Goal: Task Accomplishment & Management: Complete application form

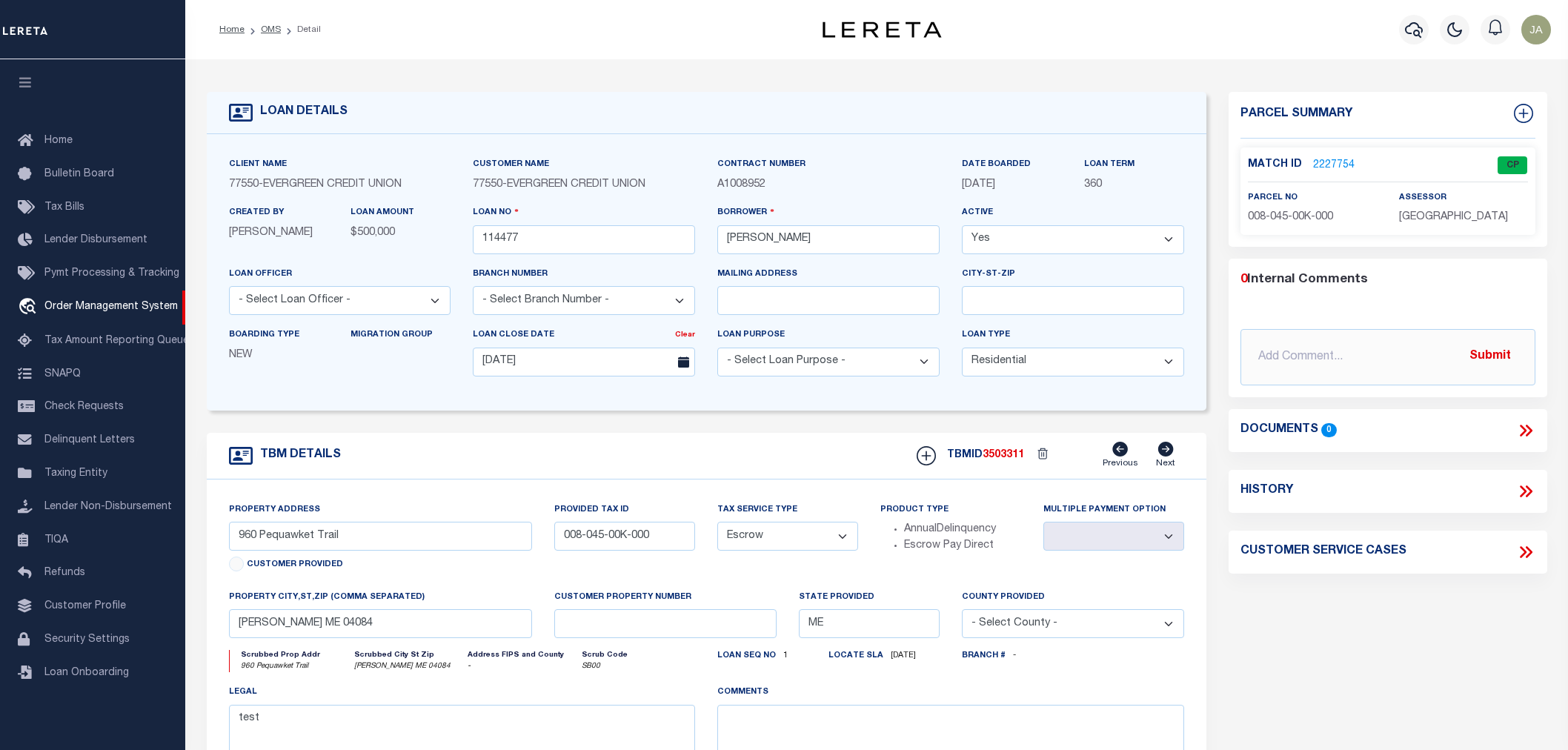
select select "10"
select select "Escrow"
click at [59, 671] on span "Loan Onboarding" at bounding box center [87, 673] width 84 height 11
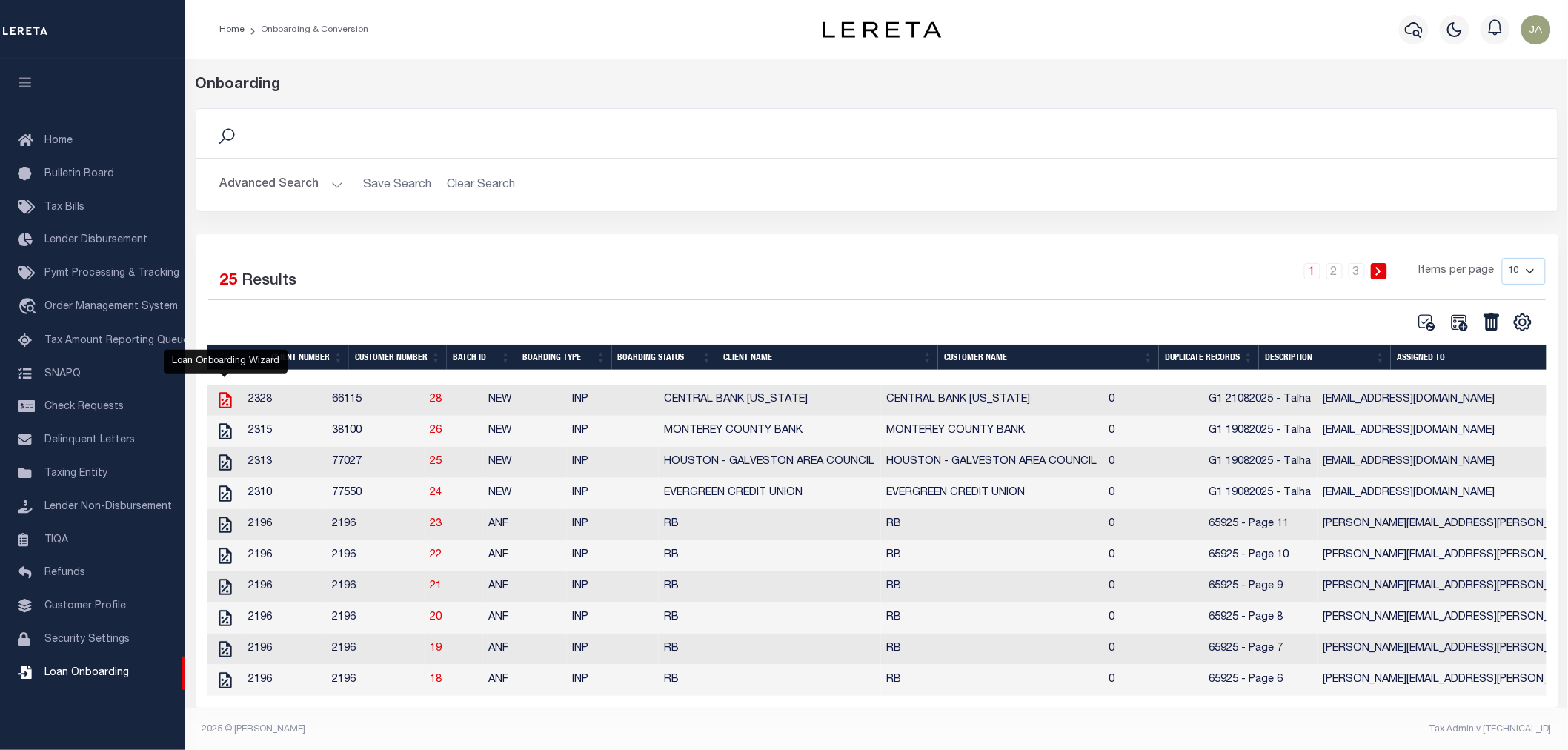
click at [226, 405] on icon "" at bounding box center [226, 401] width 20 height 20
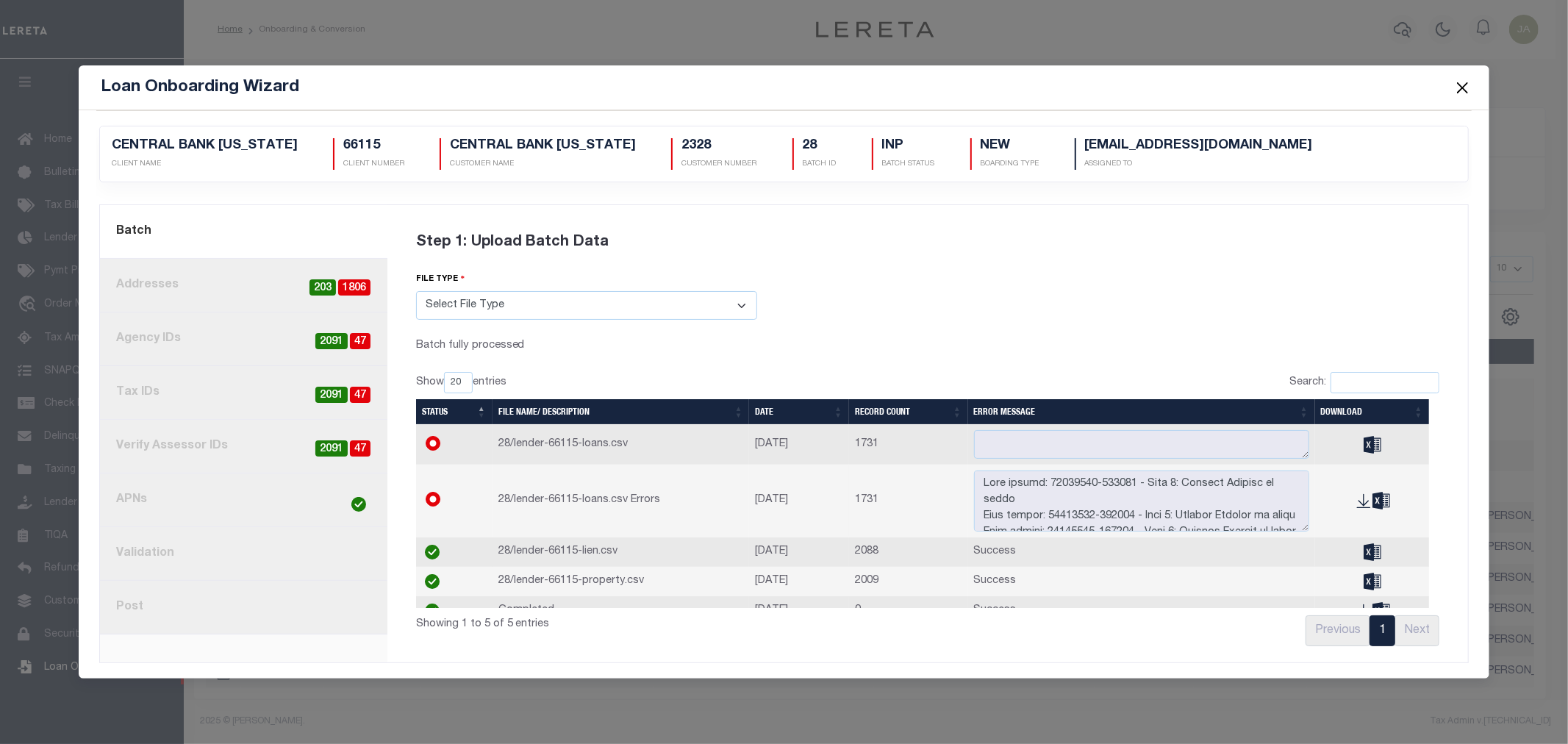
click at [359, 340] on span "47" at bounding box center [360, 341] width 20 height 17
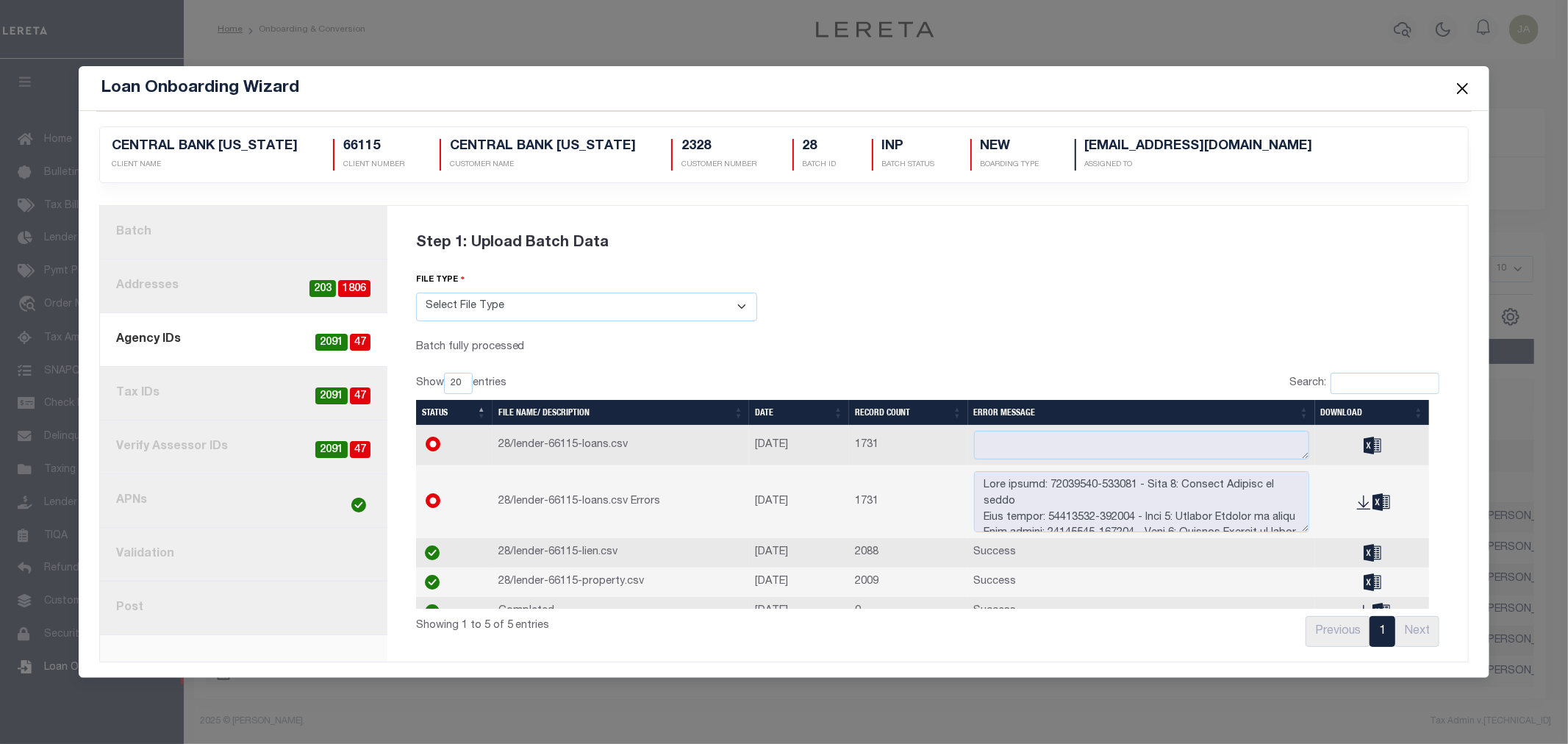
radio input "true"
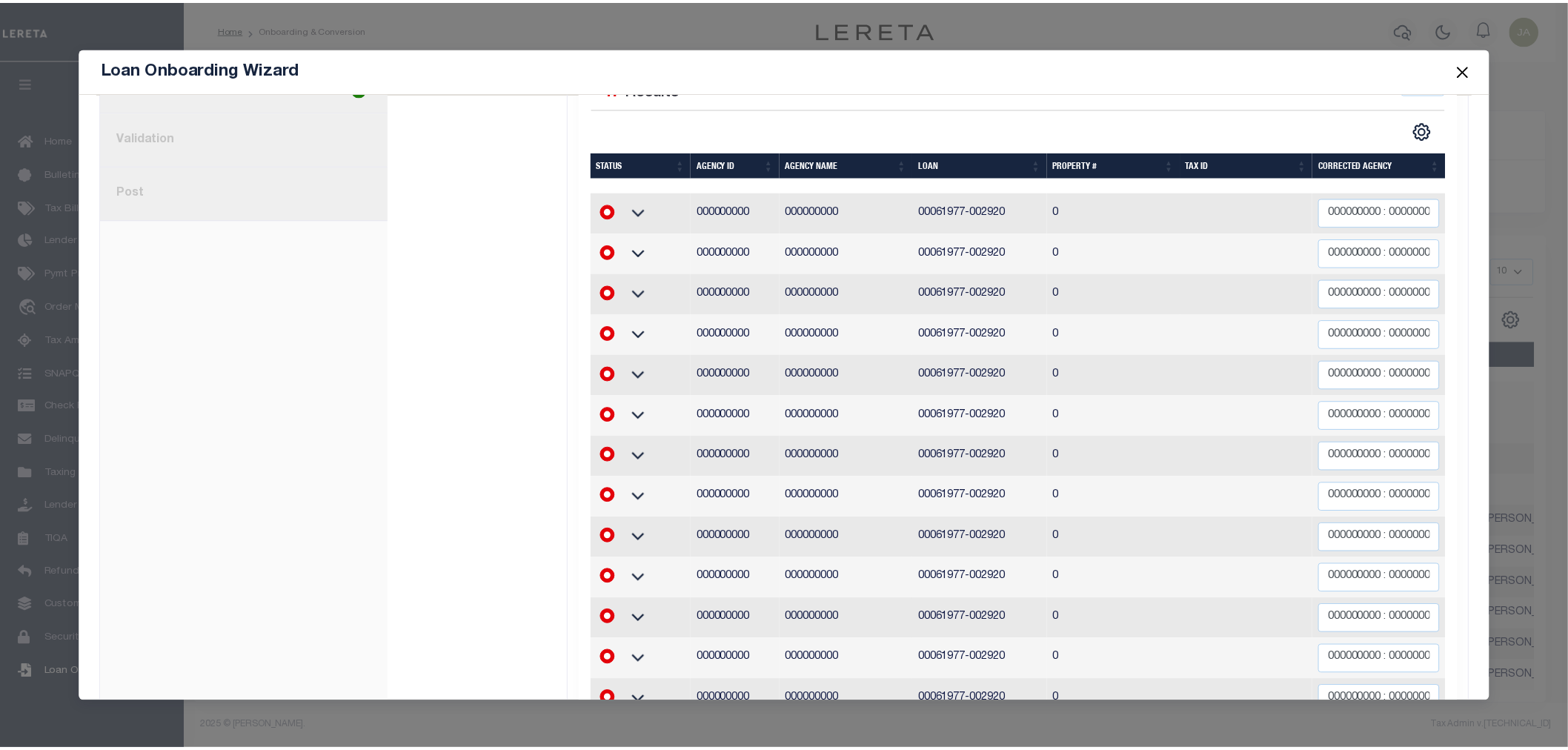
scroll to position [178, 0]
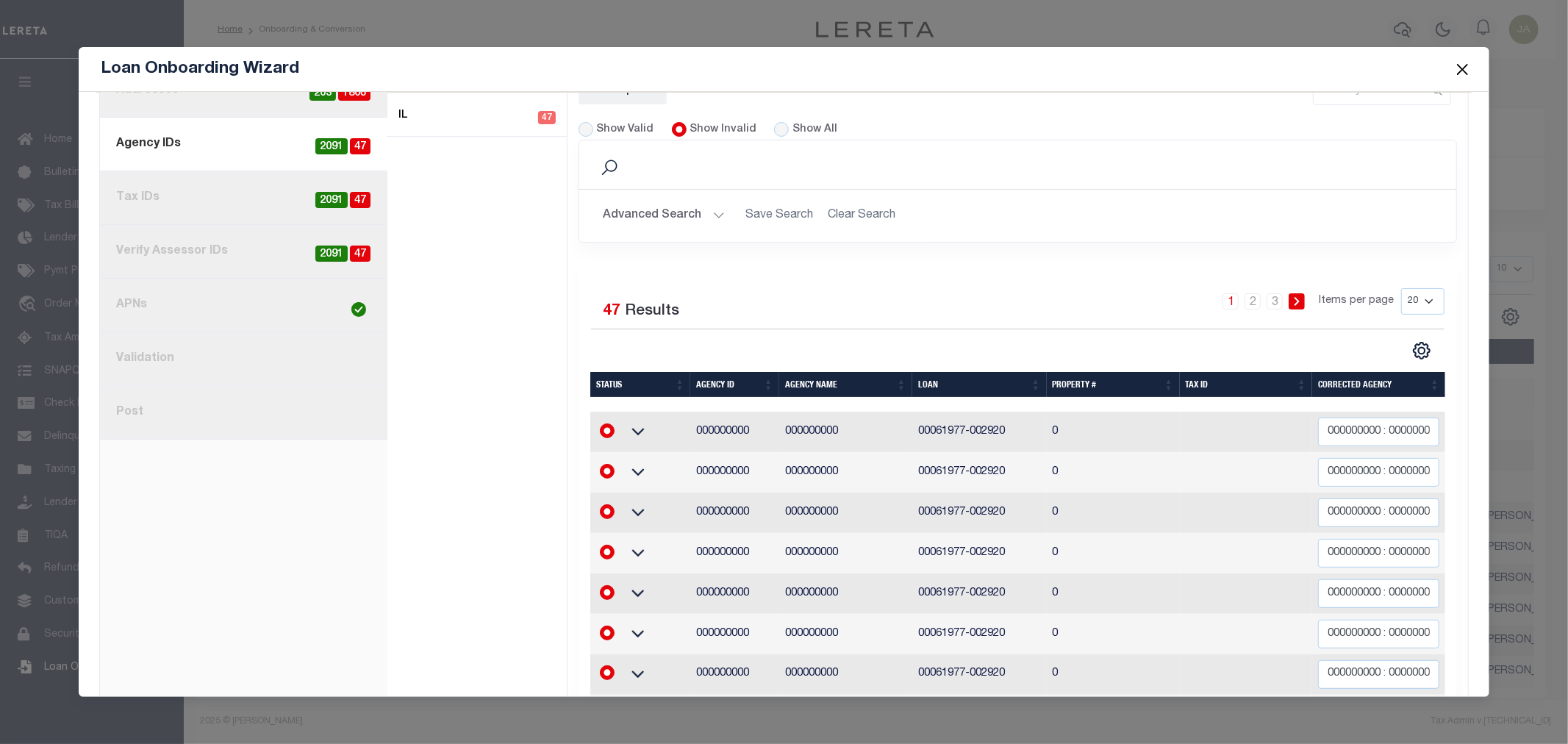
click at [1468, 63] on button "Close" at bounding box center [1463, 69] width 20 height 20
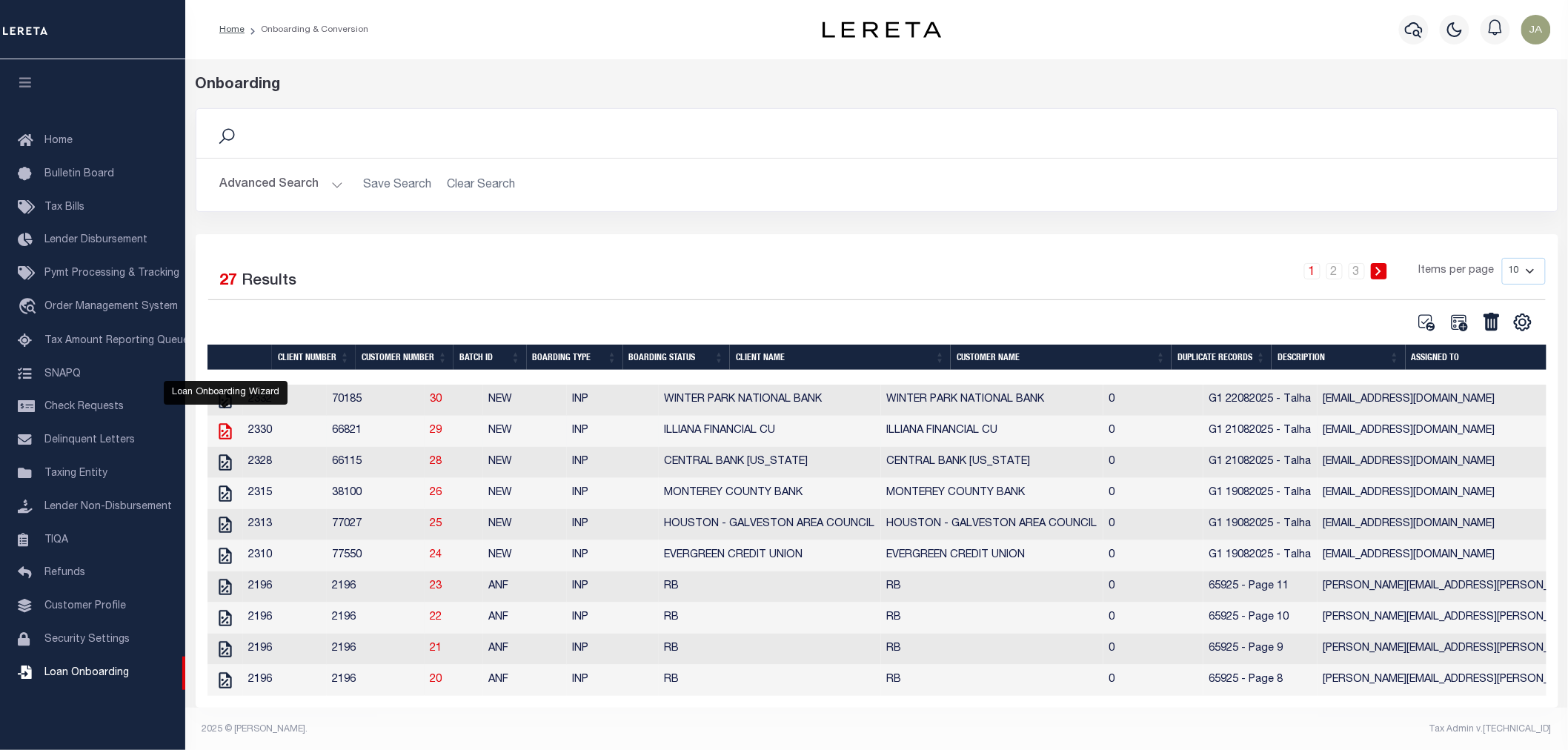
click at [225, 432] on icon "" at bounding box center [226, 432] width 20 height 20
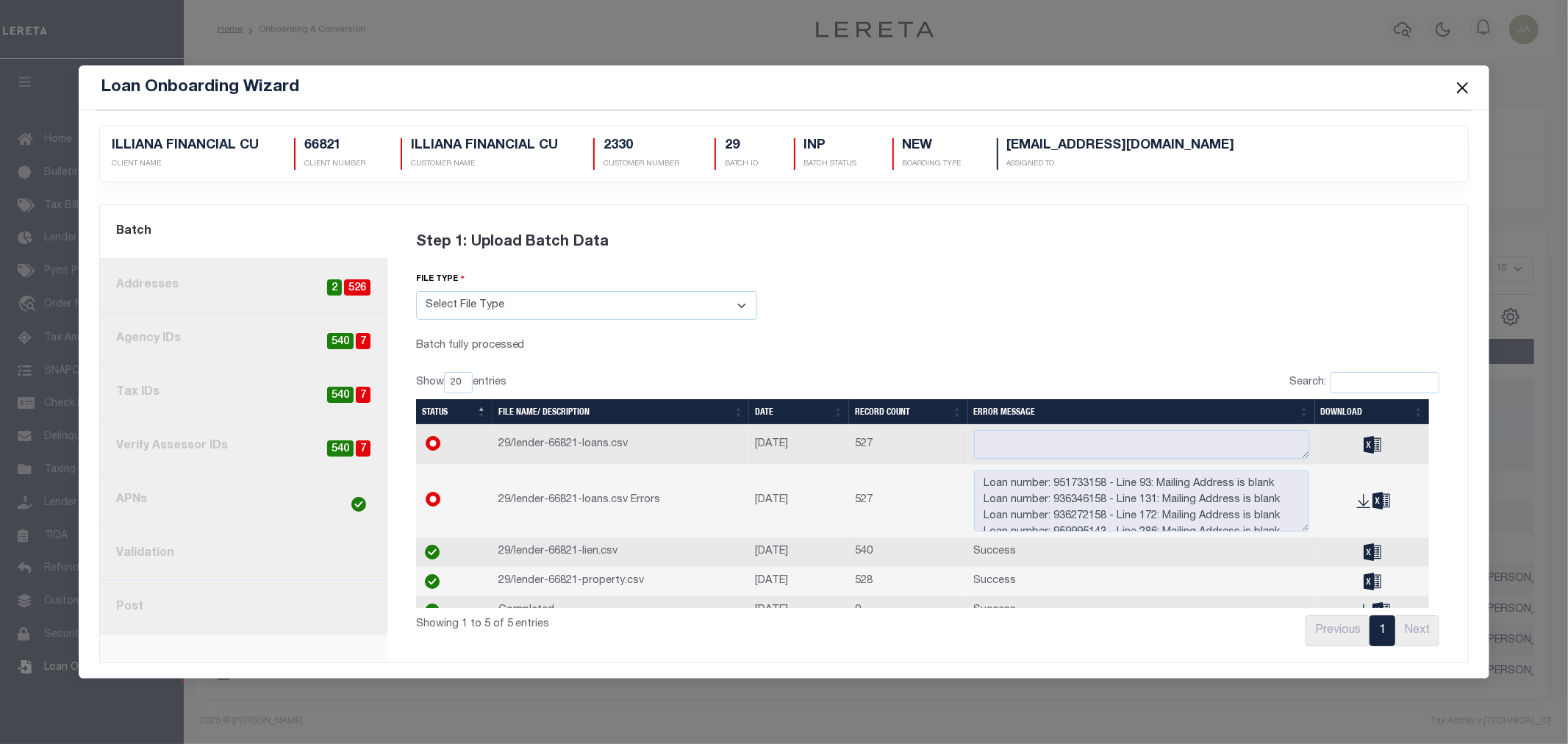
click at [332, 335] on span "540" at bounding box center [340, 341] width 27 height 17
radio input "true"
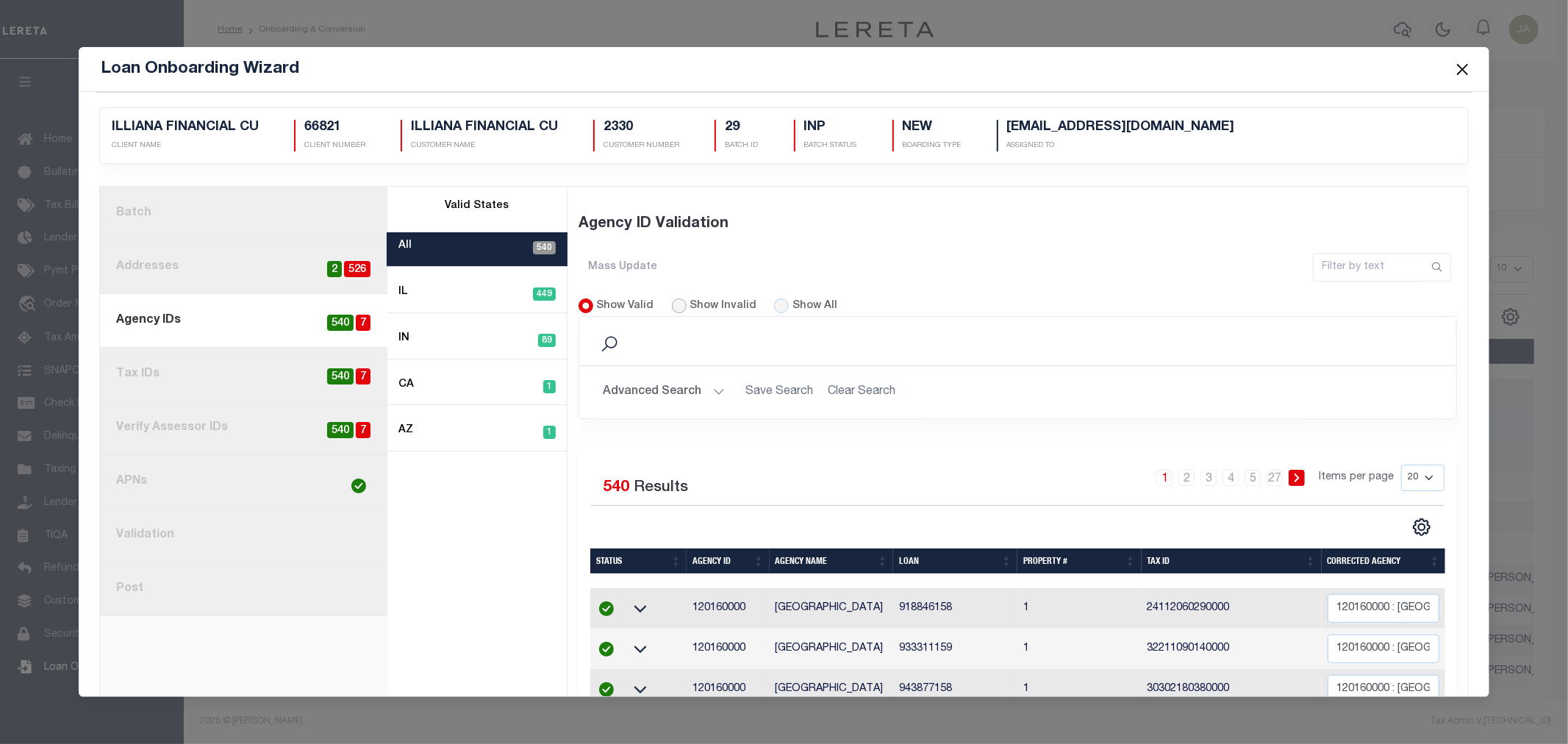
click at [672, 309] on input "Show Invalid" at bounding box center [679, 306] width 15 height 15
radio input "true"
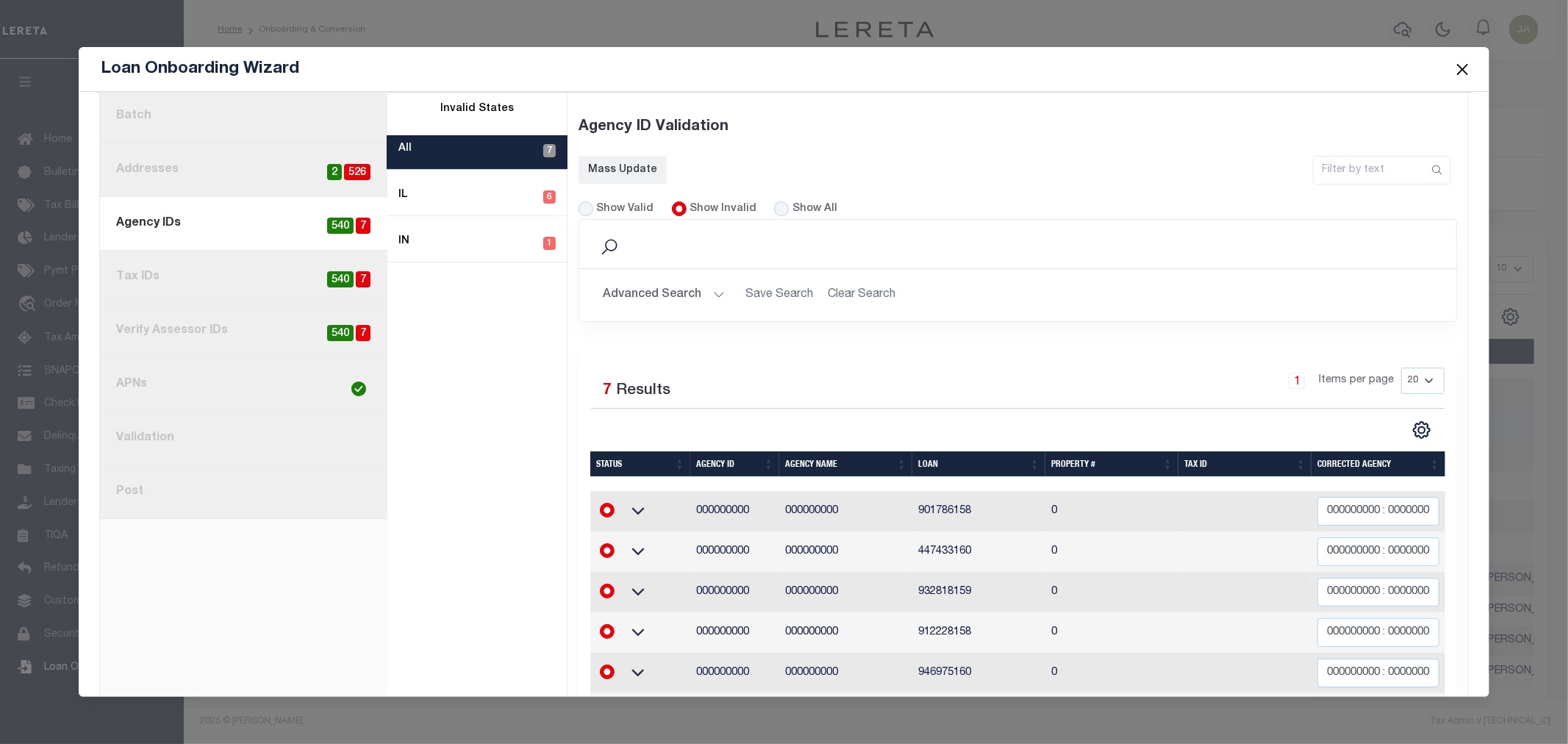
scroll to position [222, 0]
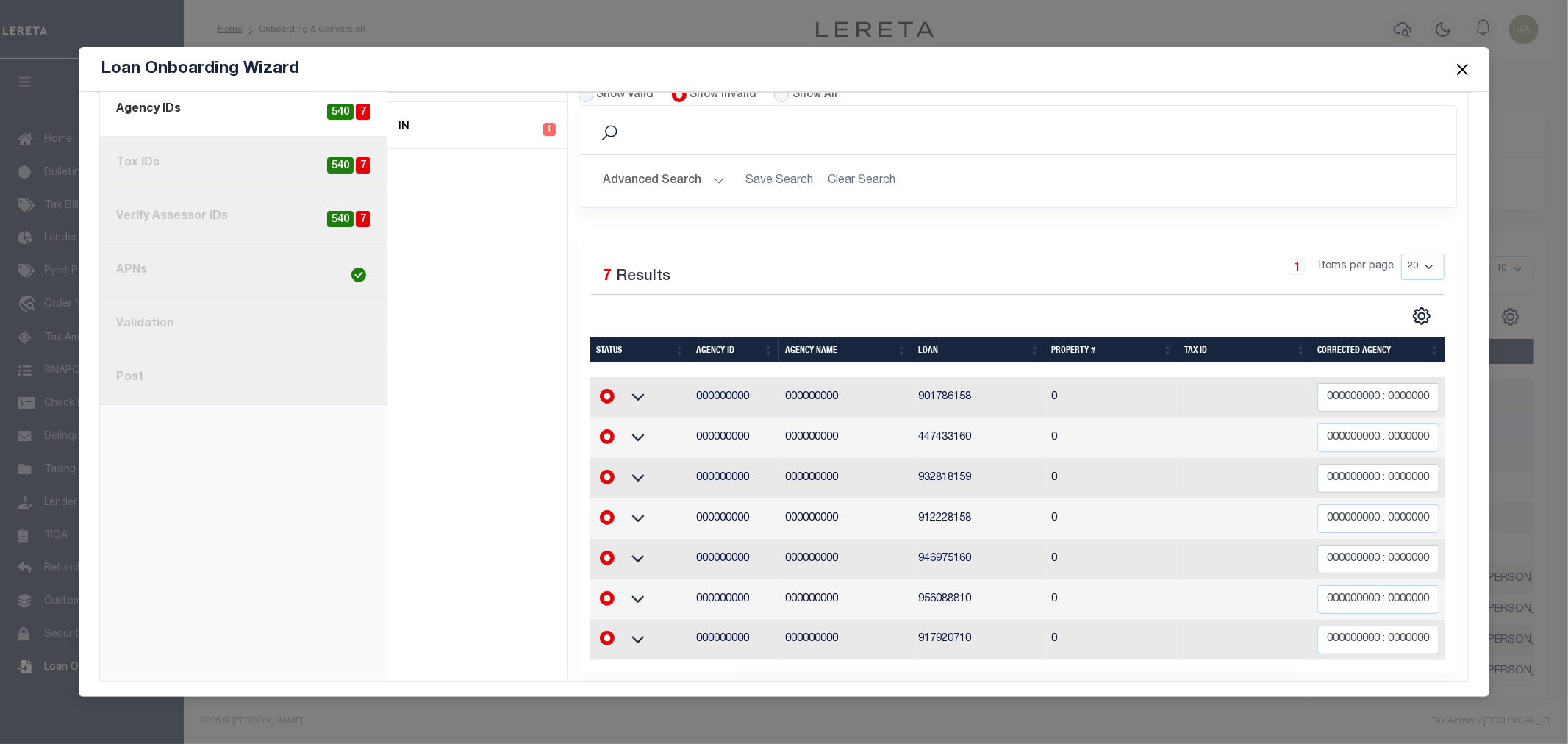
click at [1453, 66] on div "Loan Onboarding Wizard" at bounding box center [785, 69] width 1412 height 44
click at [1466, 64] on button "Close" at bounding box center [1463, 69] width 20 height 20
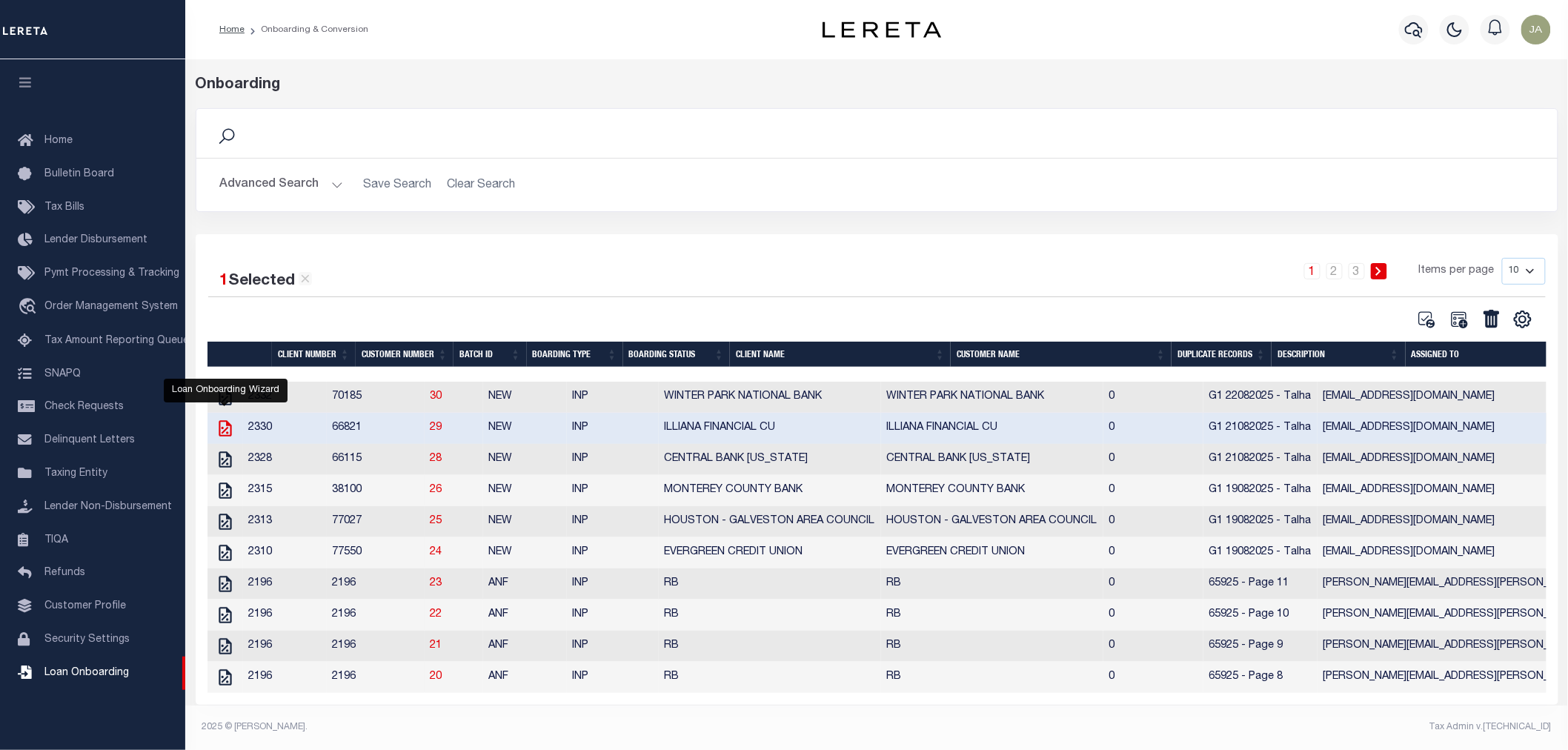
click at [221, 432] on icon "" at bounding box center [225, 428] width 13 height 16
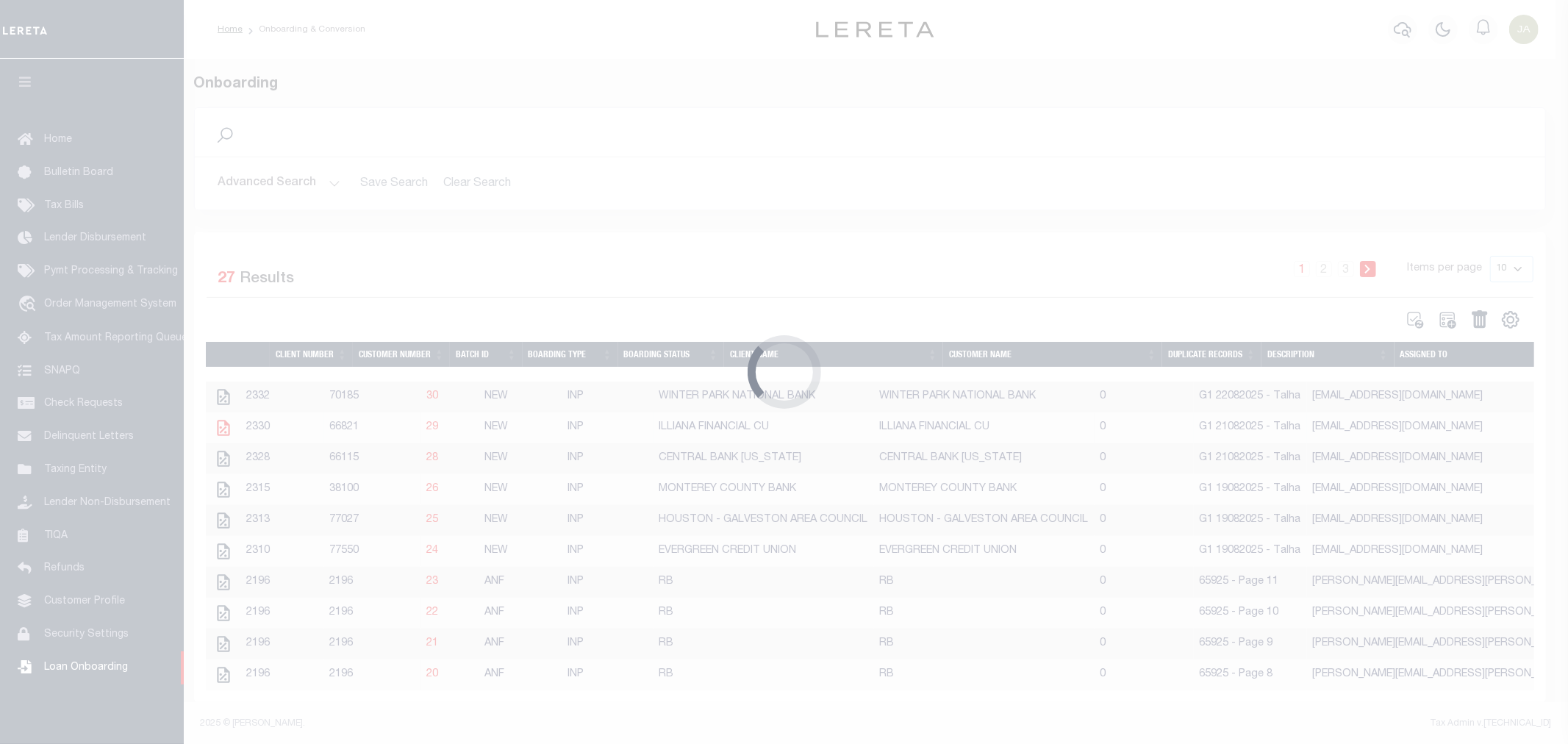
scroll to position [0, 0]
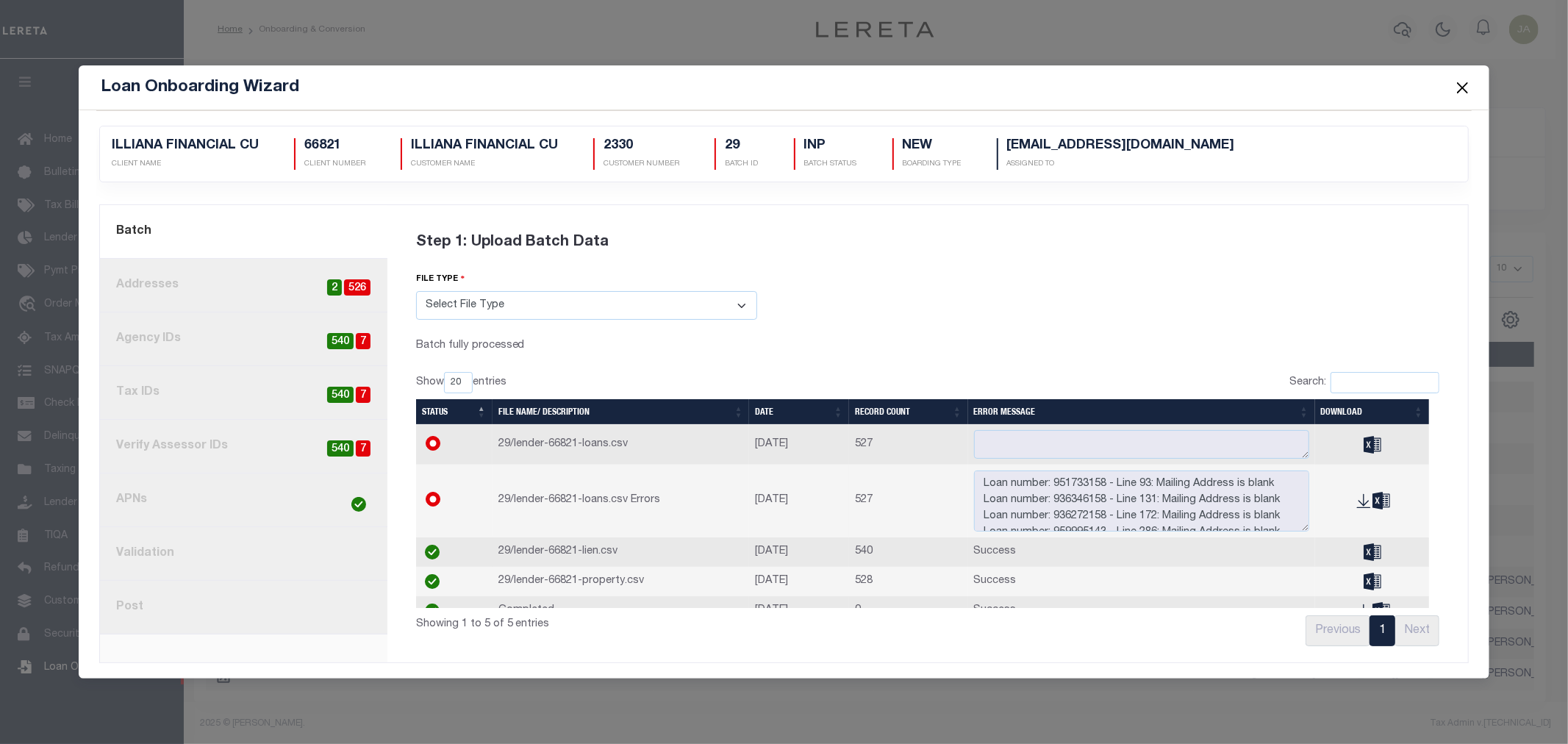
click at [342, 339] on span "540" at bounding box center [340, 341] width 27 height 17
radio input "true"
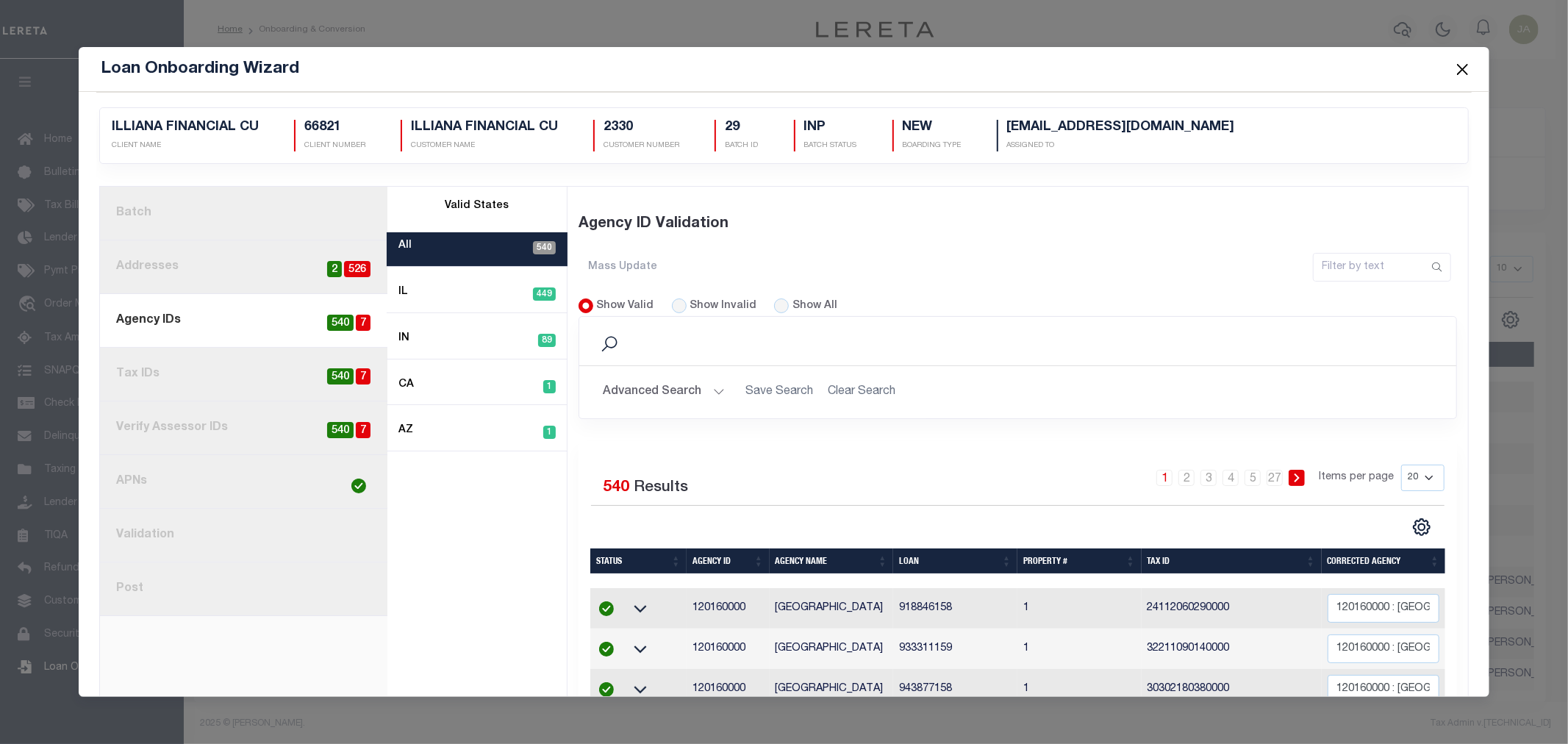
click at [174, 209] on link "1. Batch" at bounding box center [244, 213] width 287 height 53
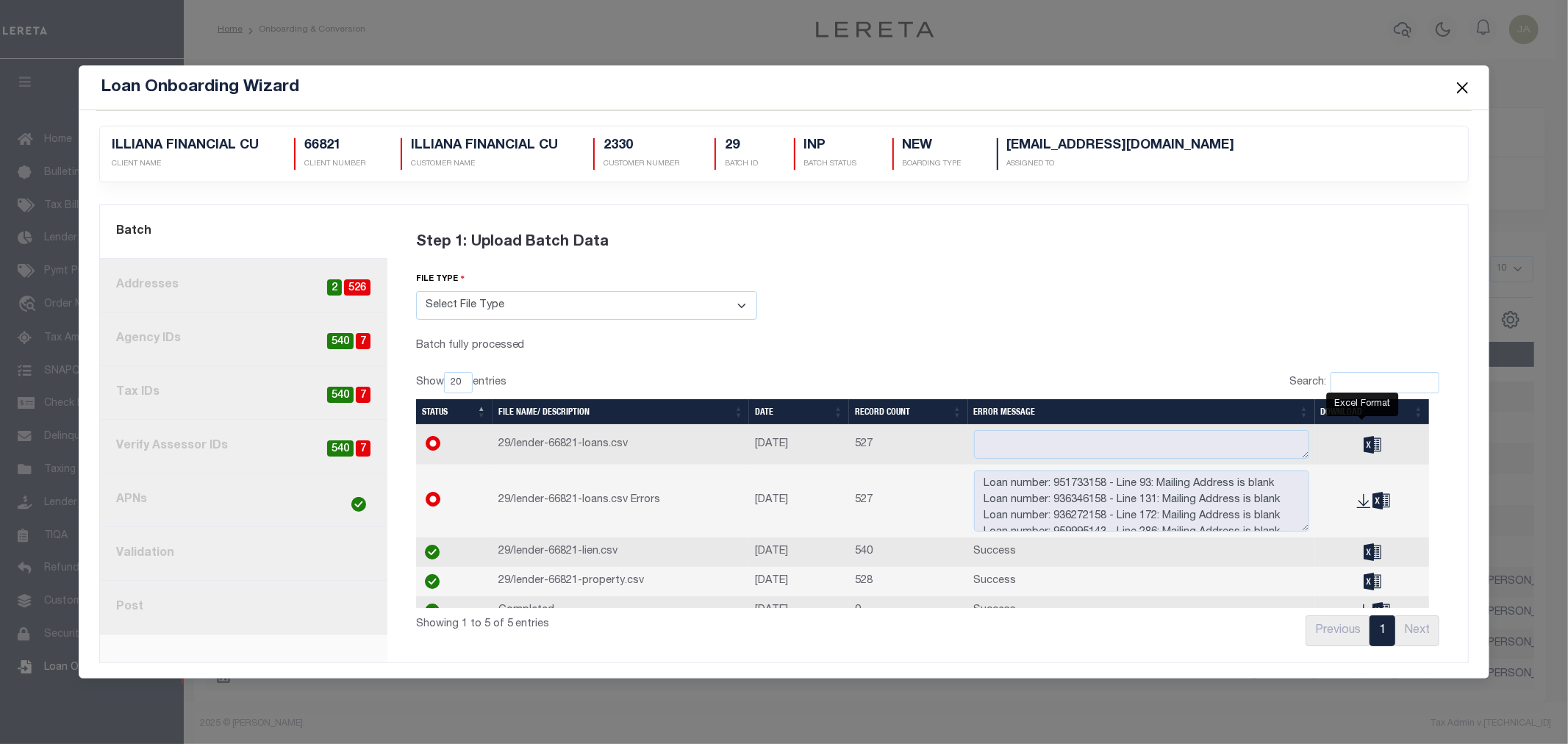
click at [1364, 439] on icon "" at bounding box center [1372, 444] width 18 height 17
click at [341, 346] on span "540" at bounding box center [340, 341] width 27 height 17
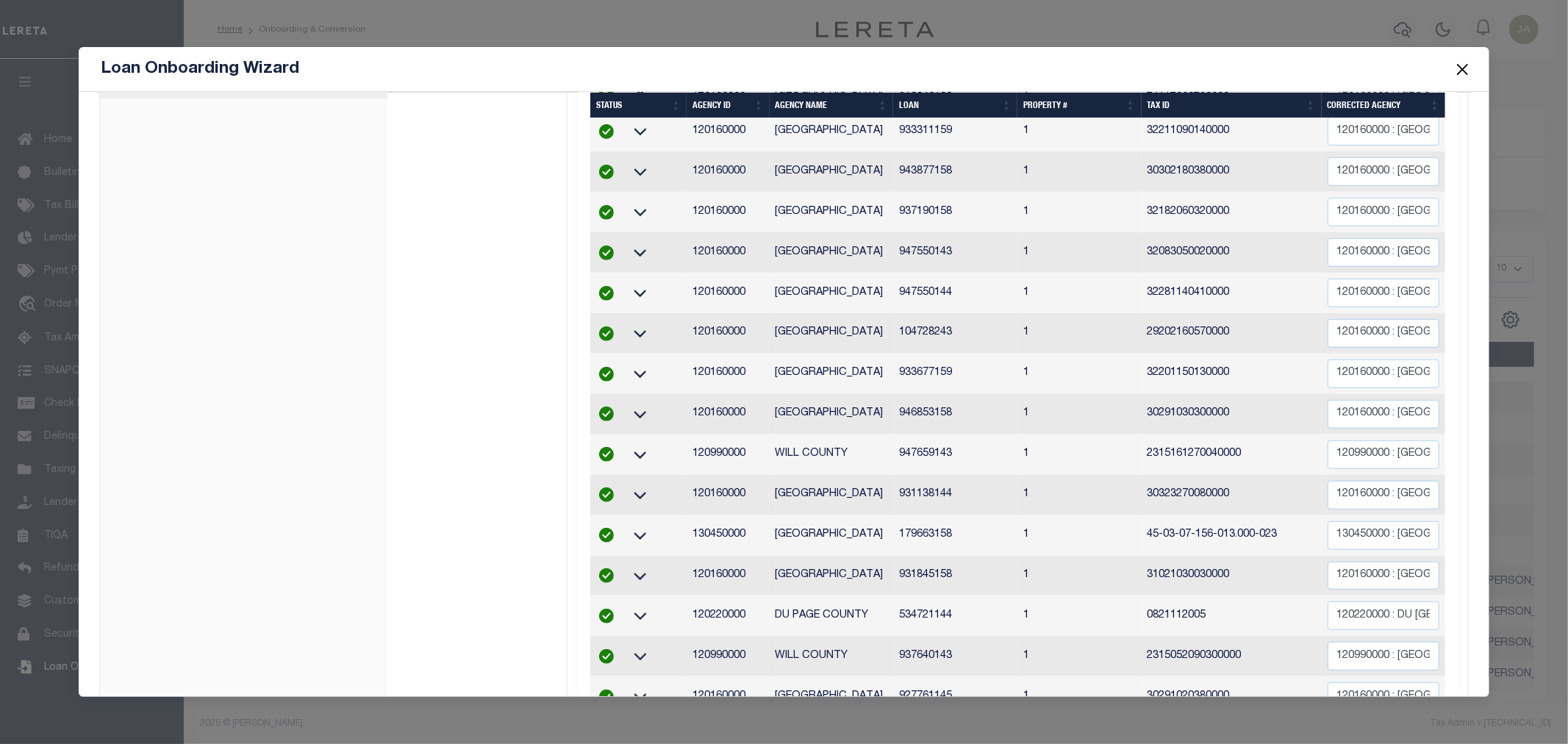
scroll to position [259, 0]
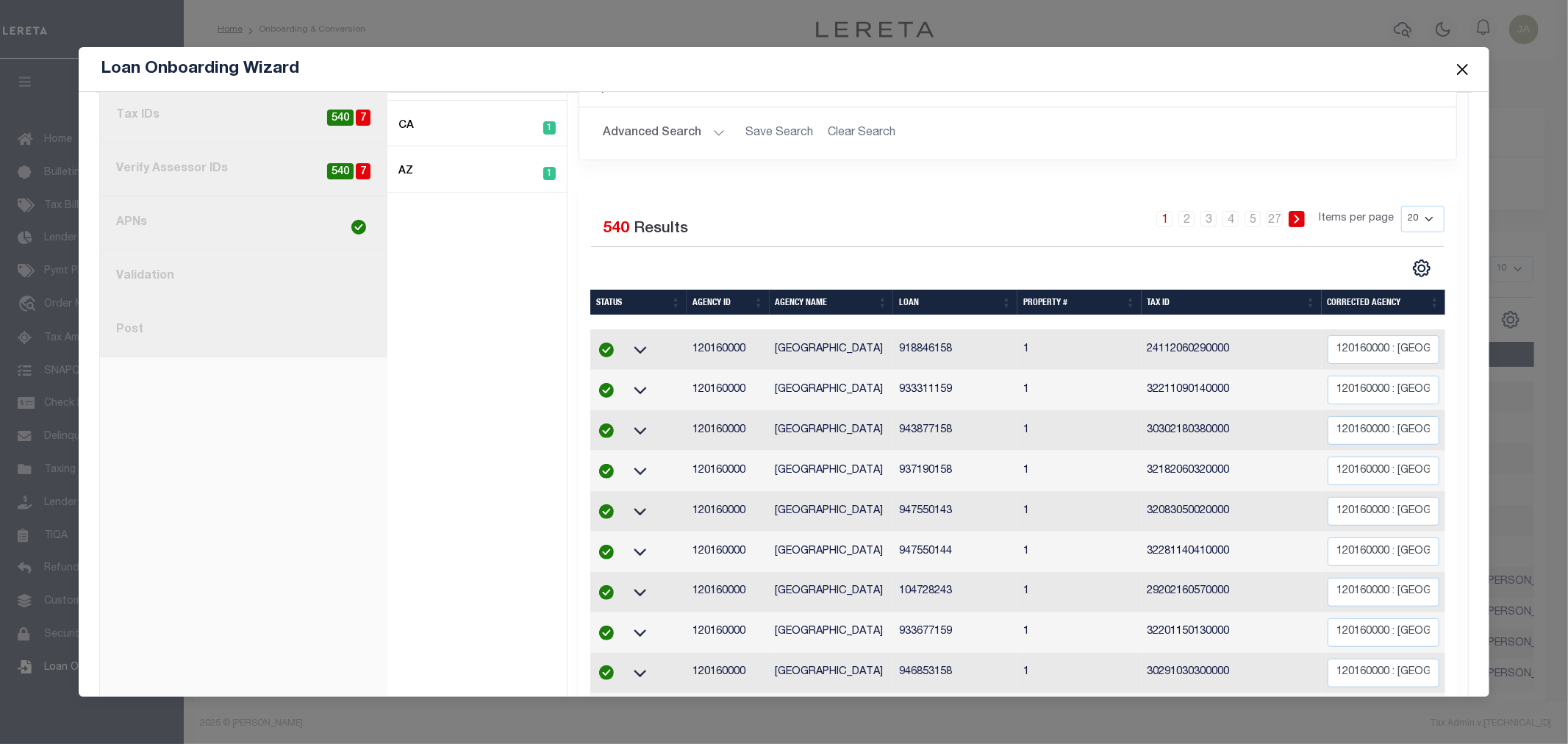
click at [1254, 218] on li "5" at bounding box center [1252, 219] width 22 height 16
click at [1228, 225] on link "5" at bounding box center [1231, 219] width 16 height 16
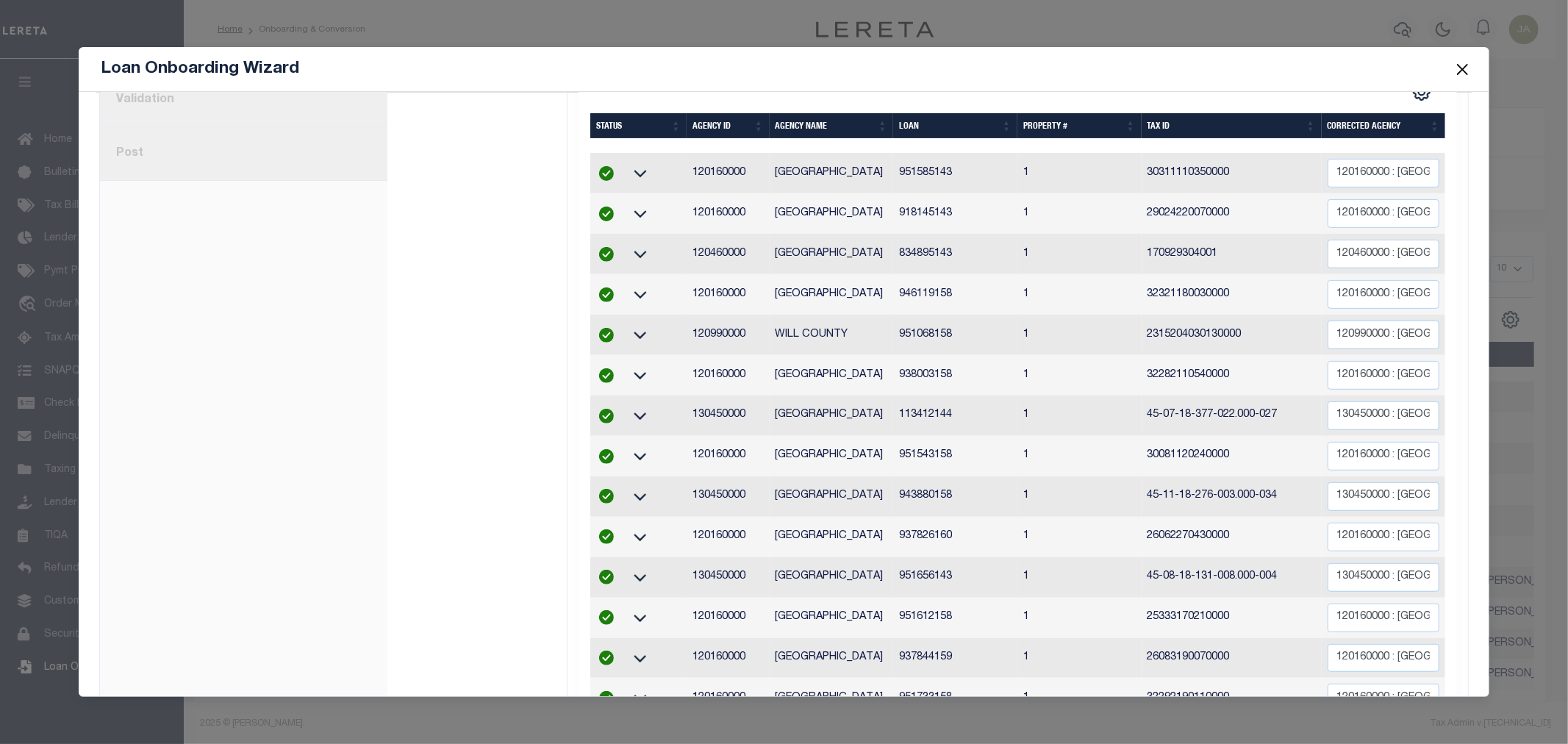
scroll to position [421, 0]
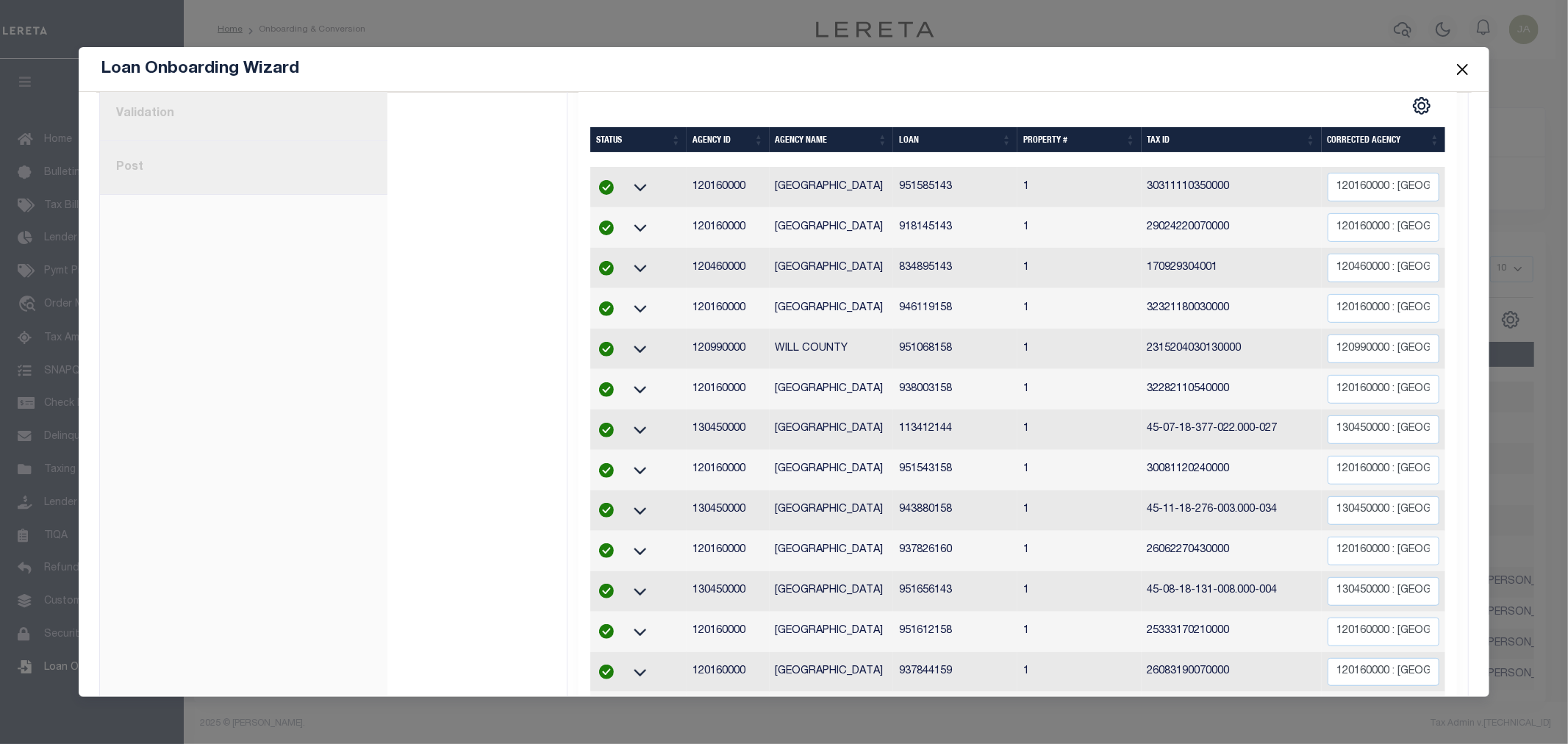
click at [1470, 64] on button "Close" at bounding box center [1463, 69] width 20 height 20
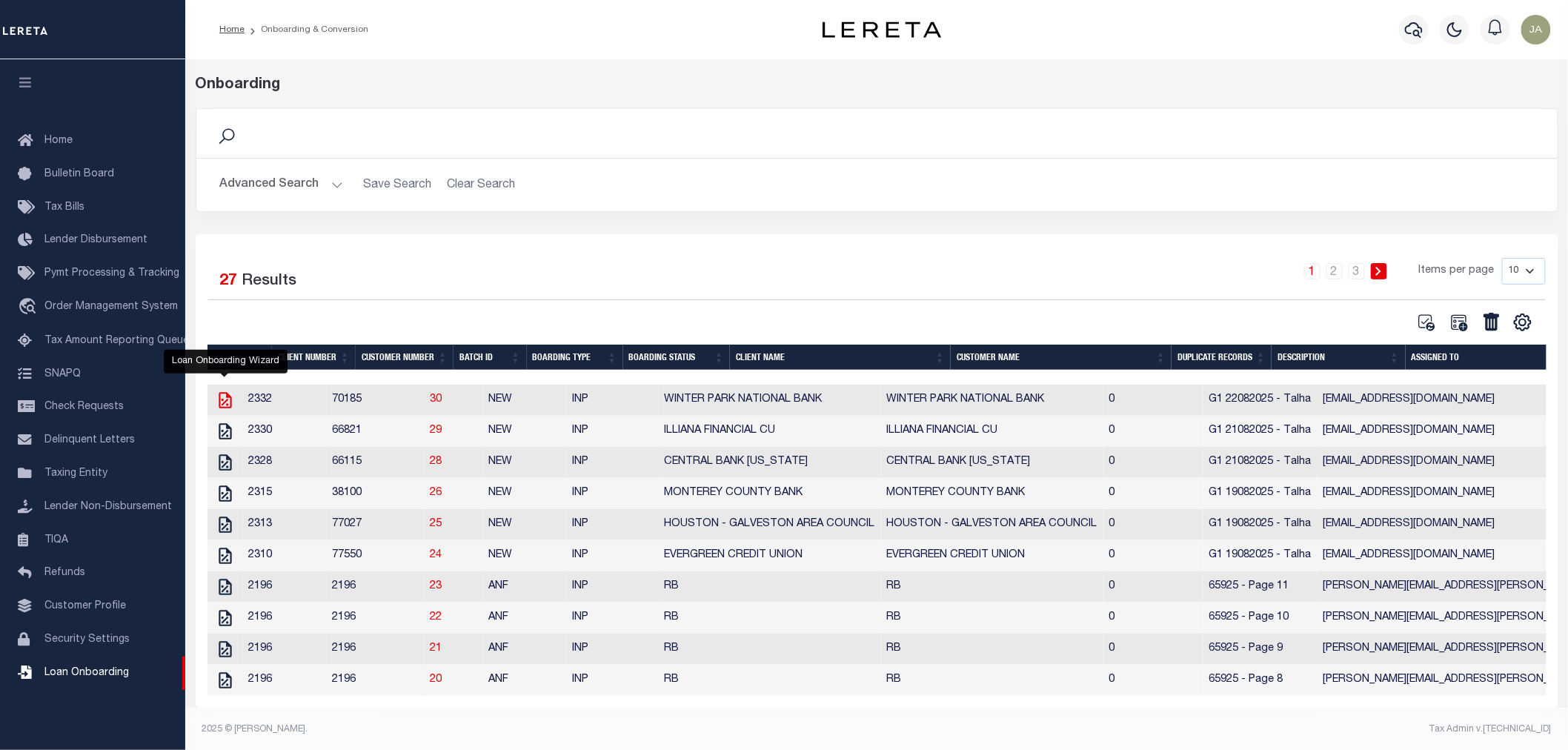
click at [219, 405] on icon "" at bounding box center [225, 401] width 13 height 16
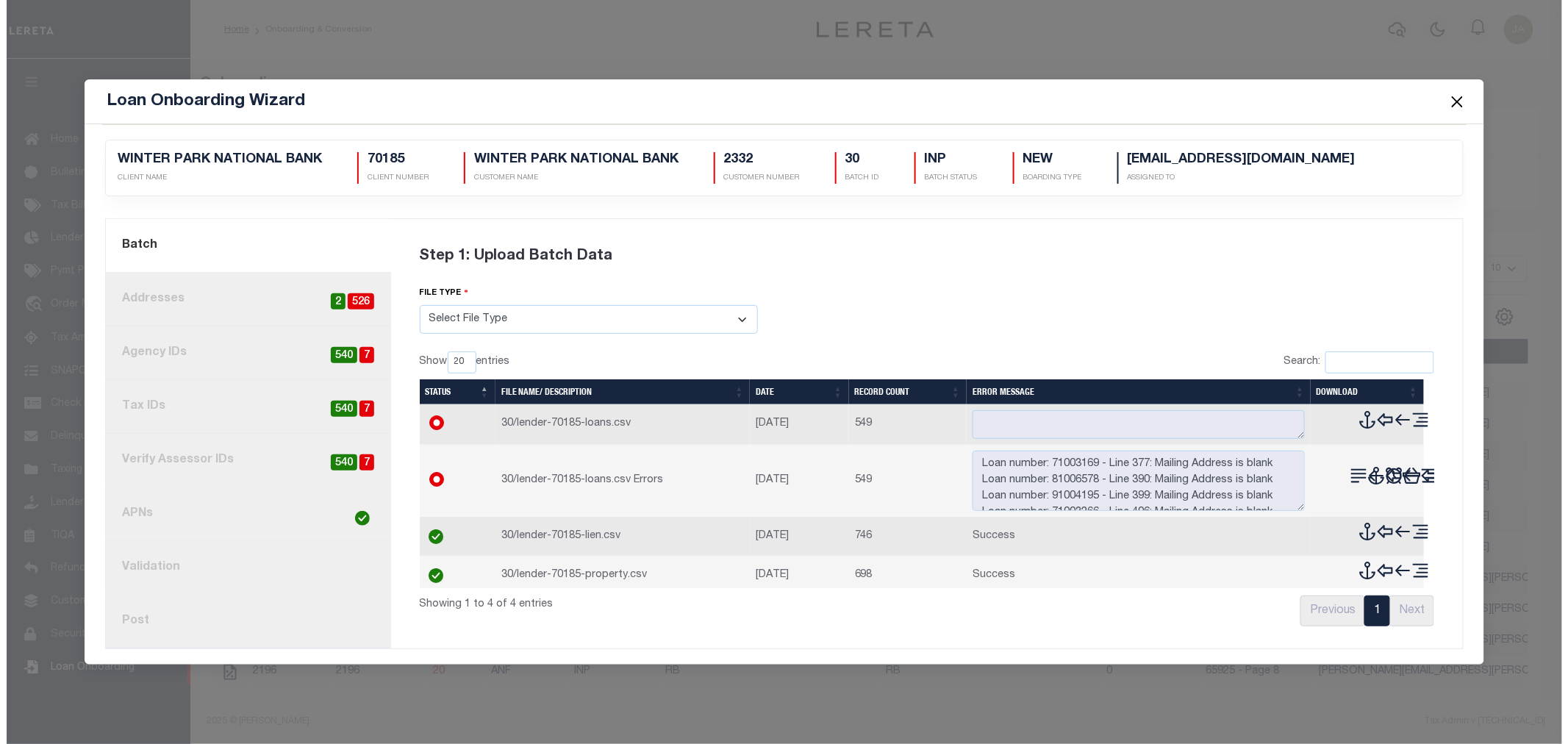
scroll to position [0, 0]
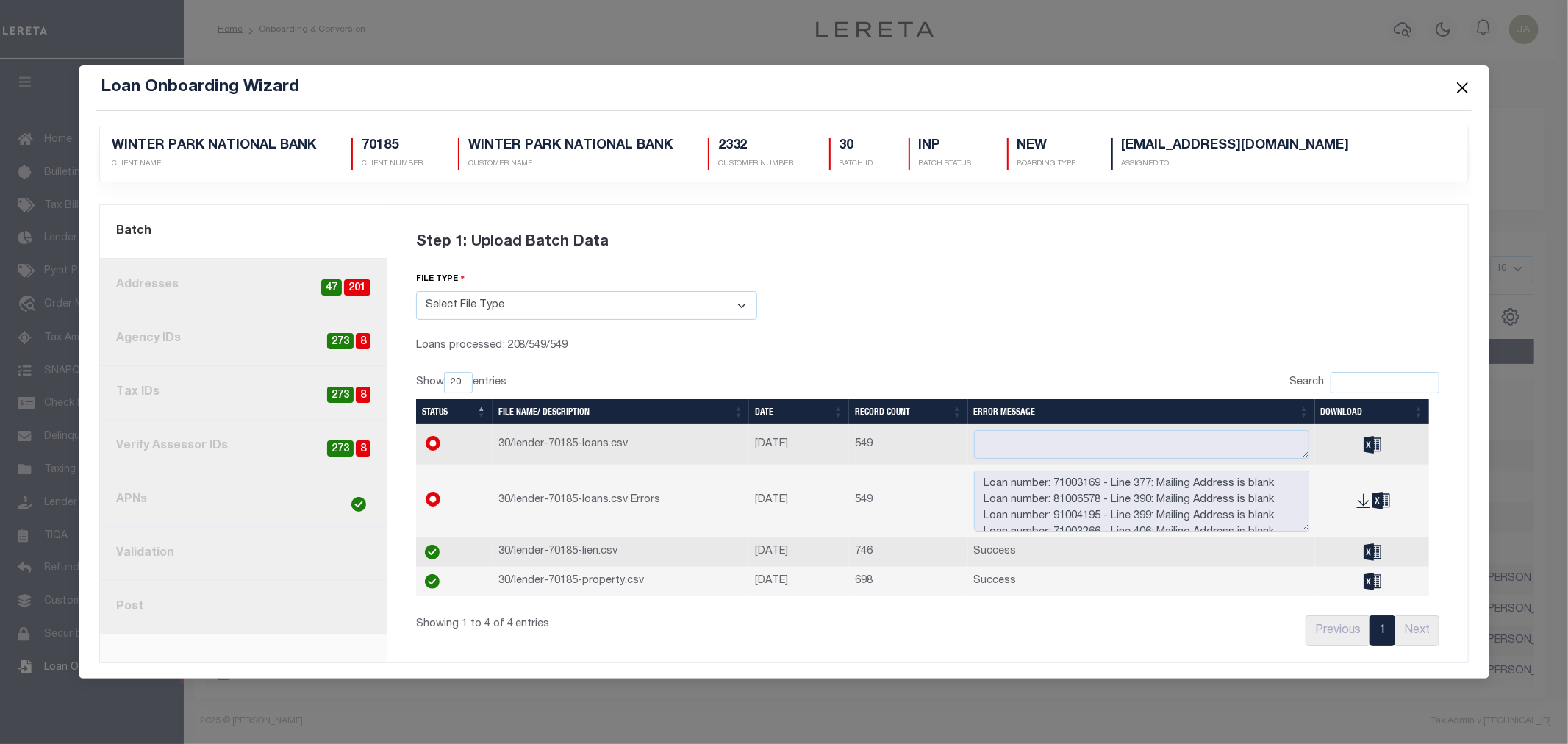
click at [309, 339] on link "3. Agency IDs 8 273" at bounding box center [244, 340] width 287 height 53
radio input "true"
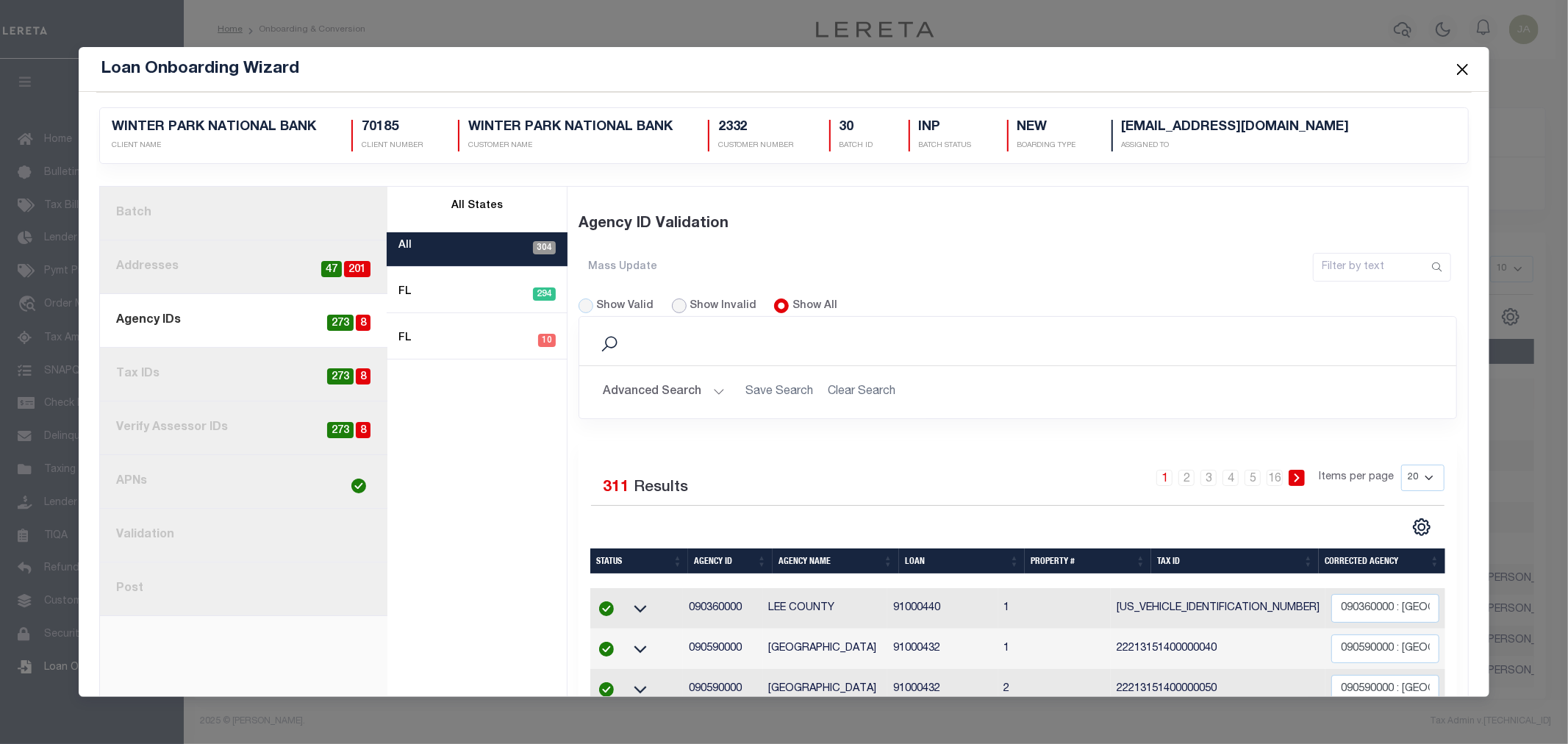
click at [673, 309] on input "Show Invalid" at bounding box center [679, 306] width 15 height 15
radio input "true"
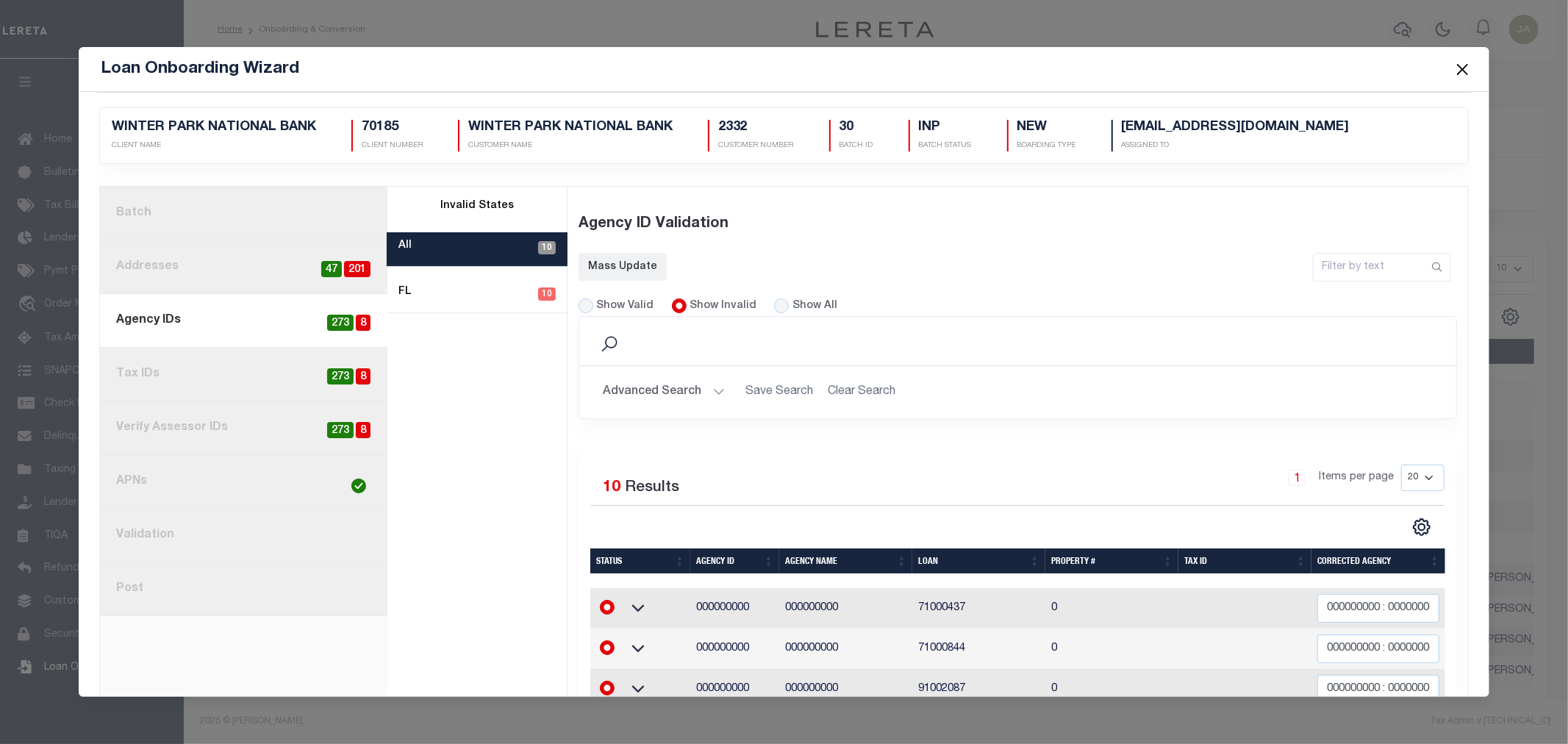
scroll to position [82, 0]
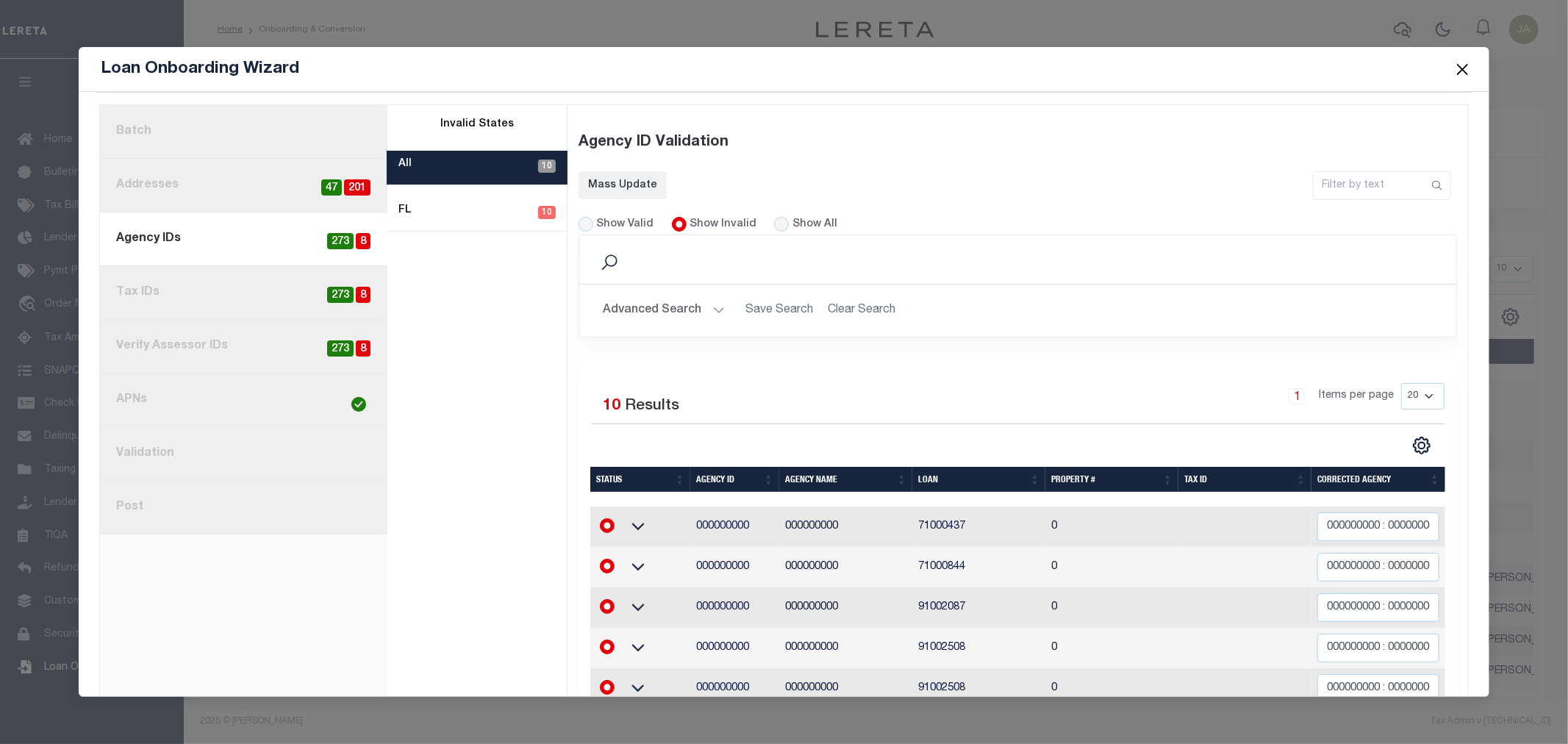
click at [335, 288] on span "273" at bounding box center [340, 295] width 27 height 17
radio input "true"
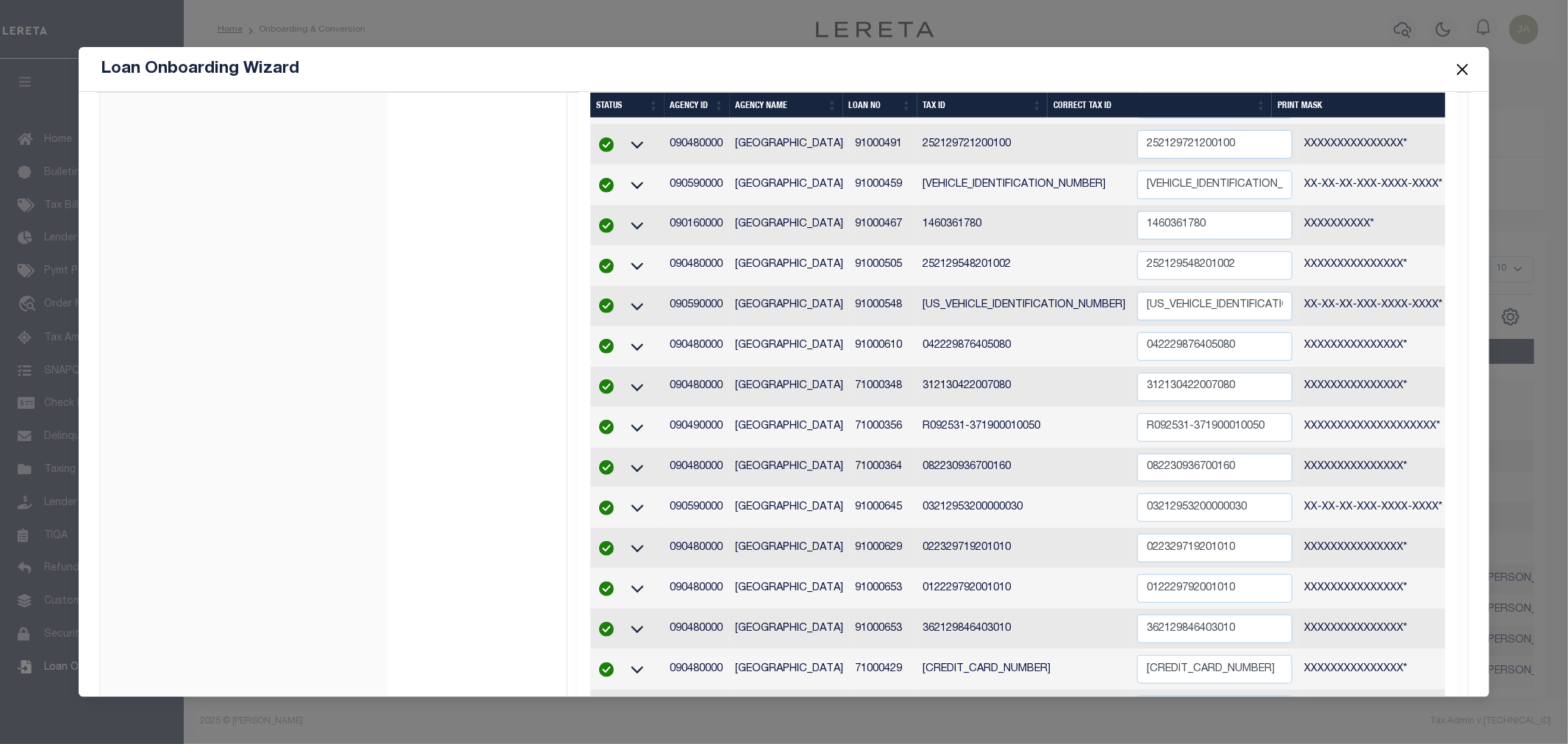
scroll to position [275, 0]
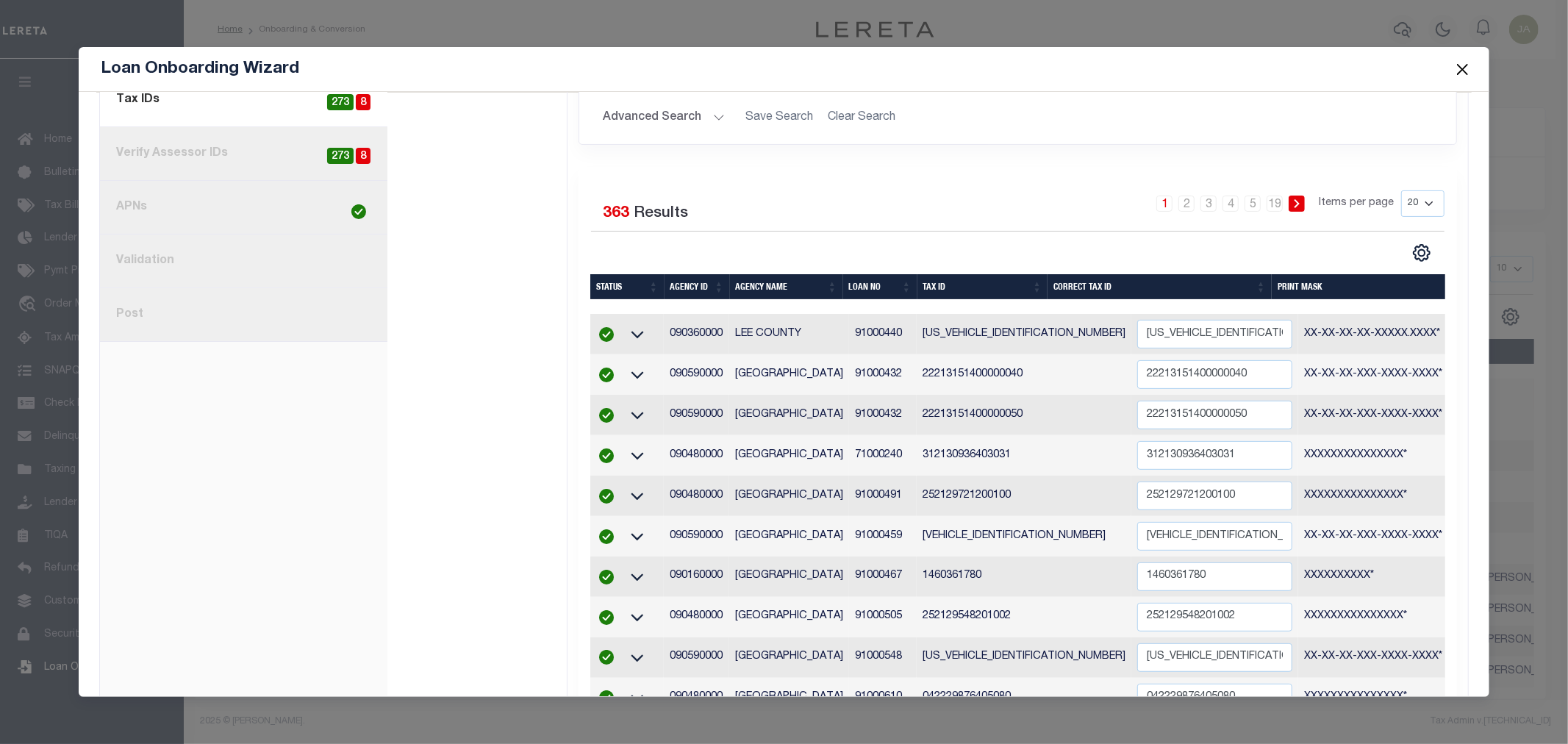
click at [1459, 70] on button "Close" at bounding box center [1463, 69] width 20 height 20
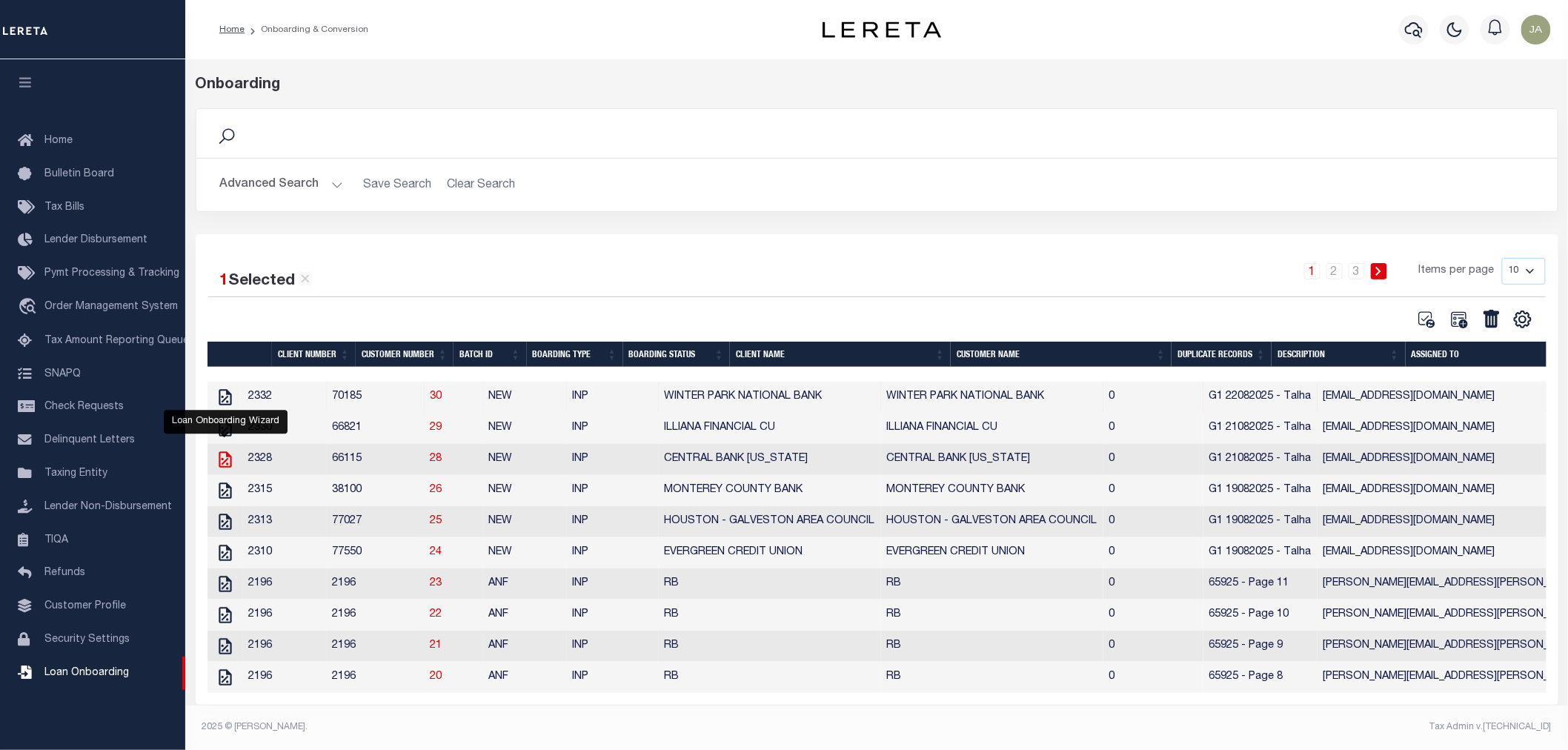
click at [220, 465] on icon "" at bounding box center [226, 460] width 20 height 20
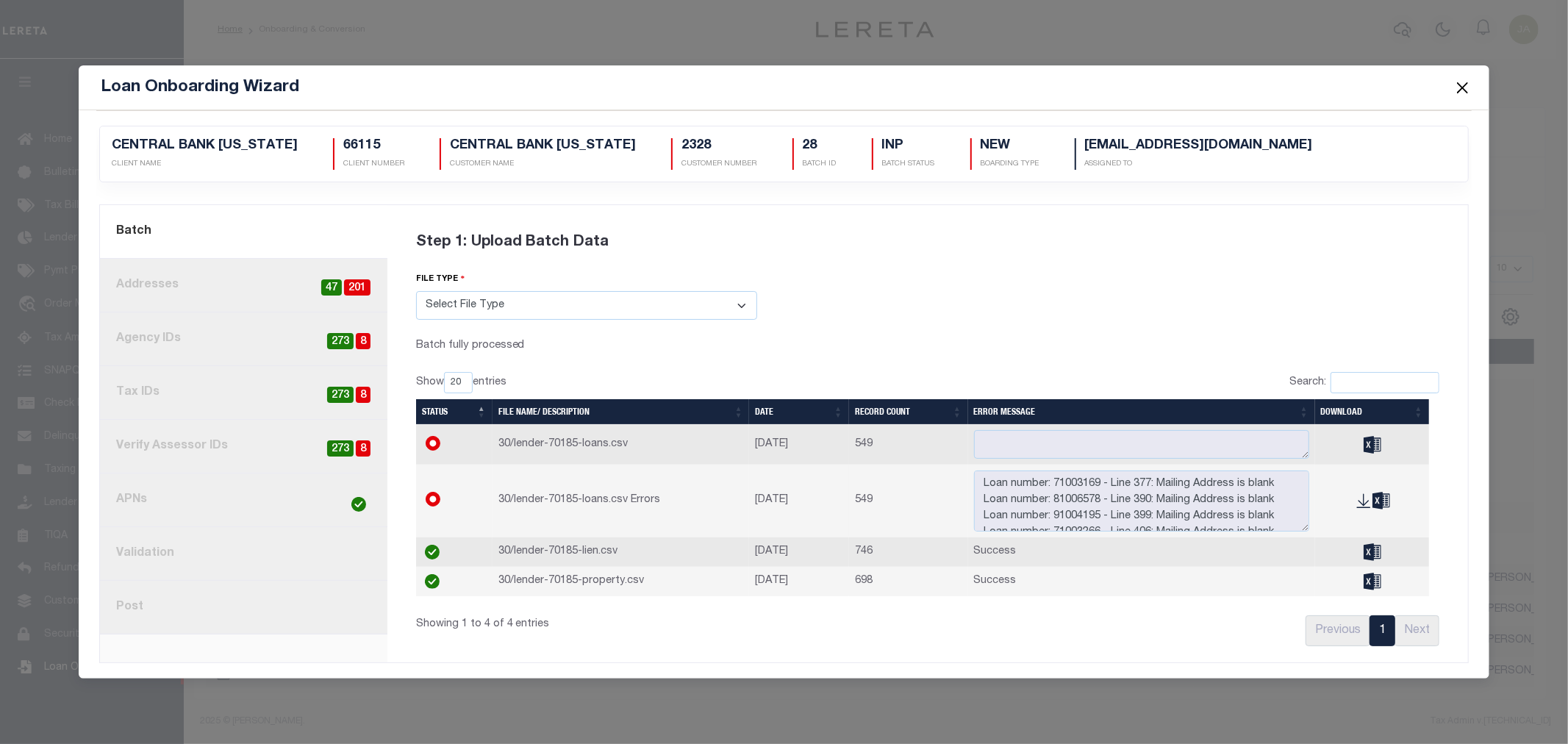
scroll to position [0, 0]
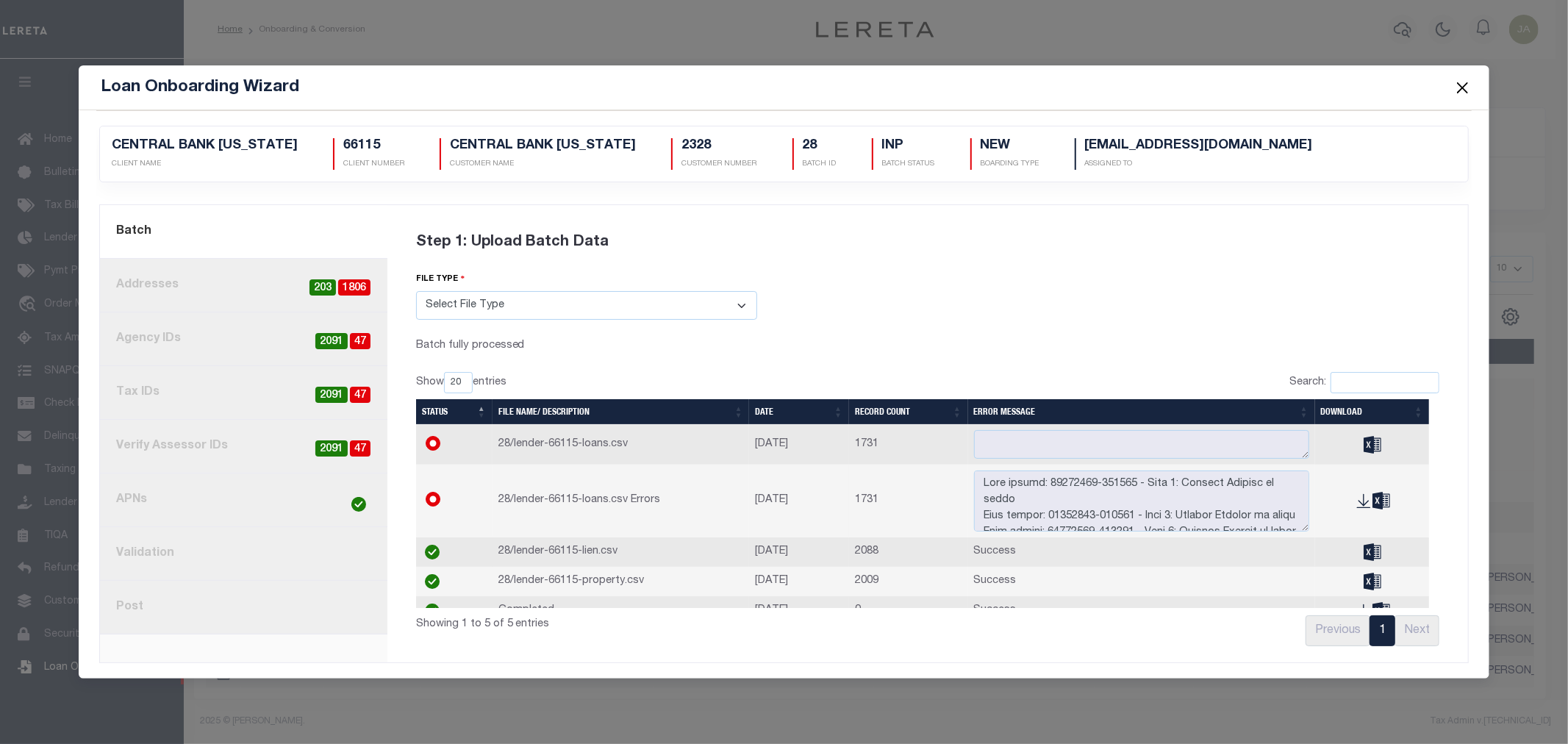
click at [363, 347] on span "47" at bounding box center [360, 341] width 20 height 17
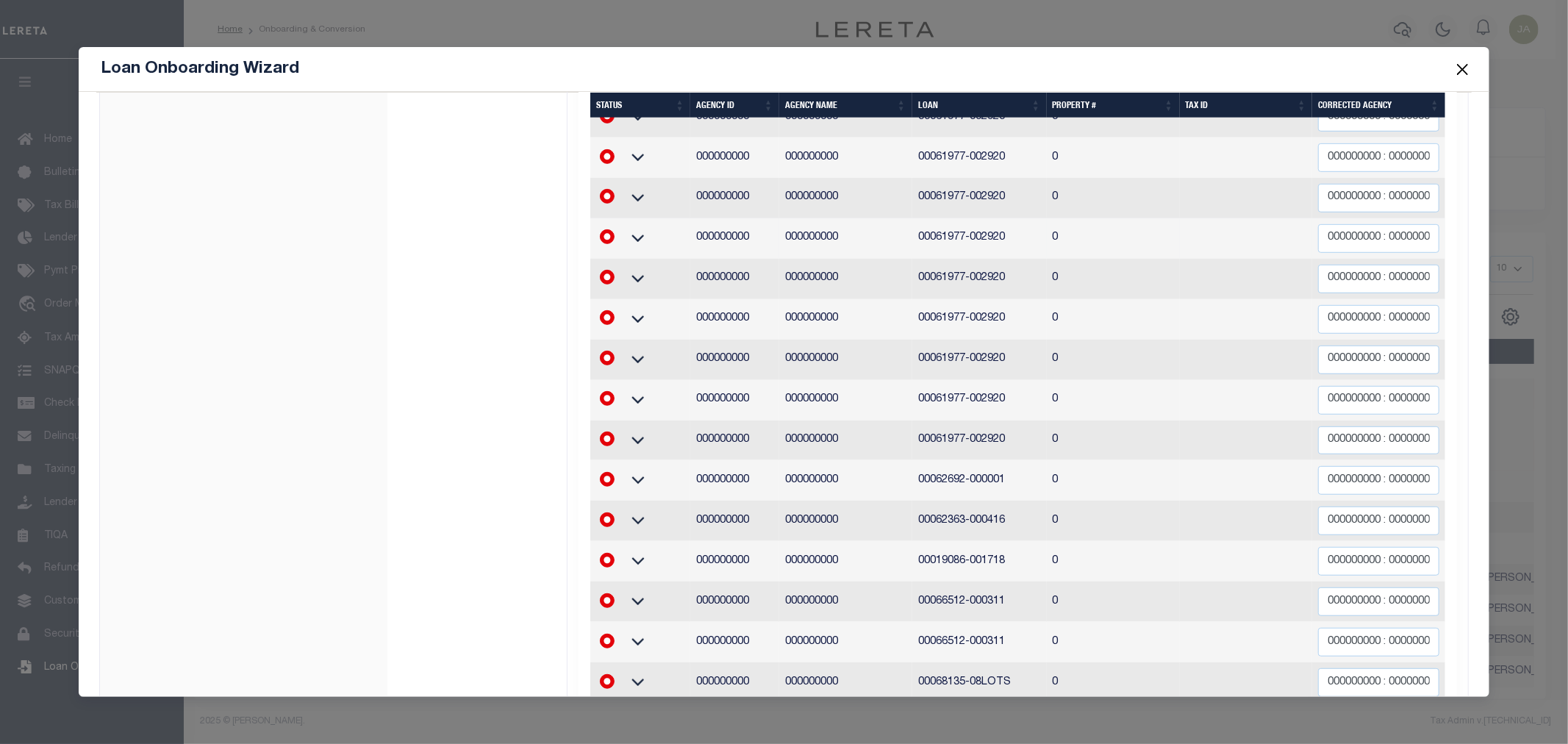
scroll to position [748, 0]
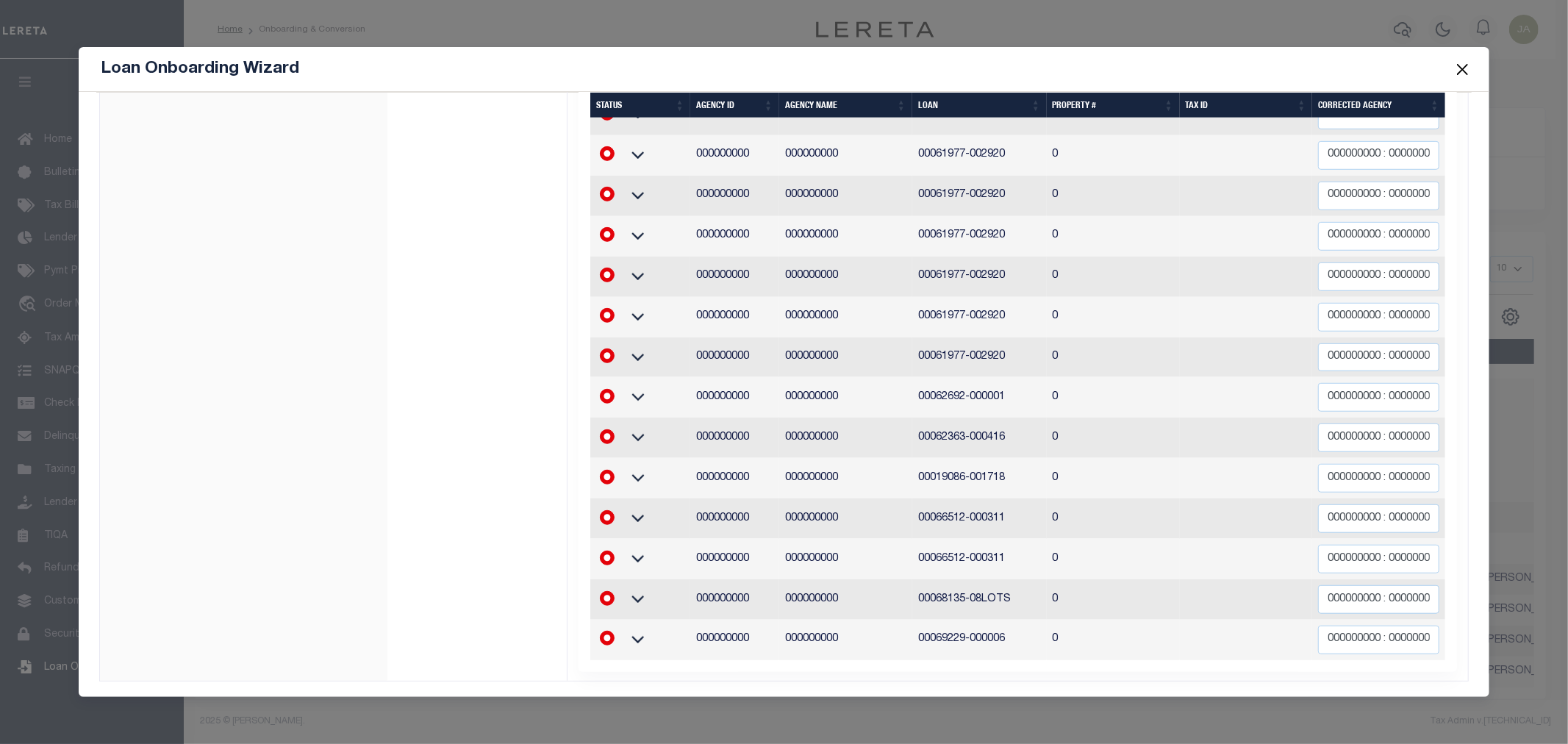
click at [1468, 68] on button "Close" at bounding box center [1463, 69] width 20 height 20
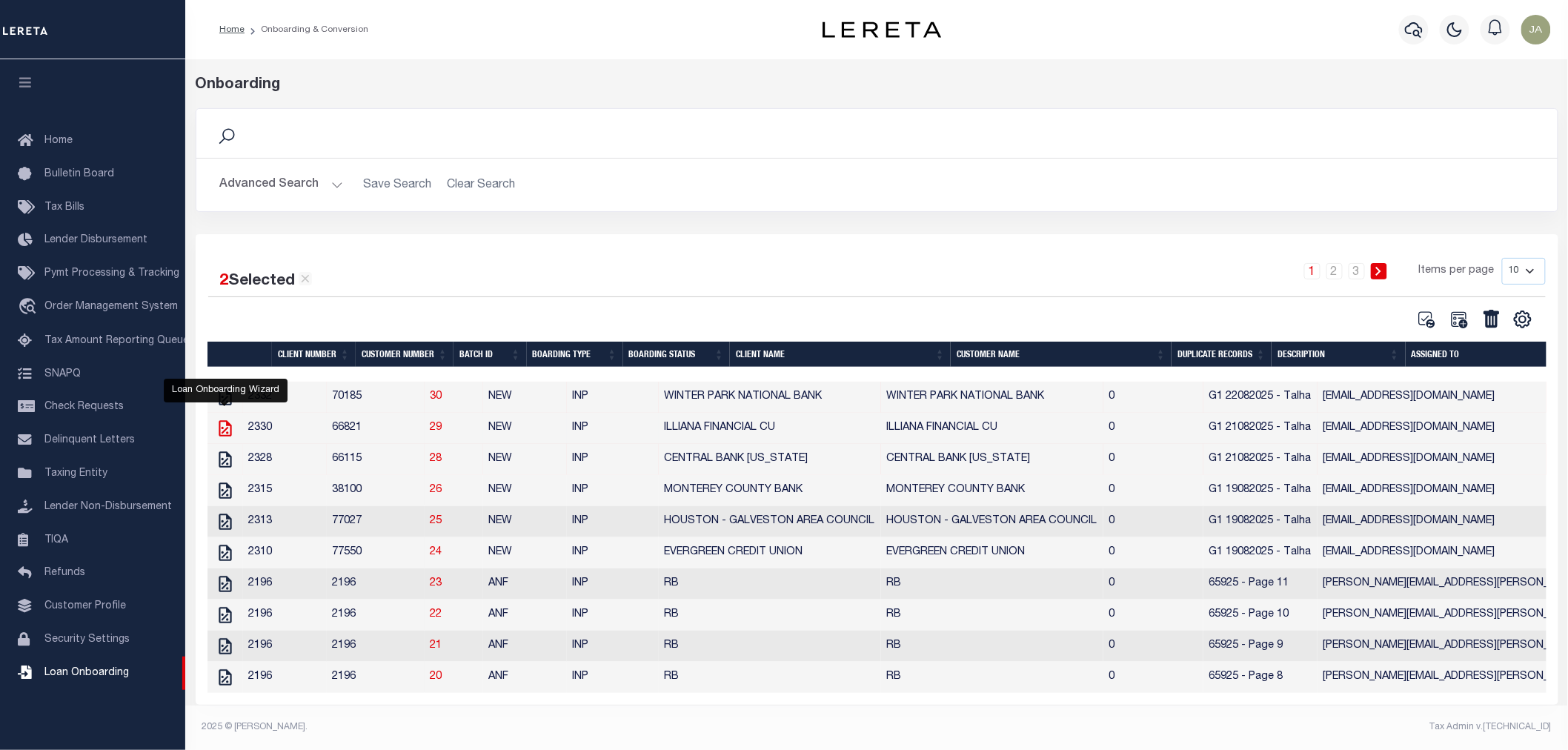
click at [220, 430] on icon "" at bounding box center [225, 428] width 13 height 16
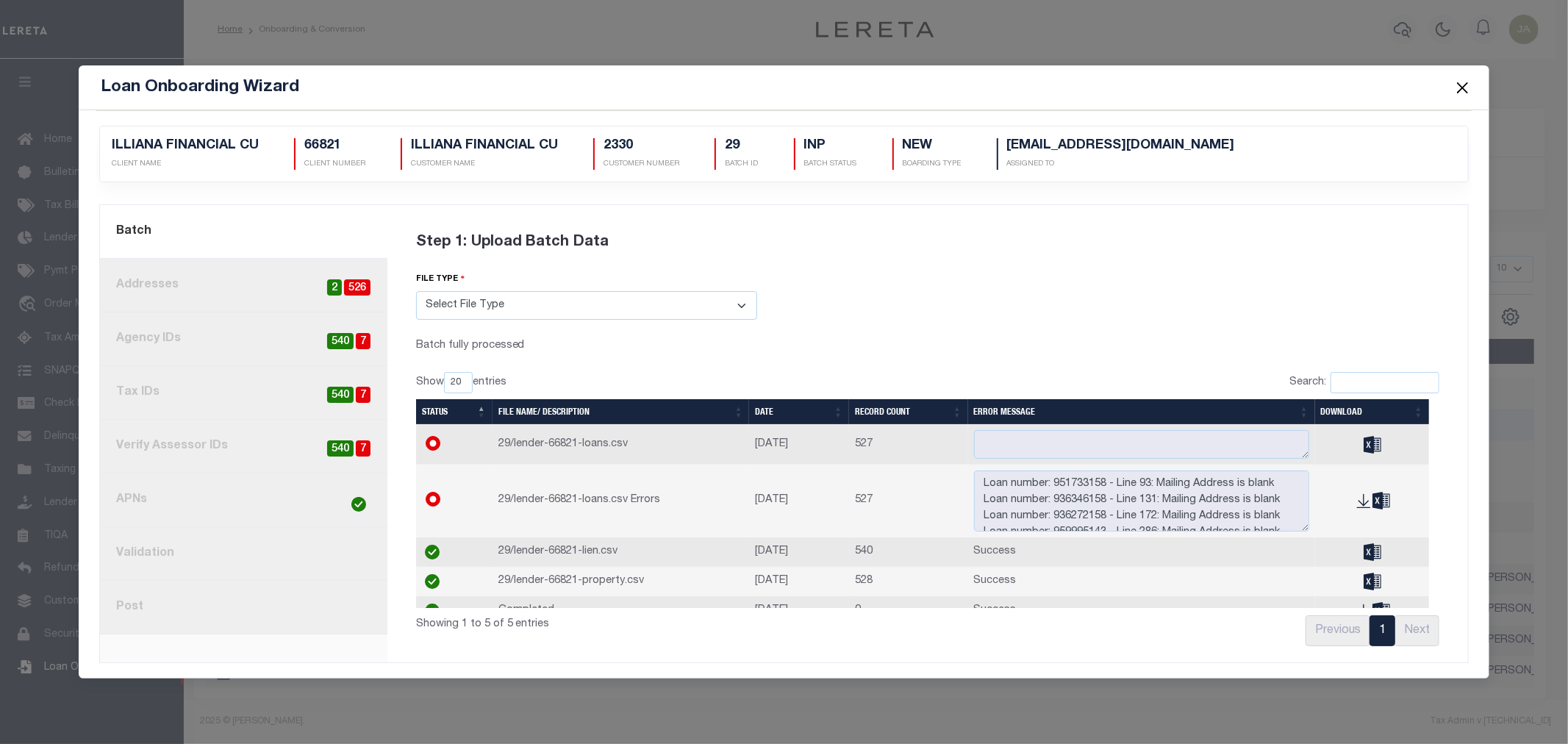
scroll to position [0, 0]
click at [1465, 91] on button "Close" at bounding box center [1463, 88] width 20 height 20
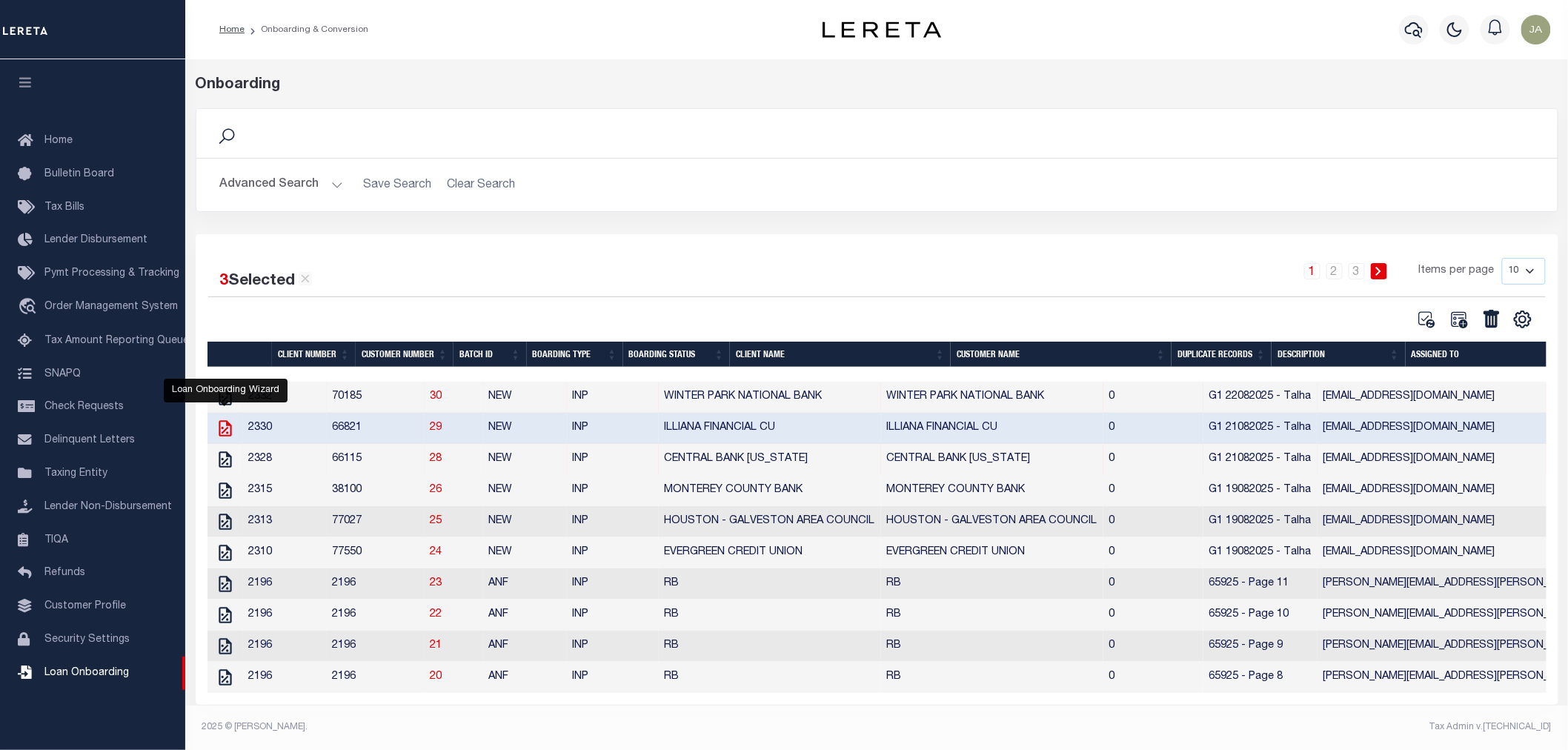
click at [220, 425] on icon "" at bounding box center [225, 428] width 13 height 16
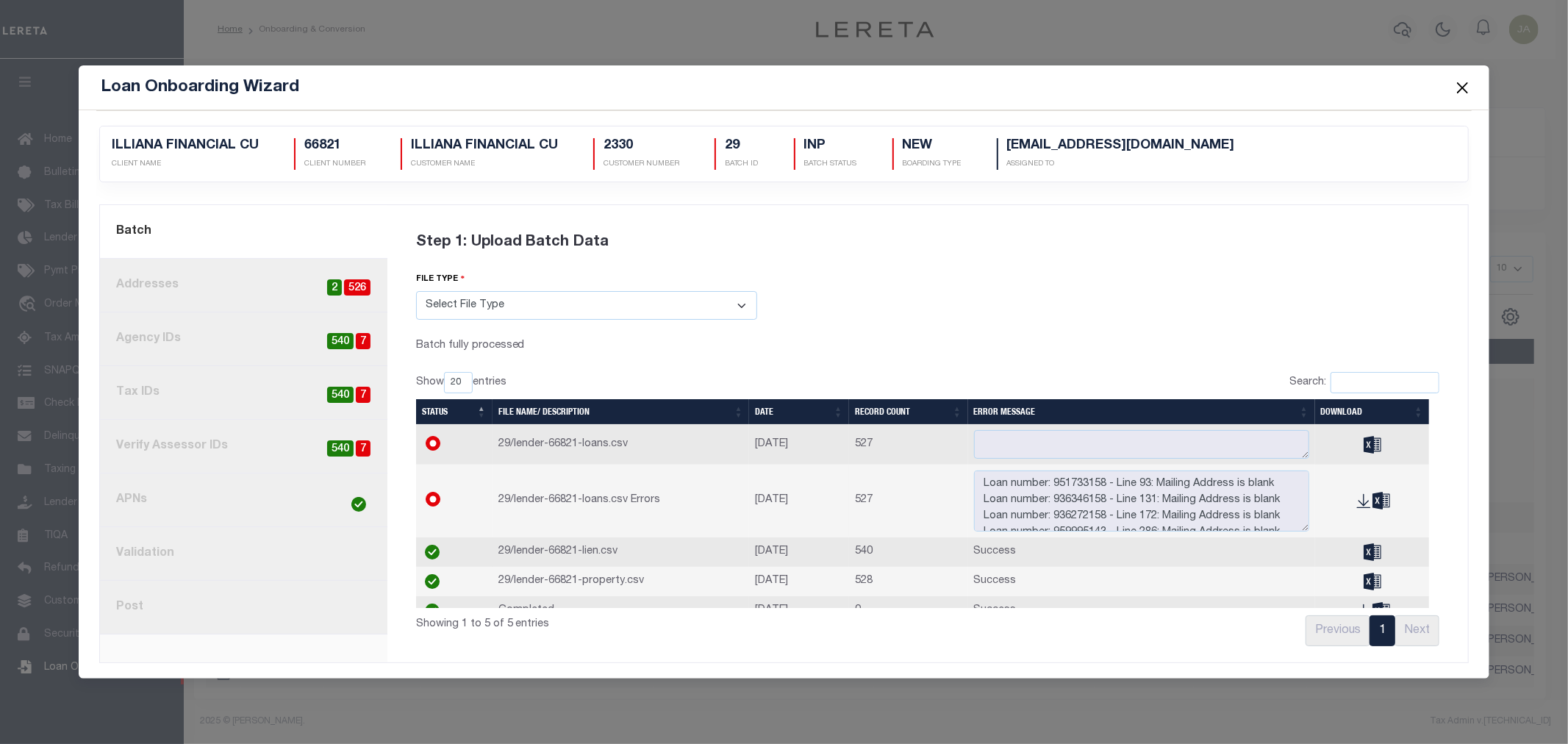
click at [1460, 85] on button "Close" at bounding box center [1463, 88] width 20 height 20
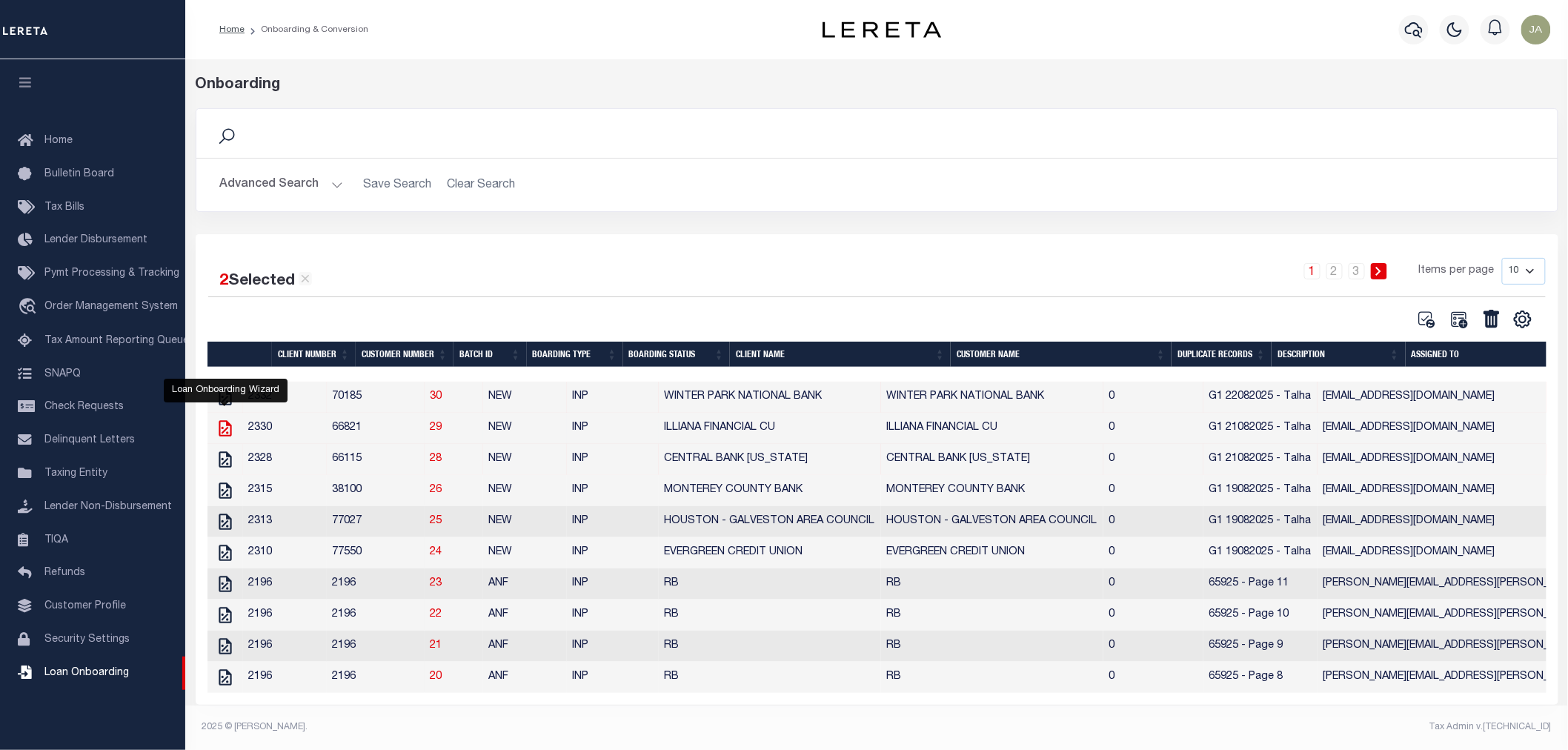
click at [218, 425] on icon "" at bounding box center [226, 428] width 20 height 20
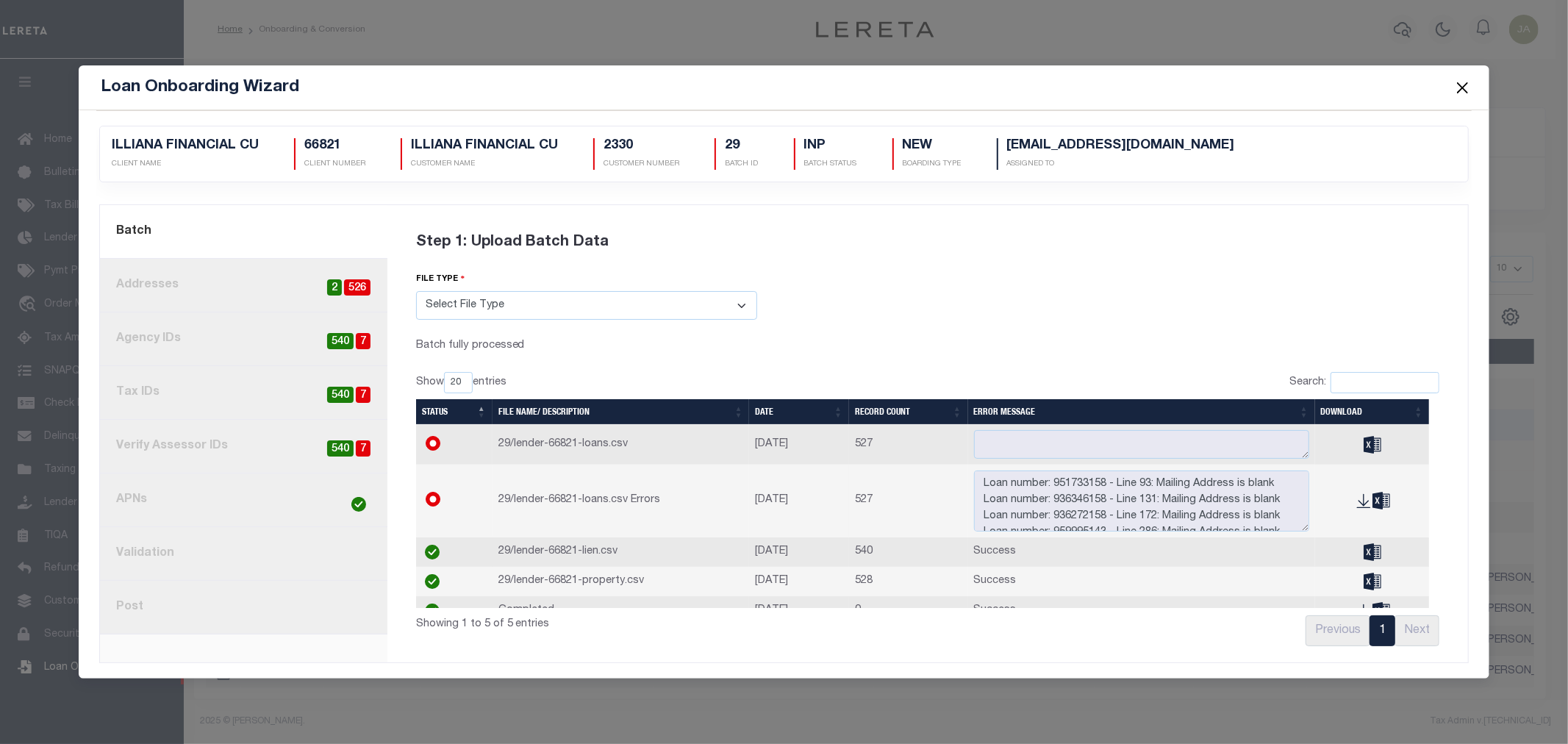
click at [1461, 83] on button "Close" at bounding box center [1463, 88] width 20 height 20
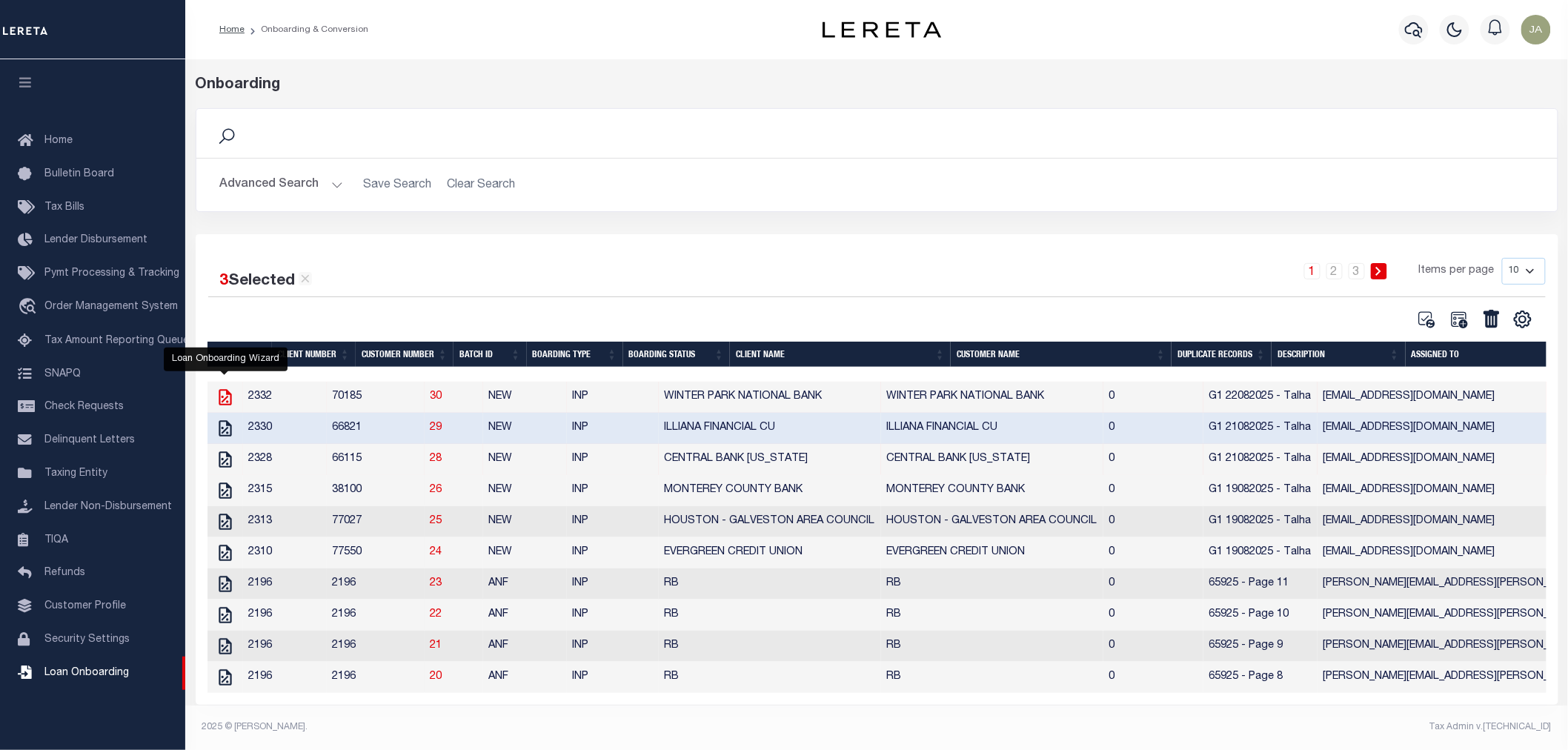
click at [225, 397] on icon "" at bounding box center [226, 398] width 20 height 20
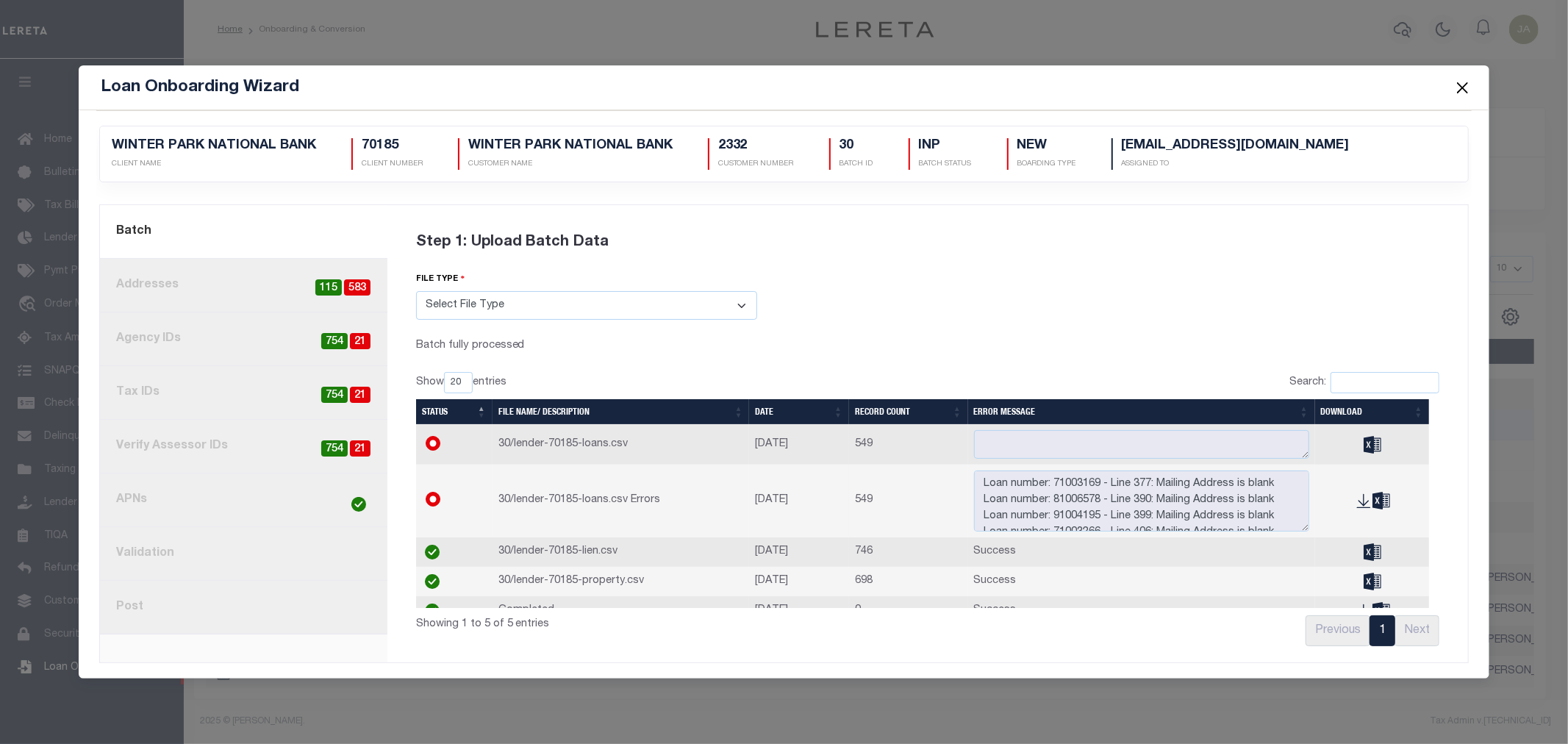
click at [350, 342] on span "21" at bounding box center [360, 341] width 20 height 17
radio input "false"
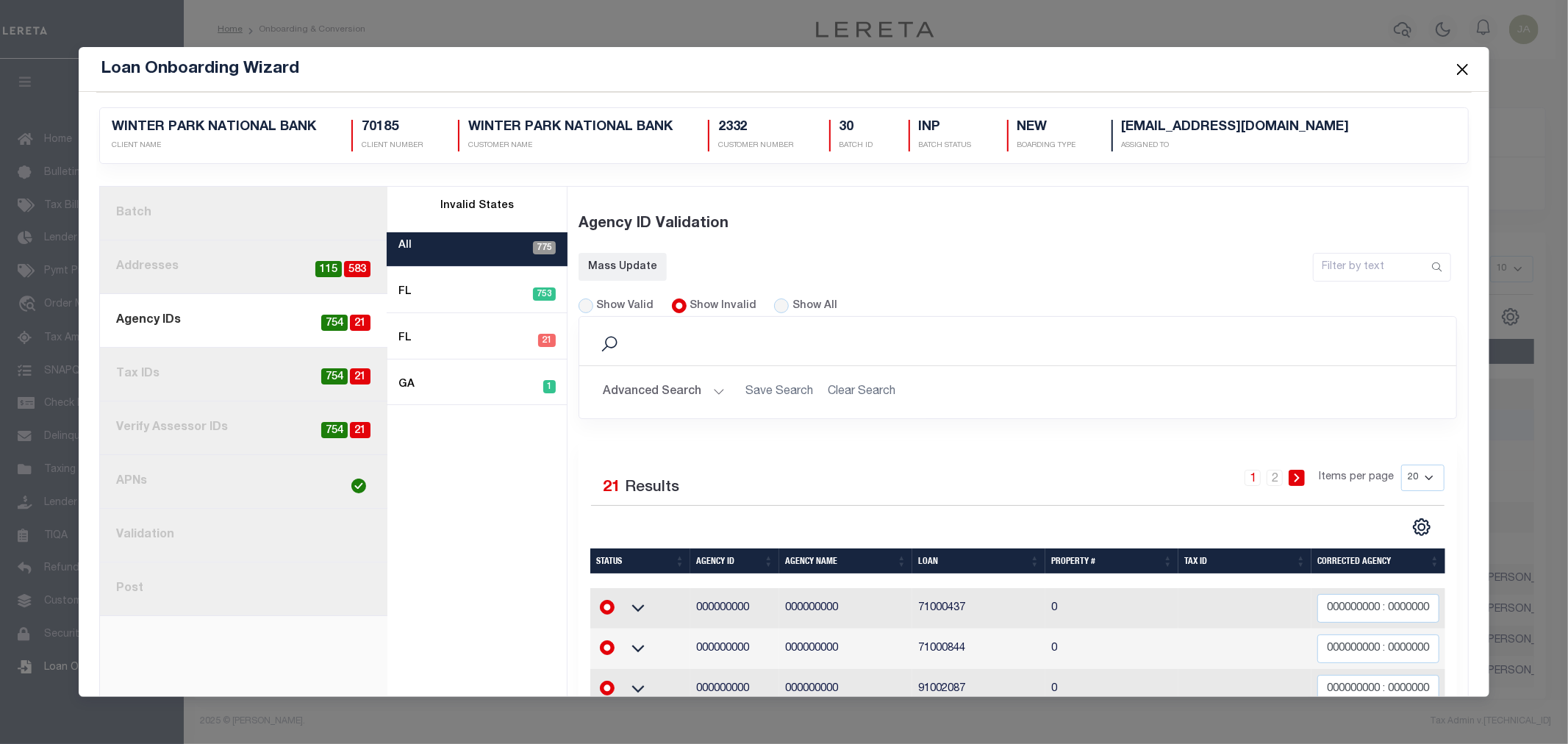
click at [1458, 66] on button "Close" at bounding box center [1463, 69] width 20 height 20
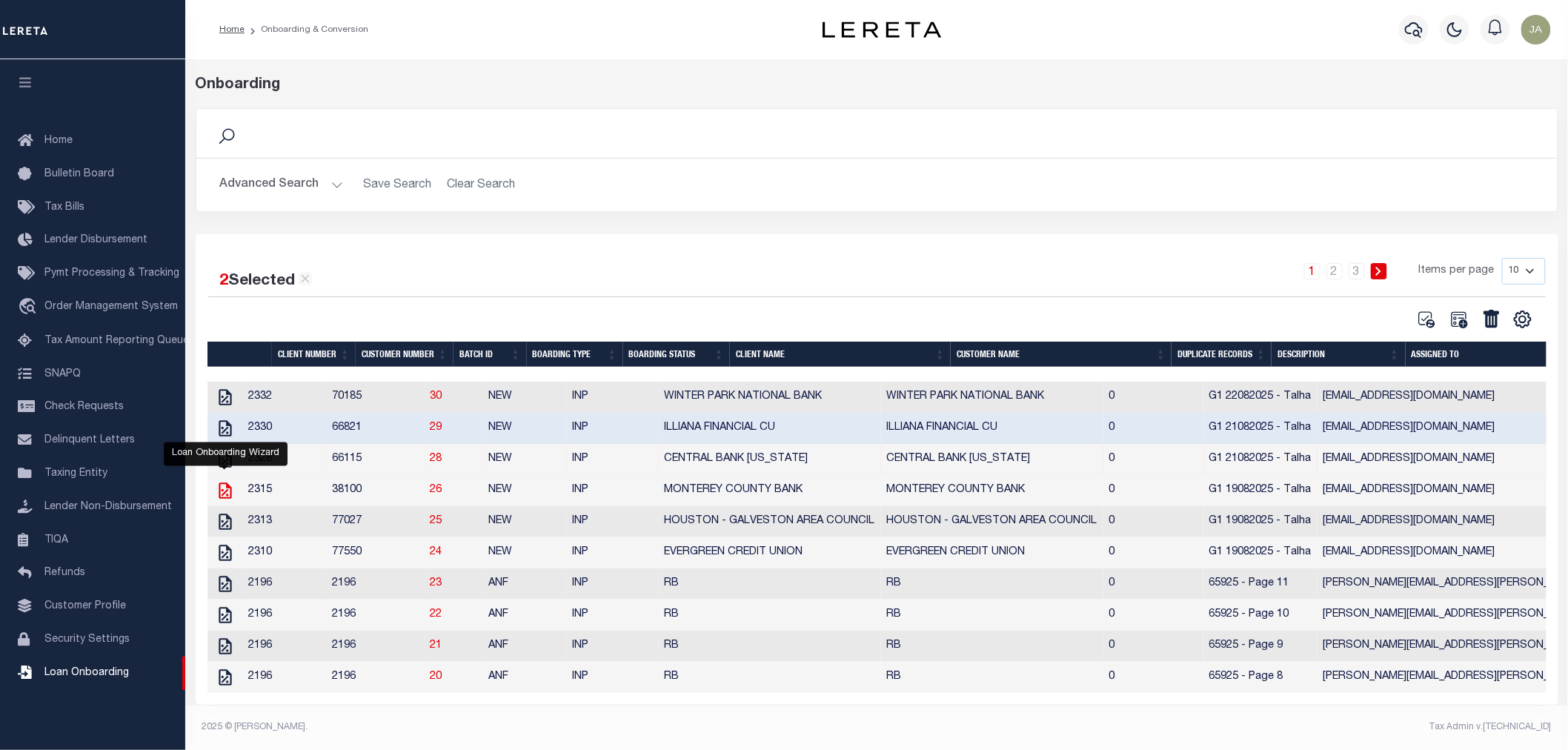
click at [224, 498] on icon "" at bounding box center [225, 491] width 13 height 16
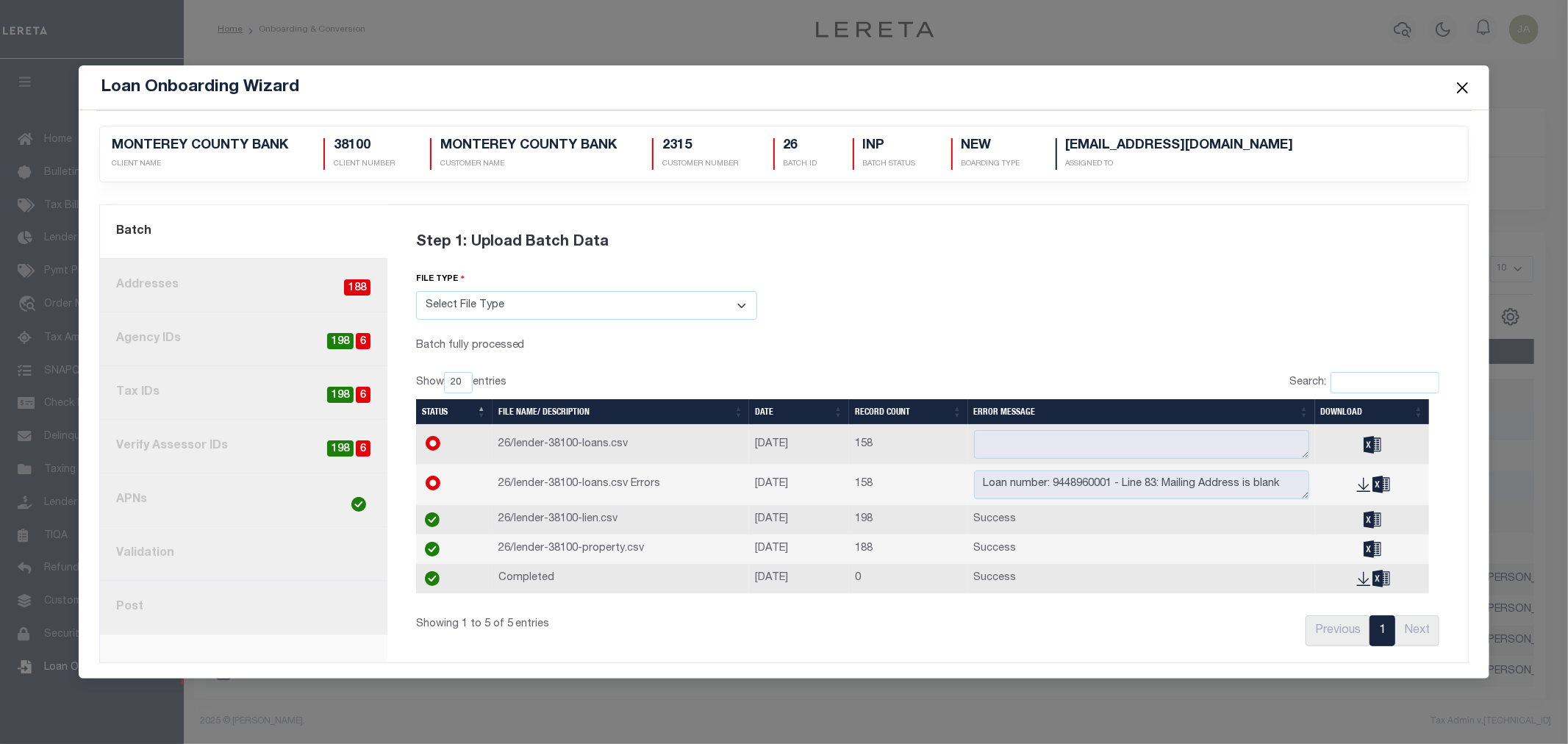
click at [1458, 91] on button "Close" at bounding box center [1463, 88] width 20 height 20
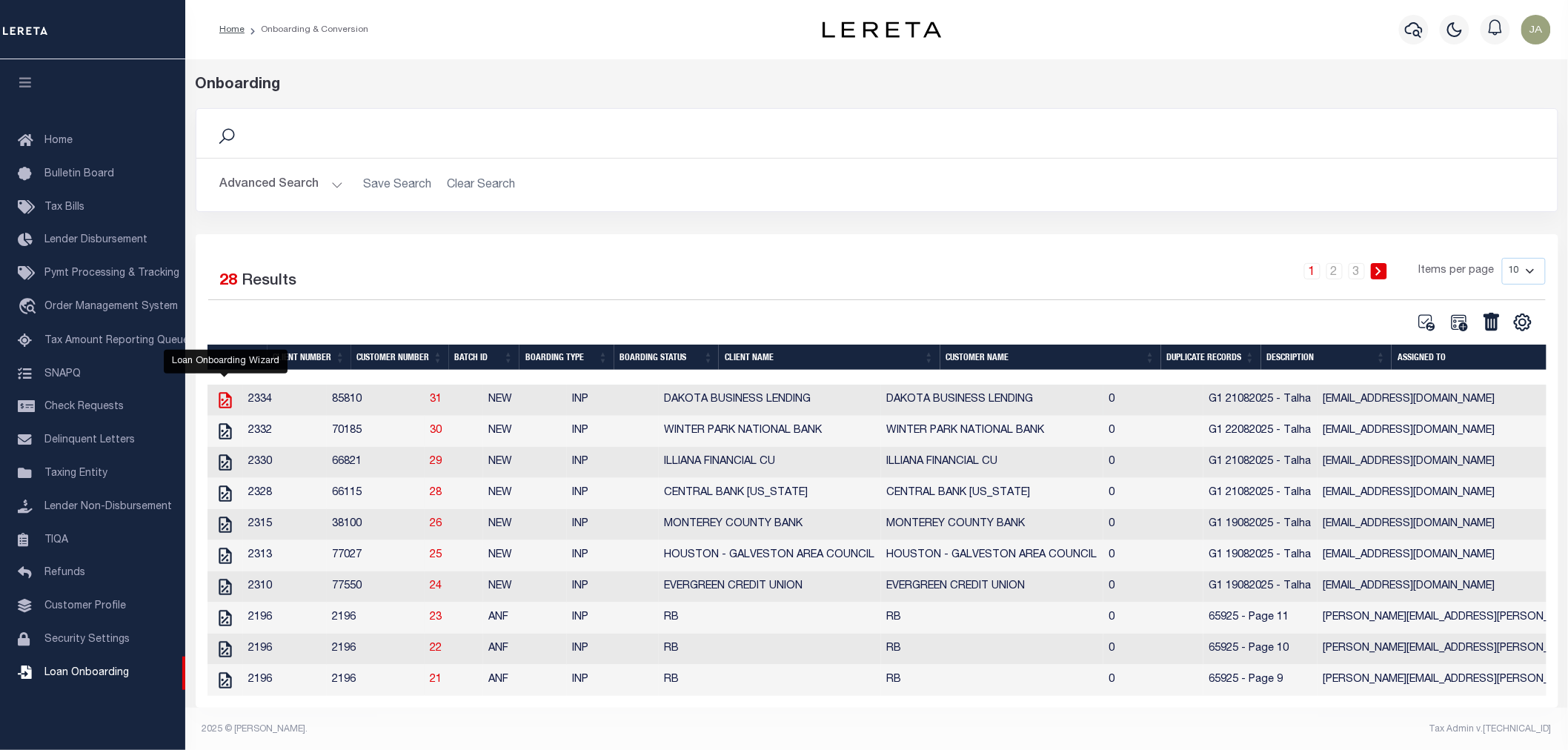
click at [226, 402] on icon "" at bounding box center [225, 401] width 13 height 16
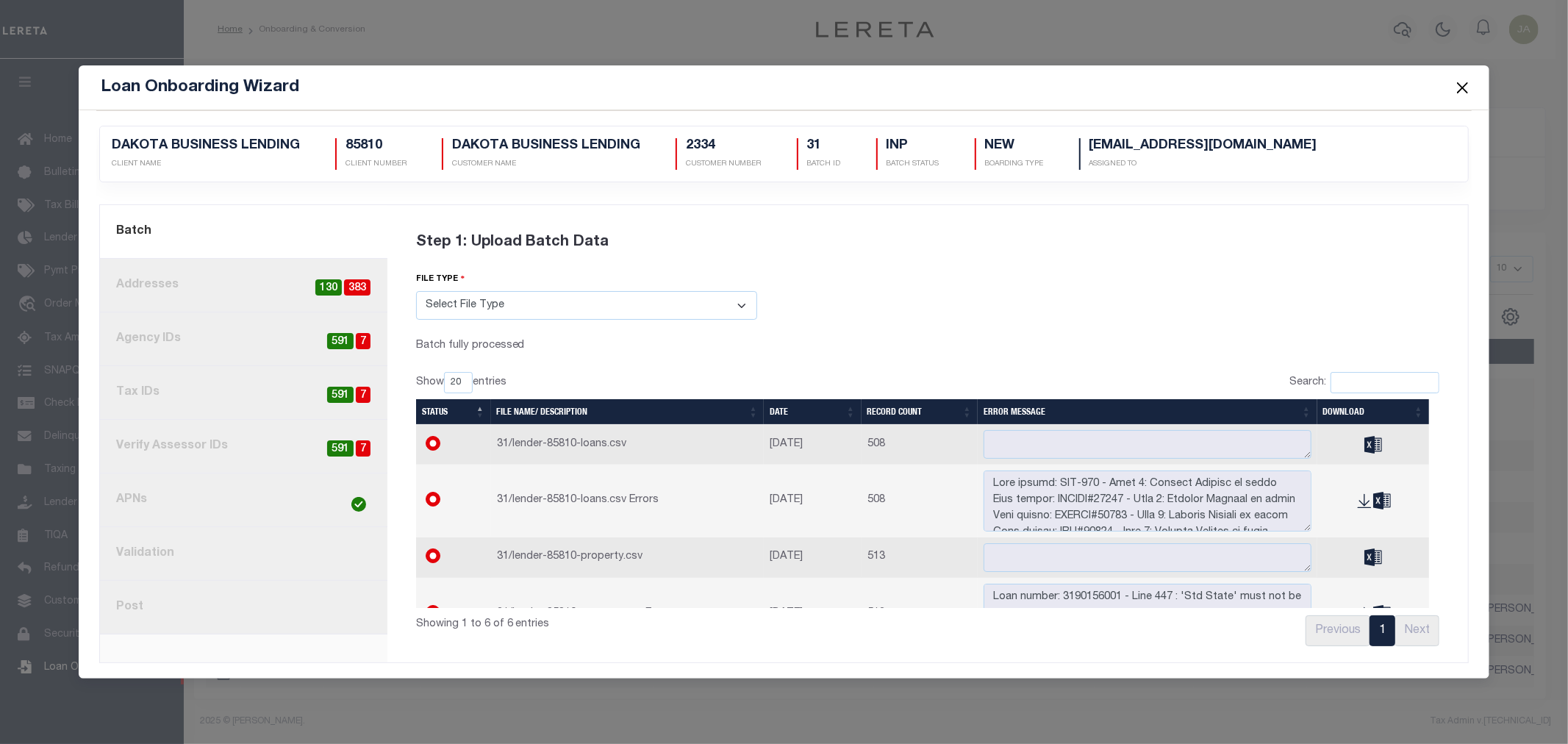
click at [1463, 90] on button "Close" at bounding box center [1463, 88] width 20 height 20
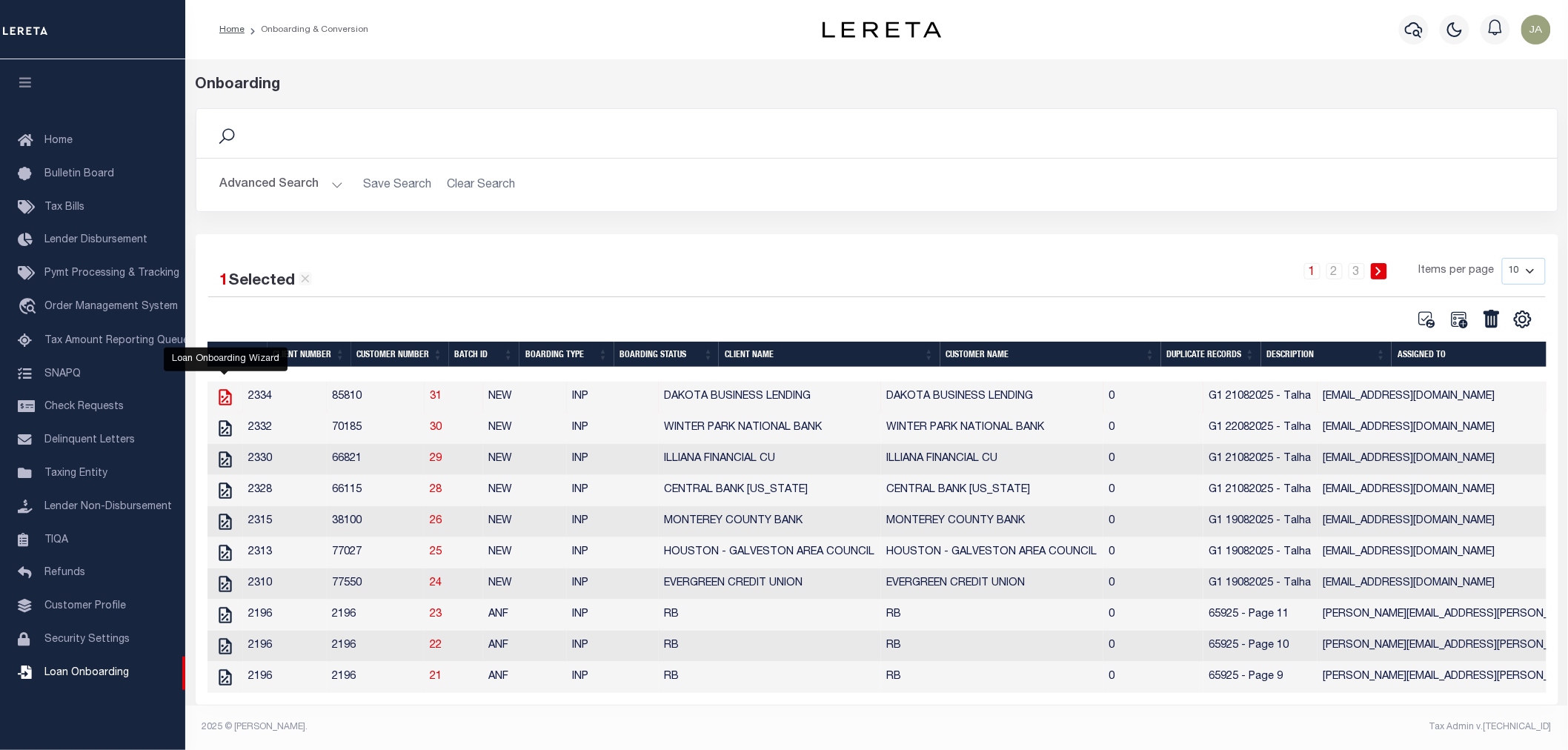
click at [221, 401] on icon "" at bounding box center [225, 397] width 13 height 16
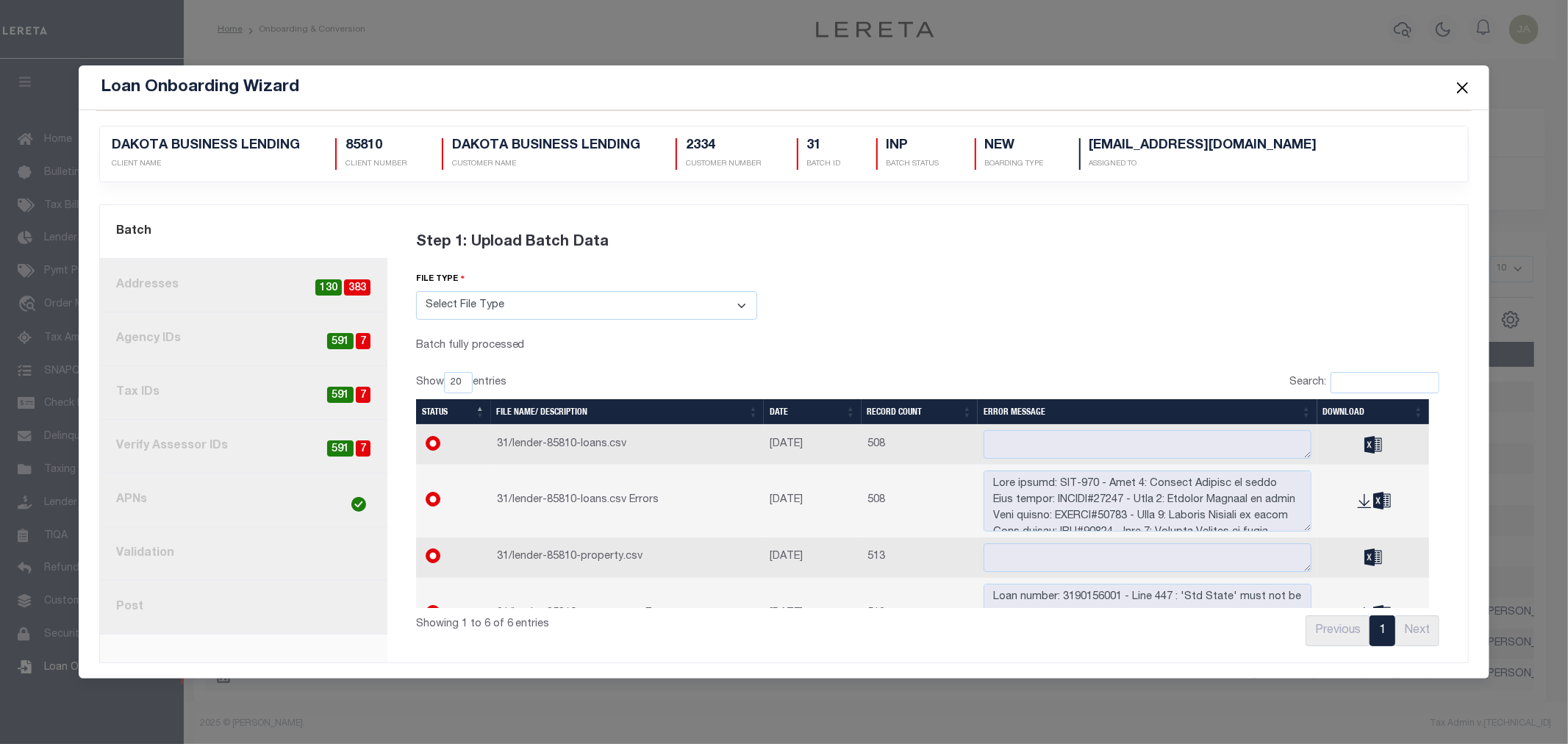
click at [1460, 83] on button "Close" at bounding box center [1463, 88] width 20 height 20
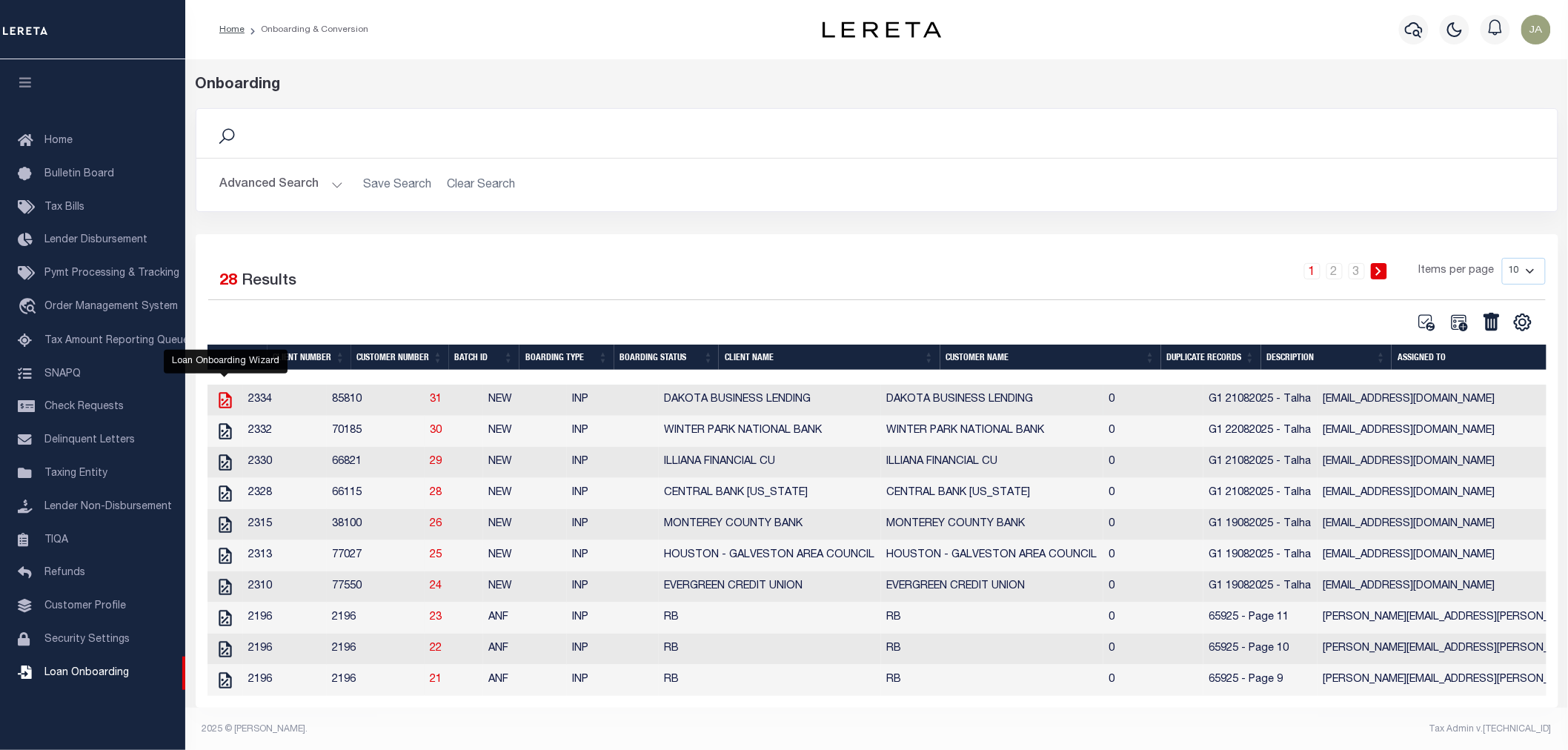
click at [225, 401] on icon "" at bounding box center [226, 401] width 20 height 20
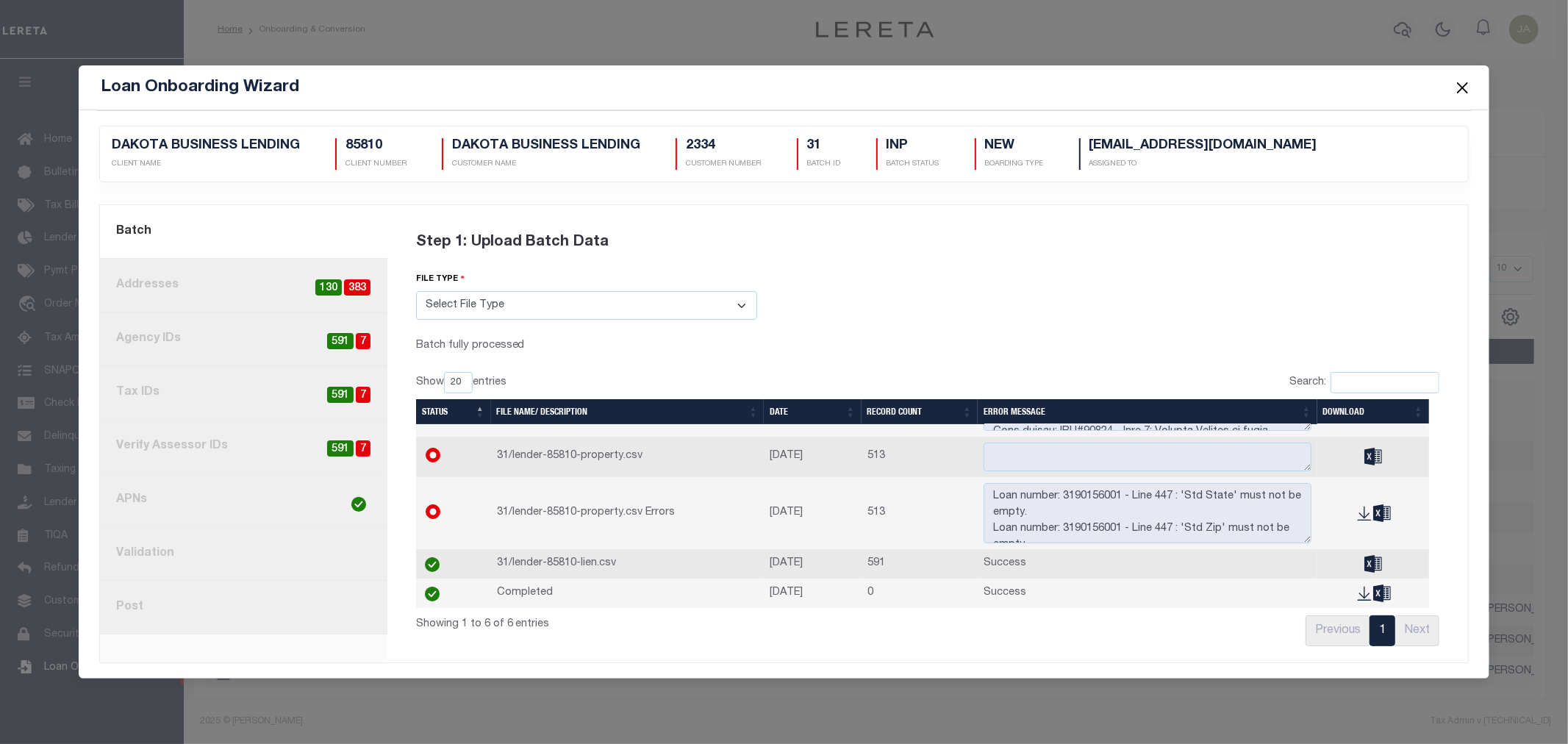
scroll to position [104, 0]
click at [1458, 91] on button "Close" at bounding box center [1463, 88] width 20 height 20
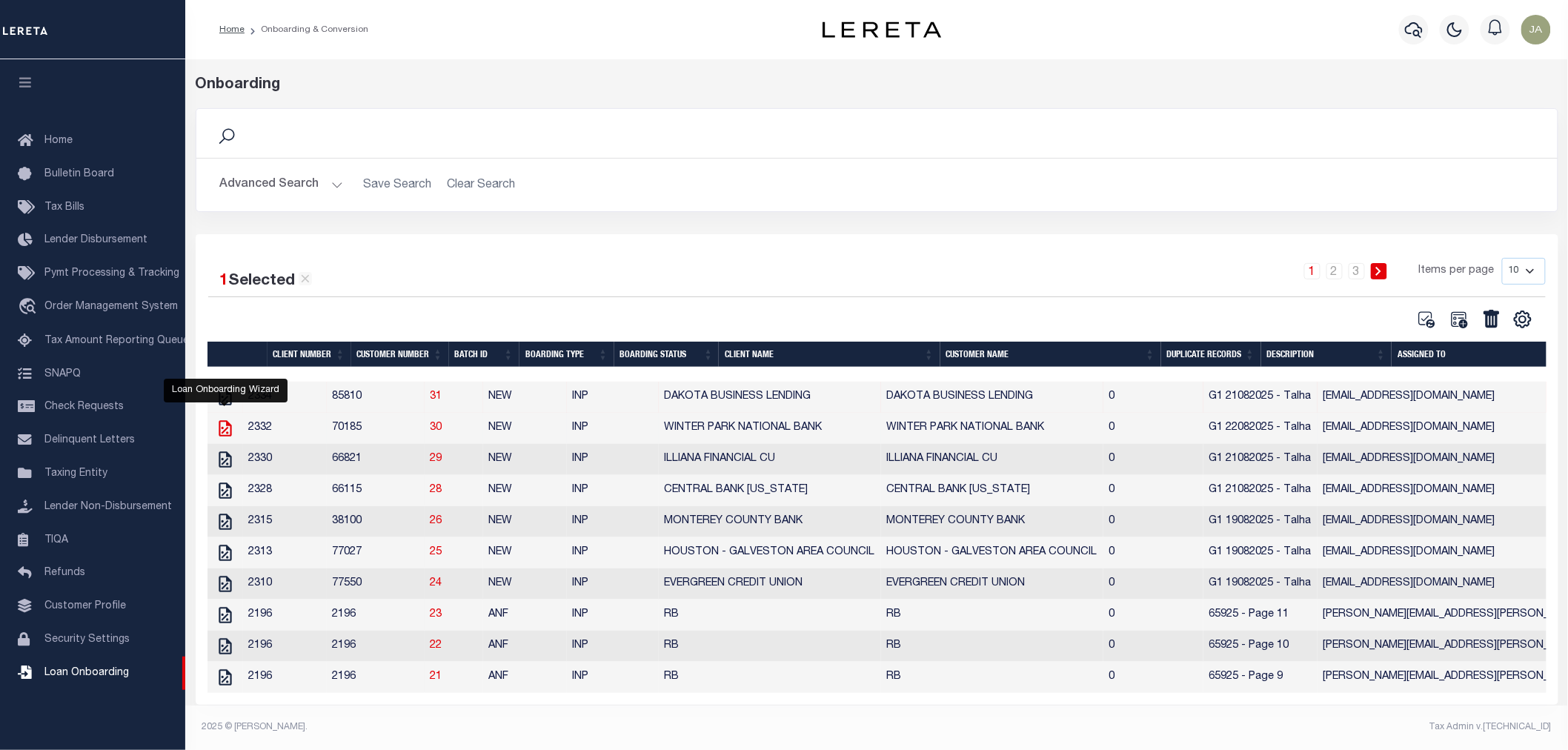
click at [226, 431] on icon "" at bounding box center [225, 428] width 13 height 16
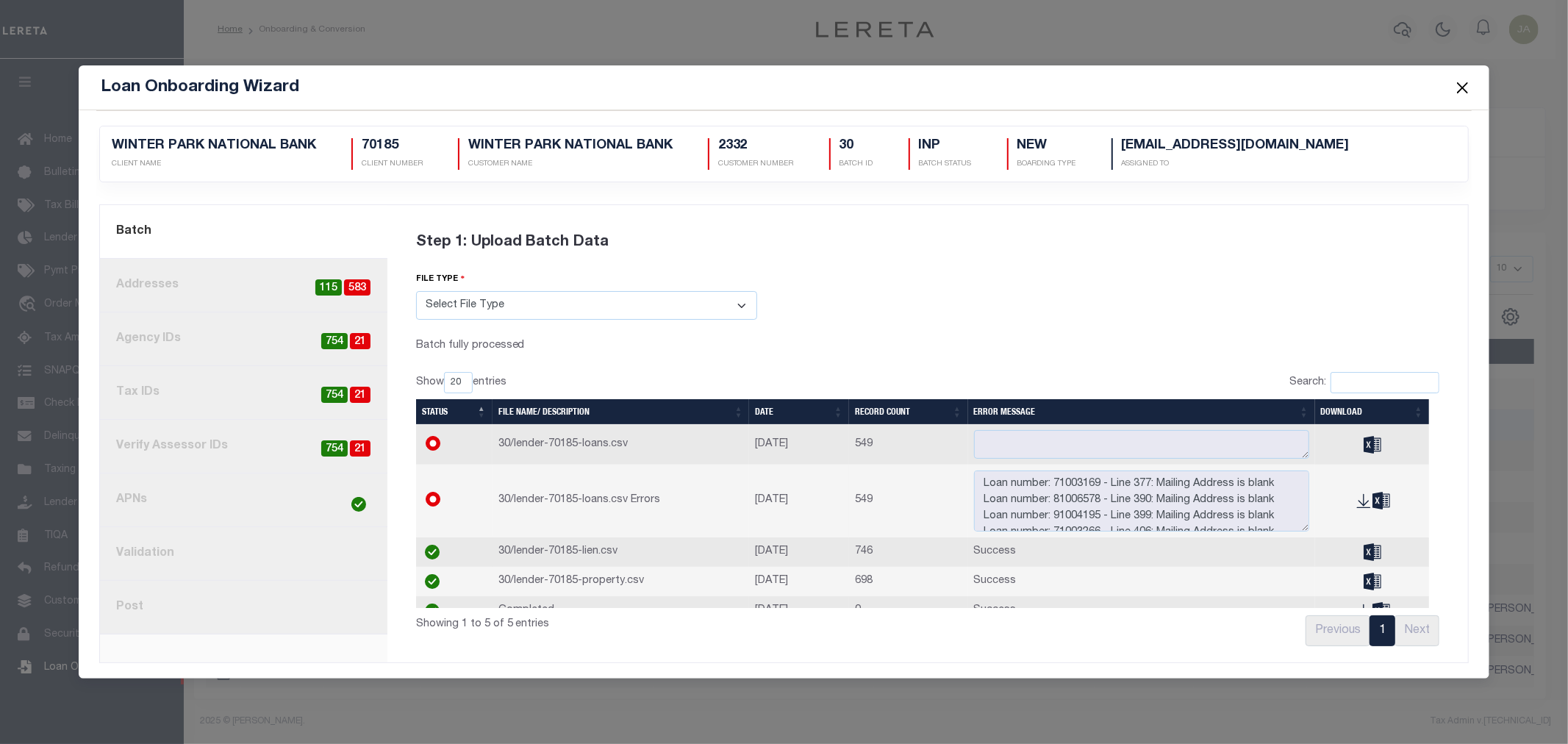
click at [1463, 85] on button "Close" at bounding box center [1463, 88] width 20 height 20
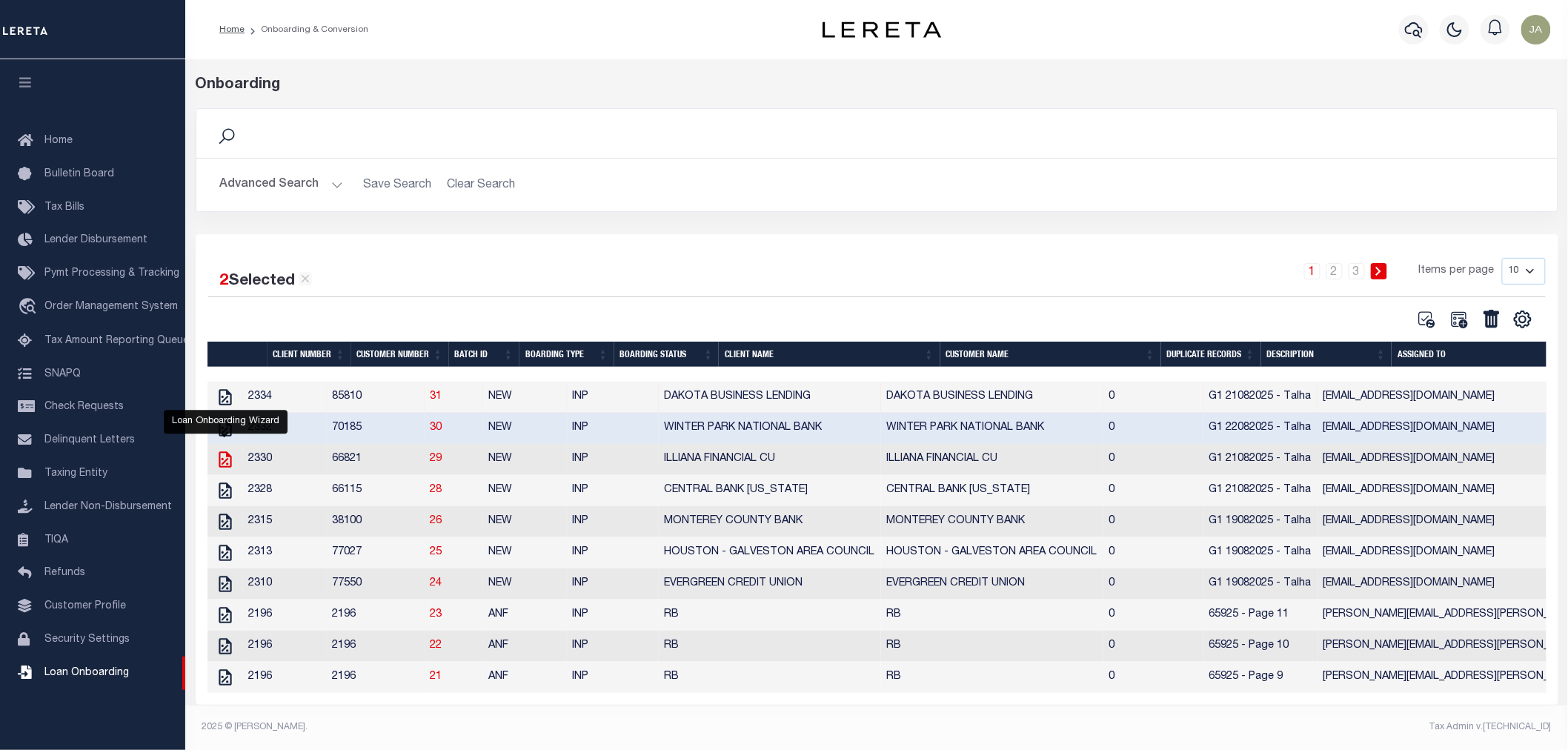
click at [224, 464] on icon "" at bounding box center [226, 460] width 20 height 20
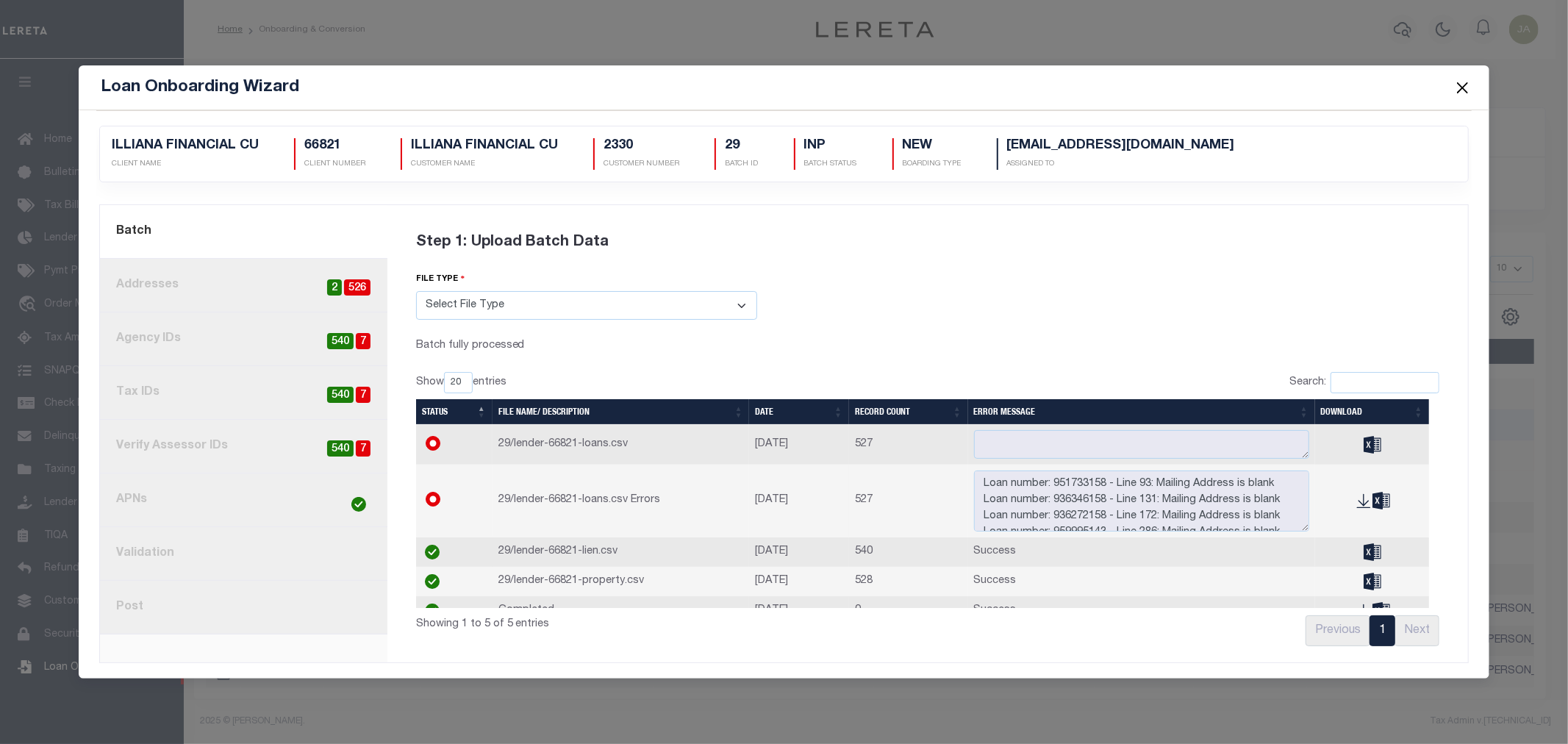
click at [1466, 83] on button "Close" at bounding box center [1463, 88] width 20 height 20
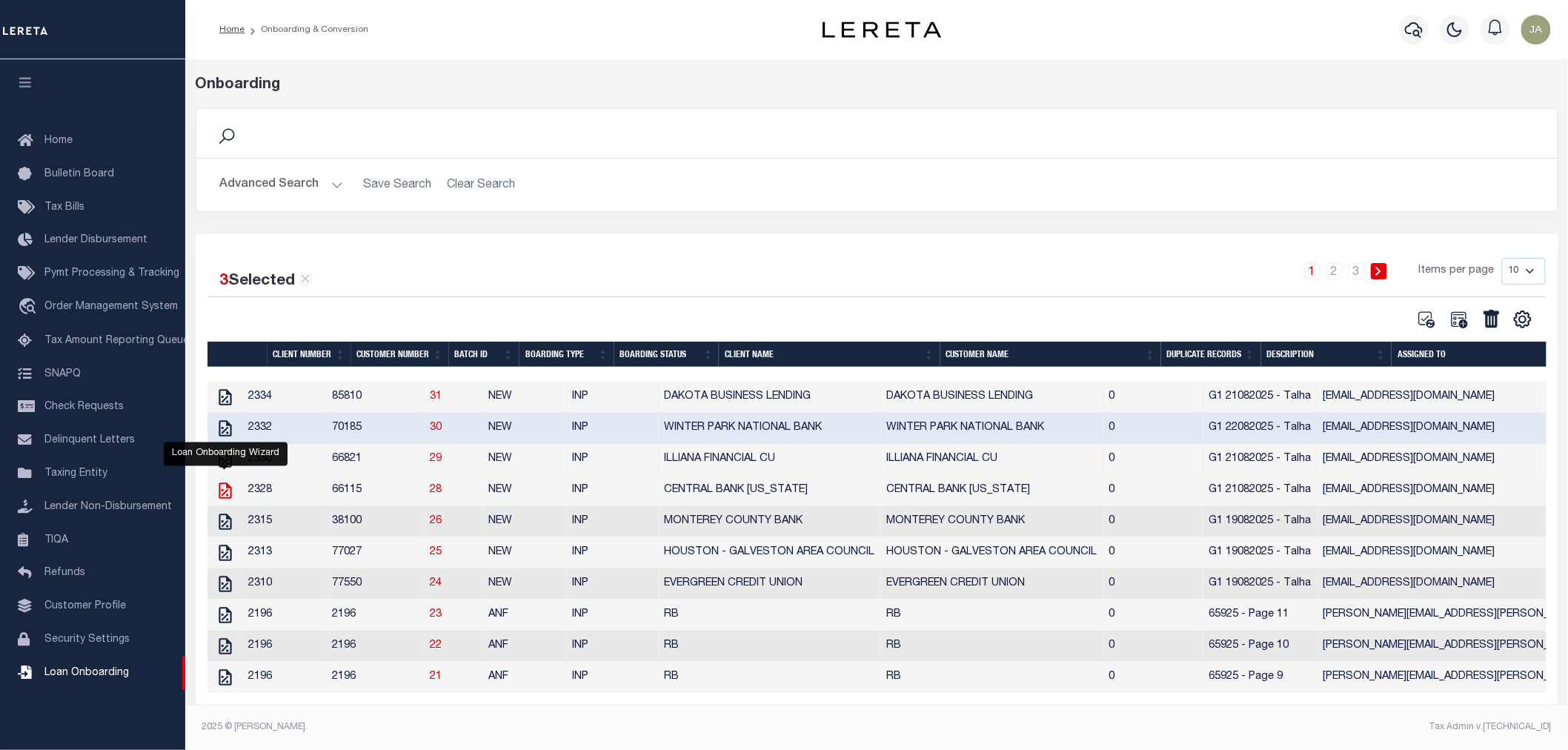
click at [222, 494] on icon "" at bounding box center [225, 491] width 13 height 16
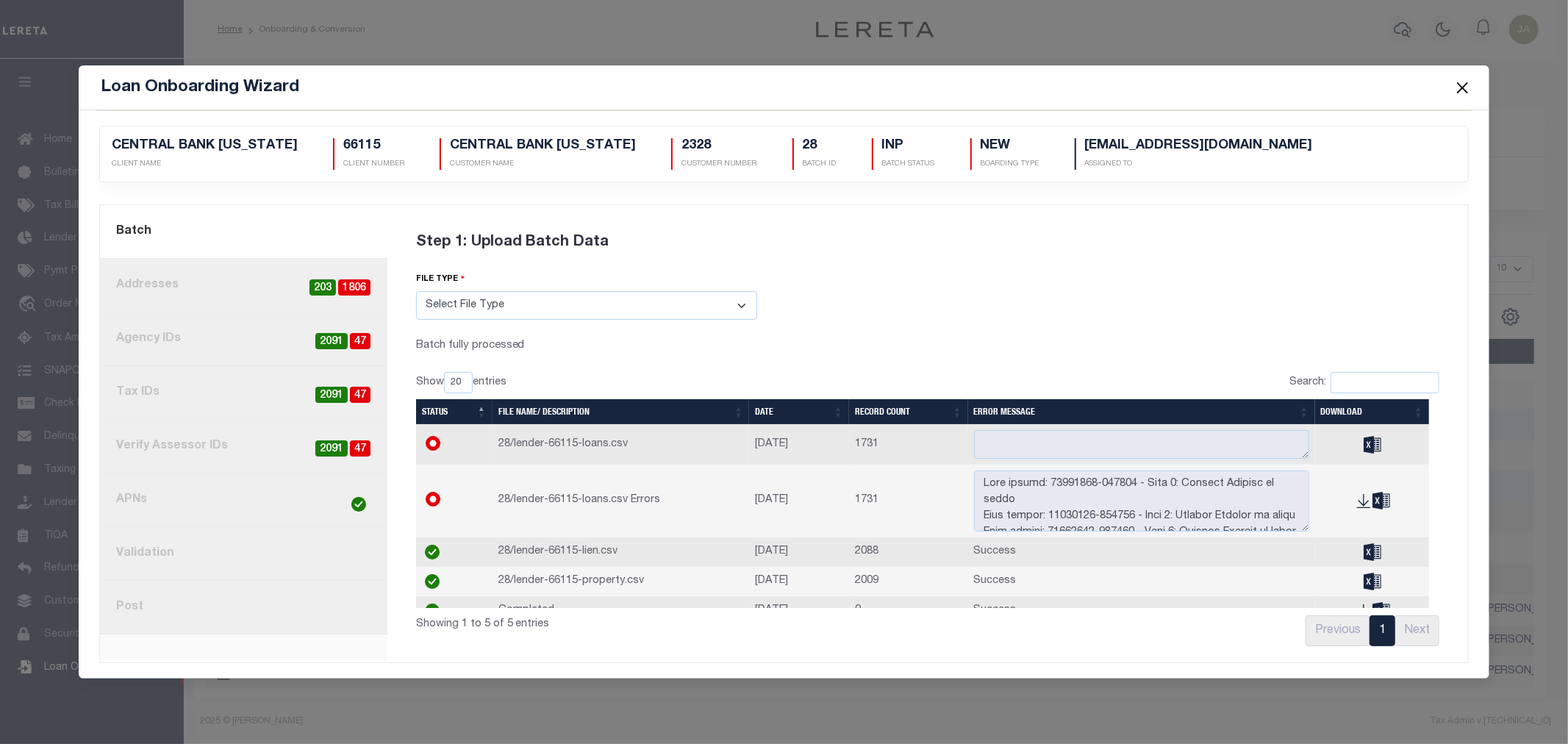
click at [355, 335] on span "47" at bounding box center [360, 341] width 20 height 17
radio input "true"
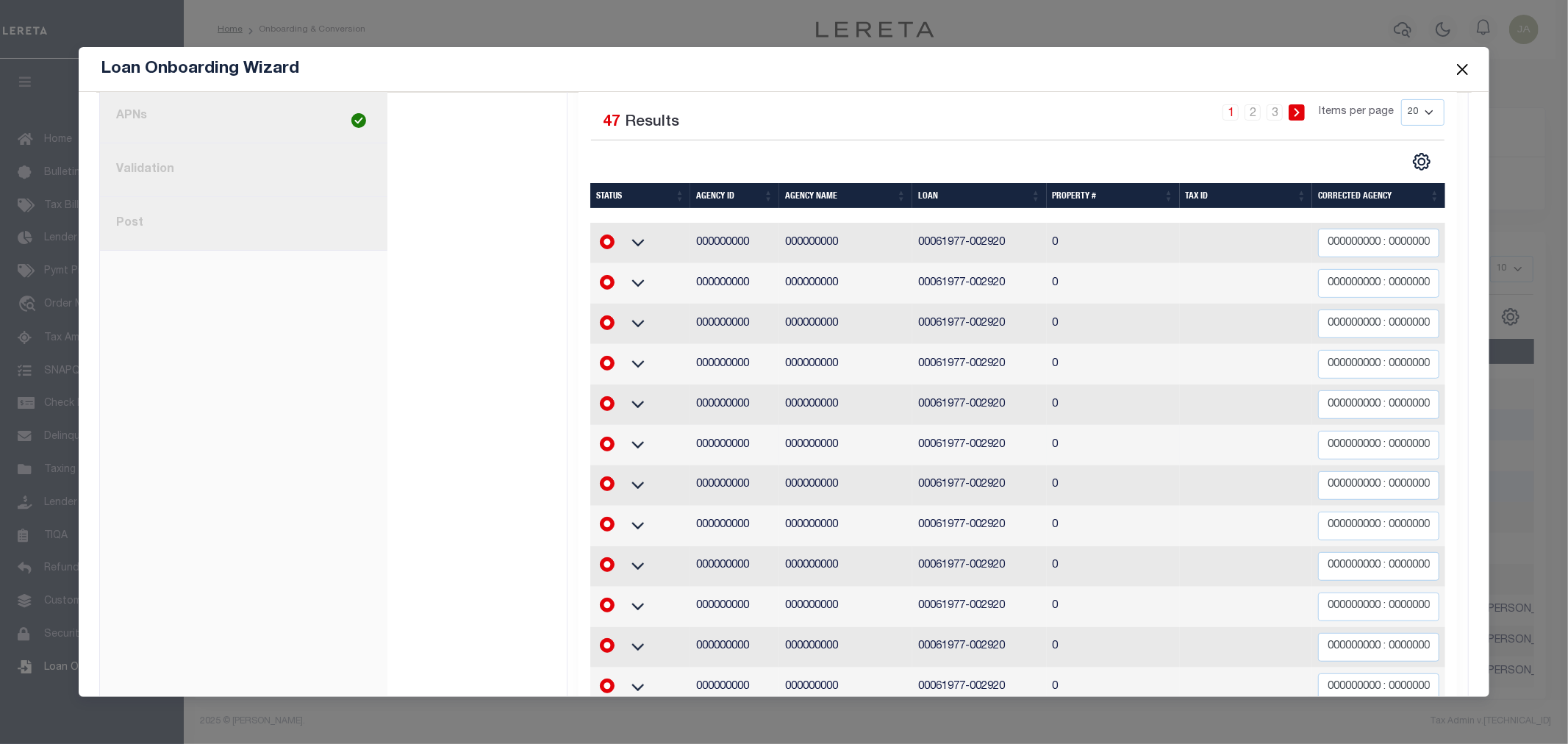
scroll to position [326, 0]
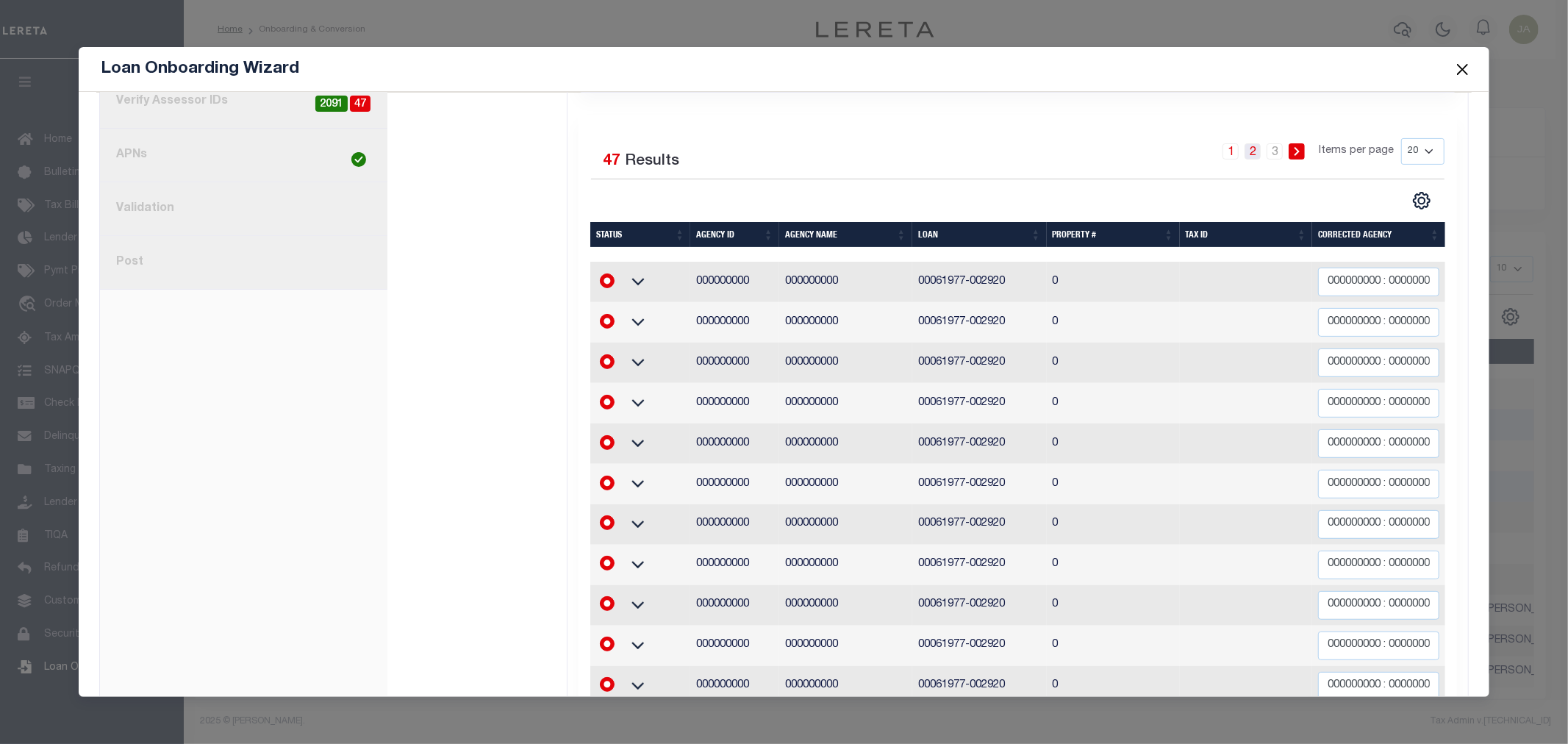
click at [1244, 152] on link "2" at bounding box center [1252, 151] width 16 height 16
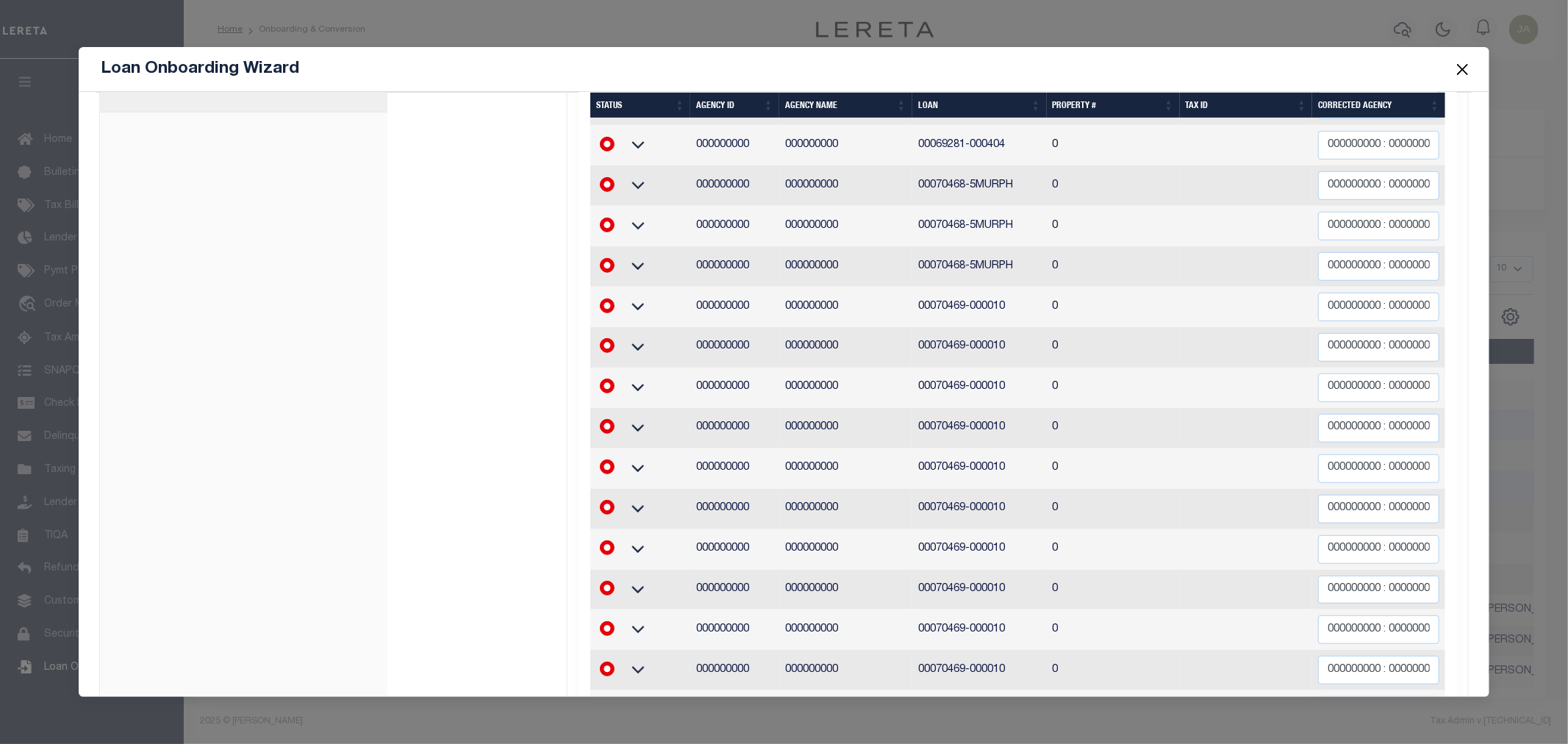
scroll to position [259, 0]
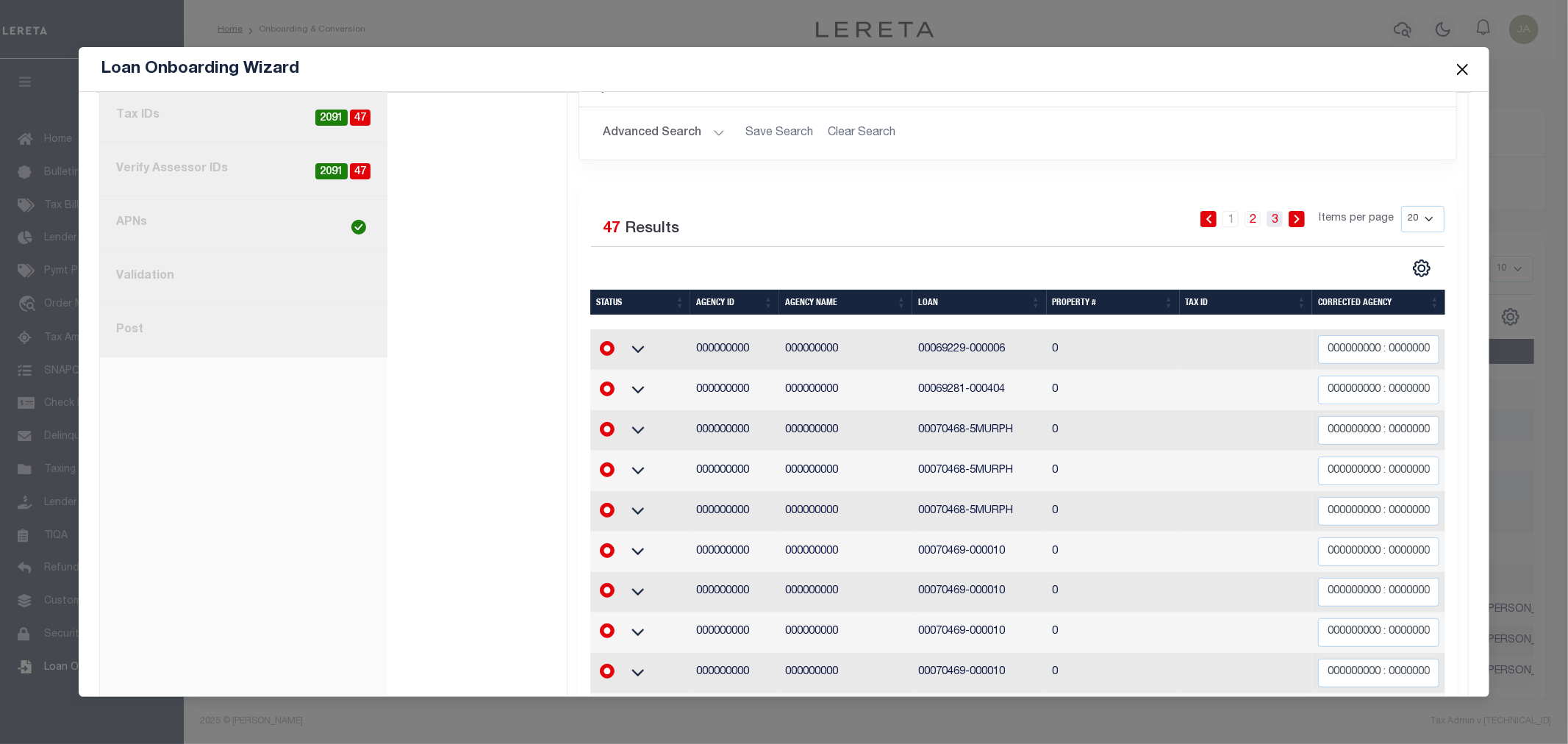
click at [1268, 223] on link "3" at bounding box center [1275, 219] width 16 height 16
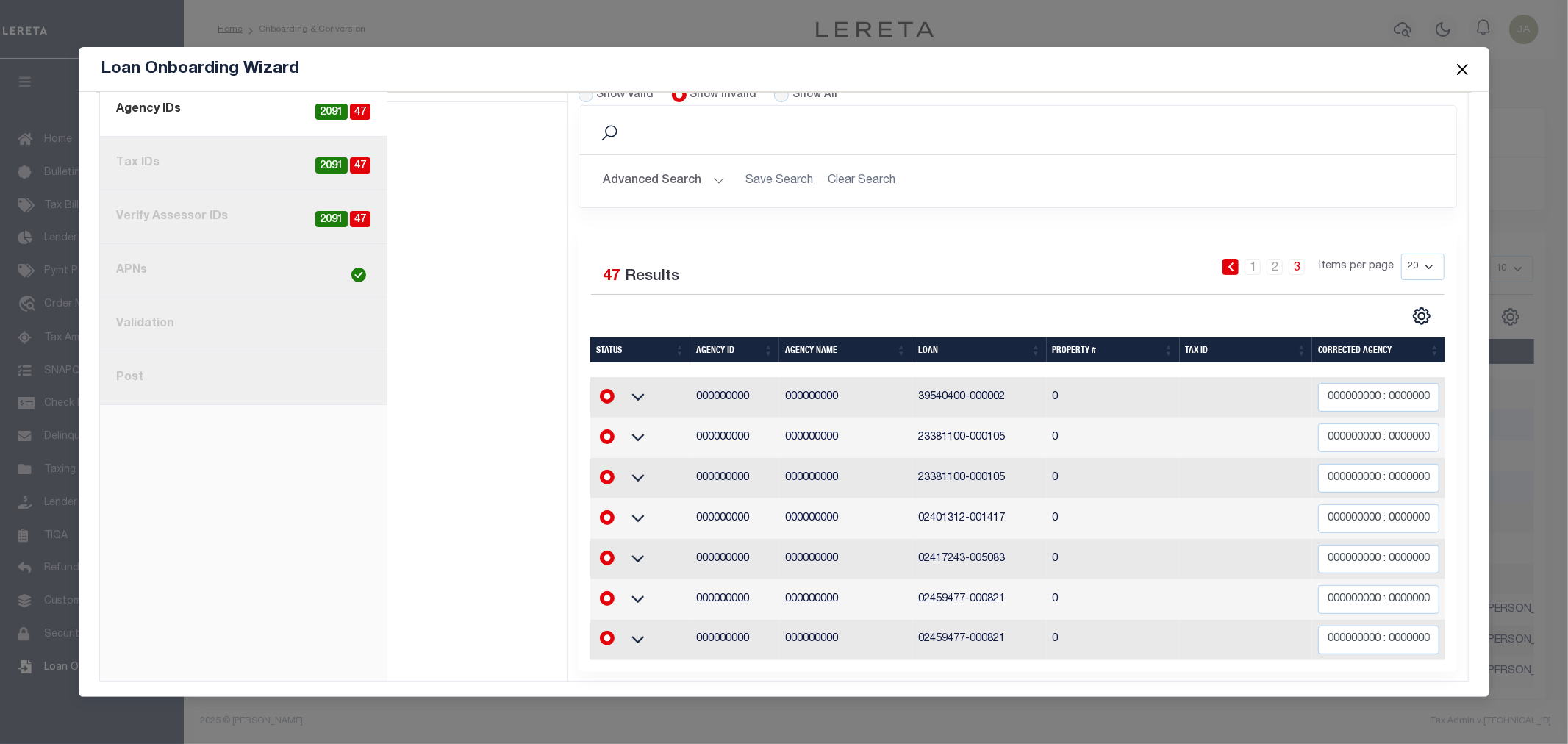
scroll to position [222, 0]
click at [1267, 260] on link "2" at bounding box center [1275, 267] width 16 height 16
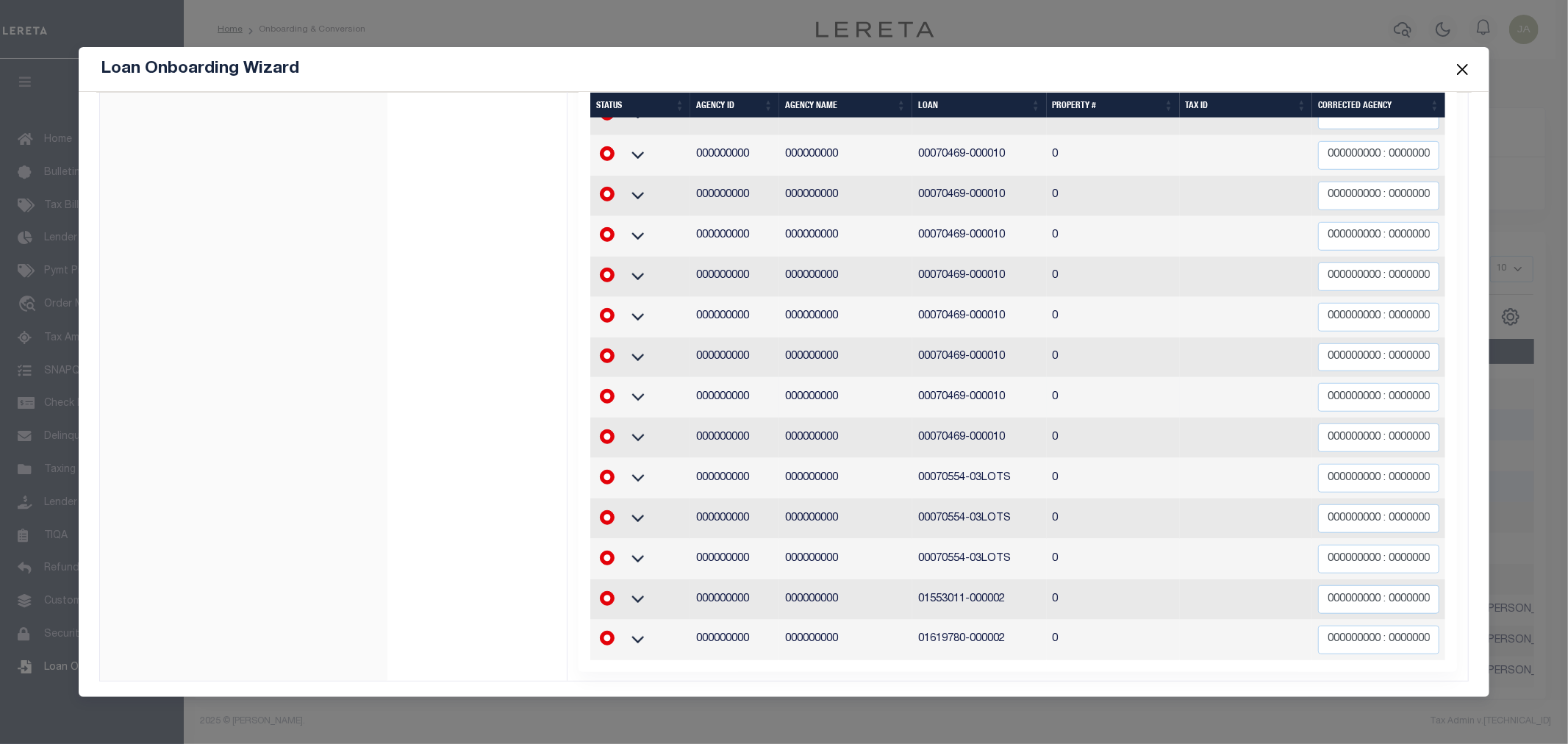
scroll to position [340, 0]
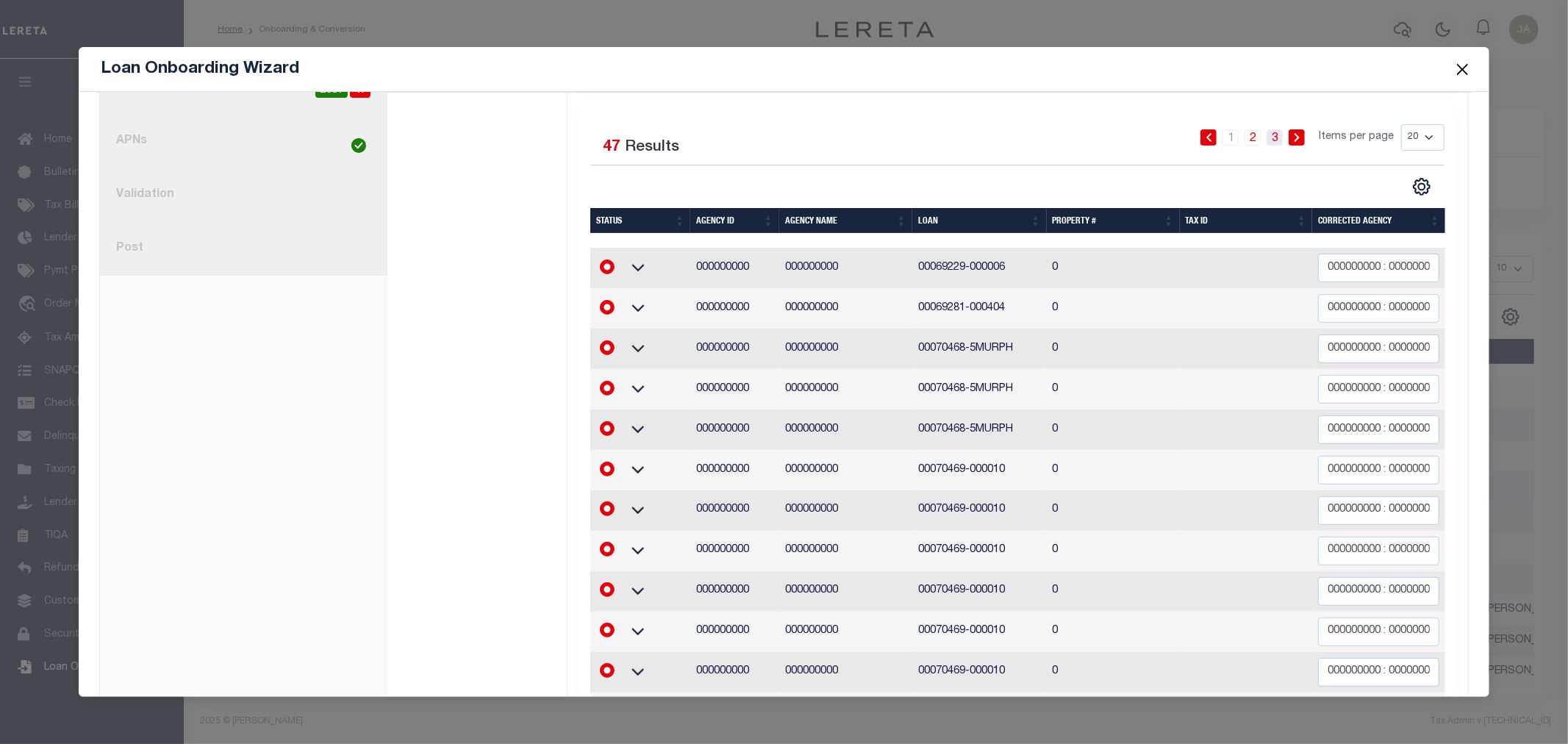
click at [1267, 134] on link "3" at bounding box center [1275, 138] width 16 height 16
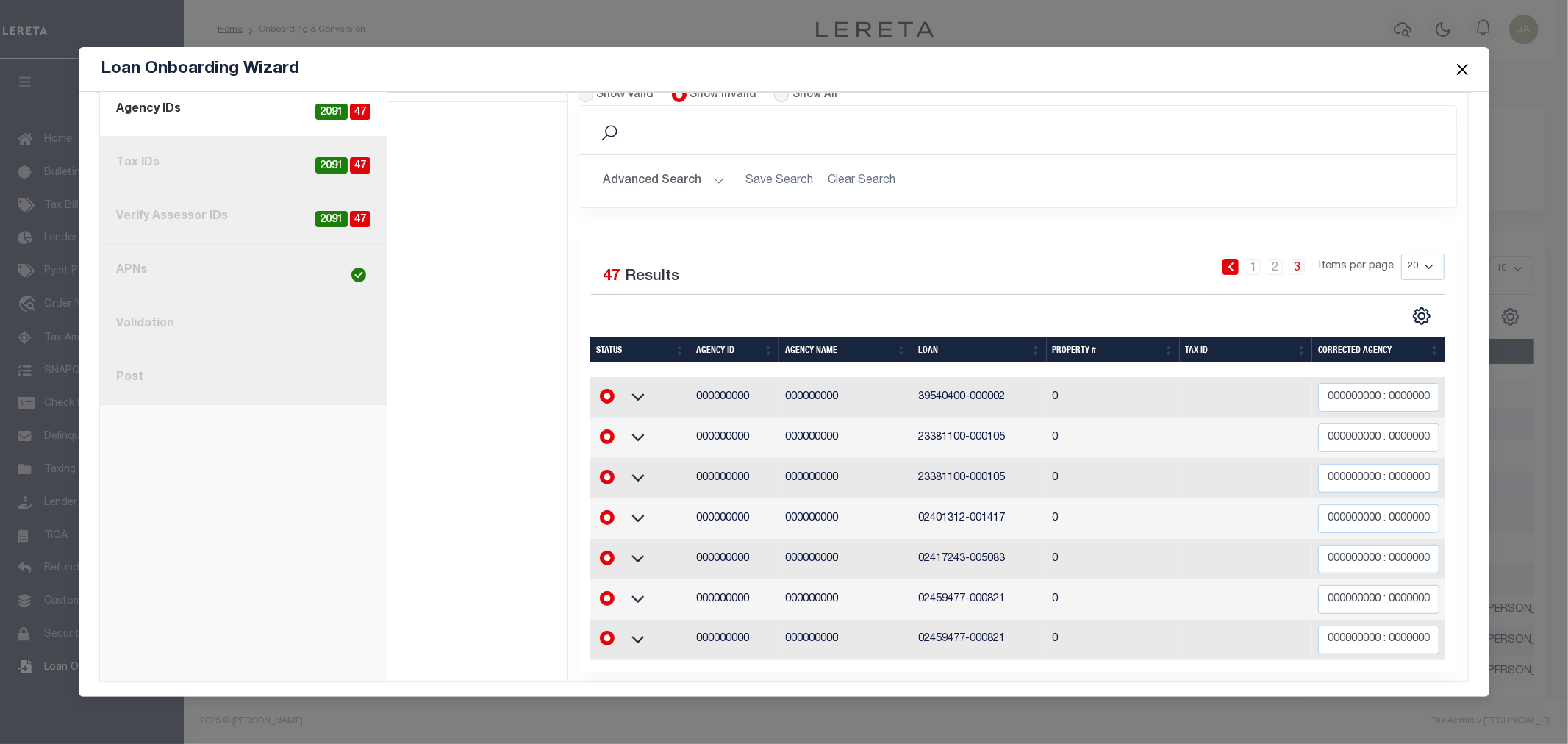
click at [1458, 65] on button "Close" at bounding box center [1463, 69] width 20 height 20
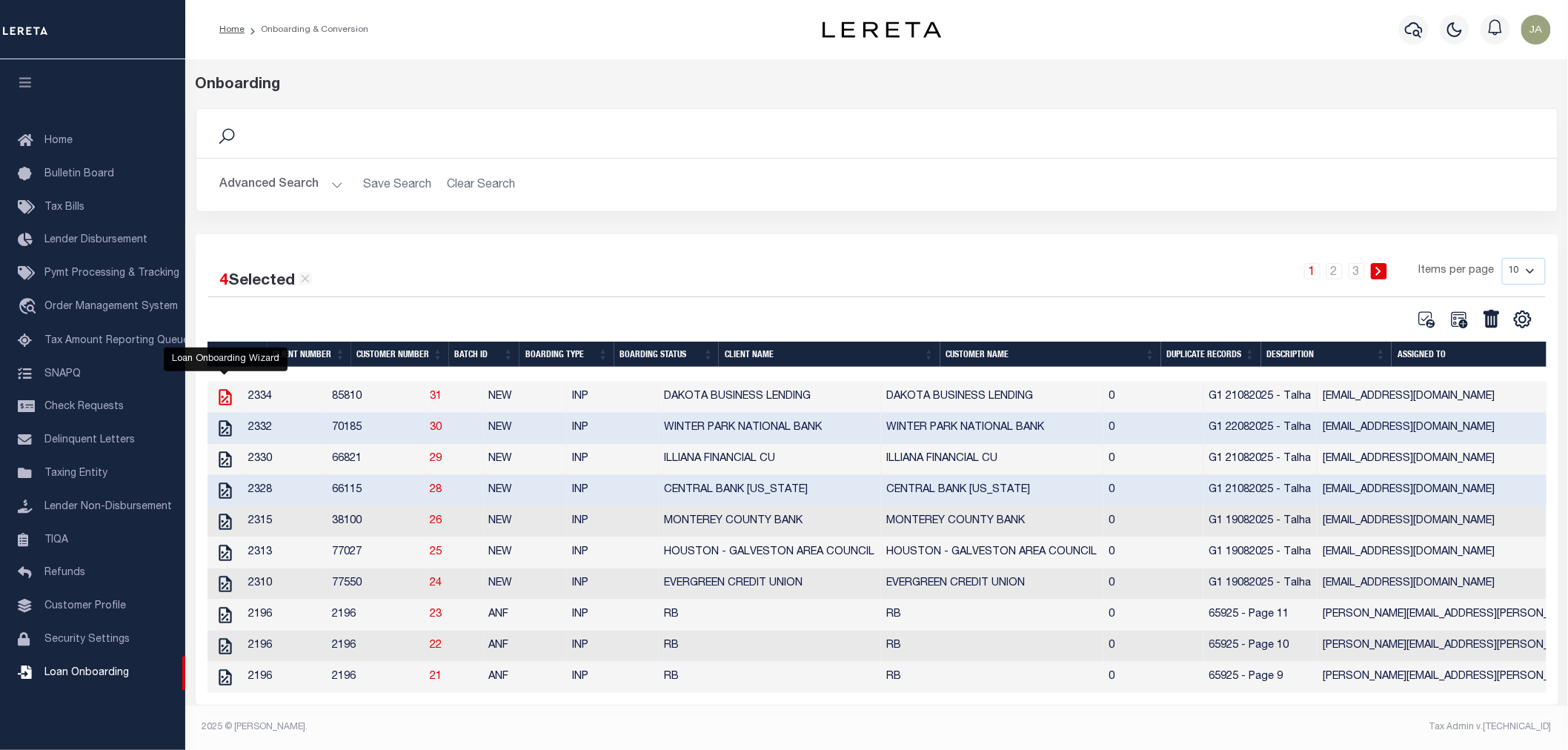
click at [221, 398] on icon "" at bounding box center [226, 398] width 20 height 20
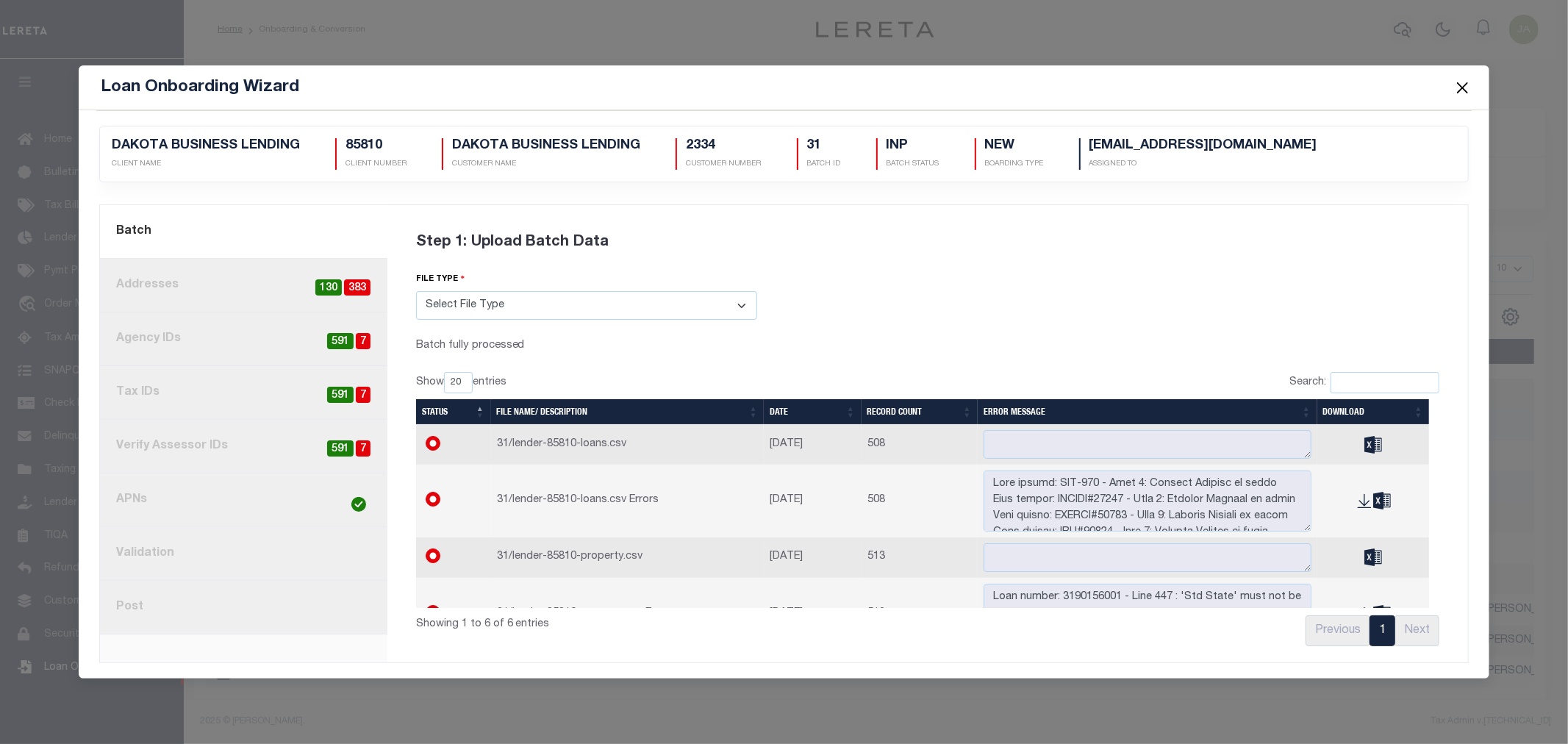
scroll to position [0, 0]
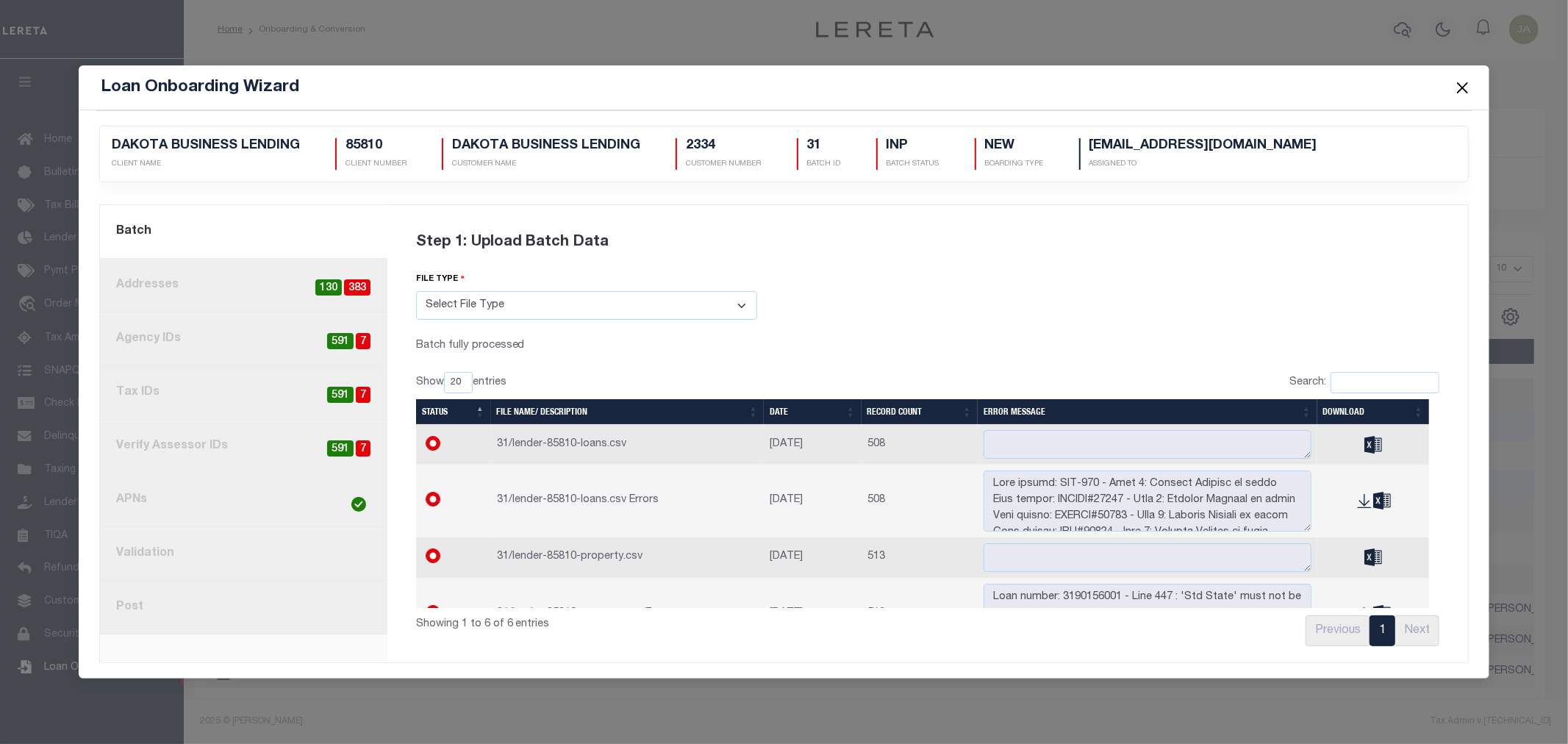
click at [360, 340] on span "7" at bounding box center [363, 341] width 15 height 17
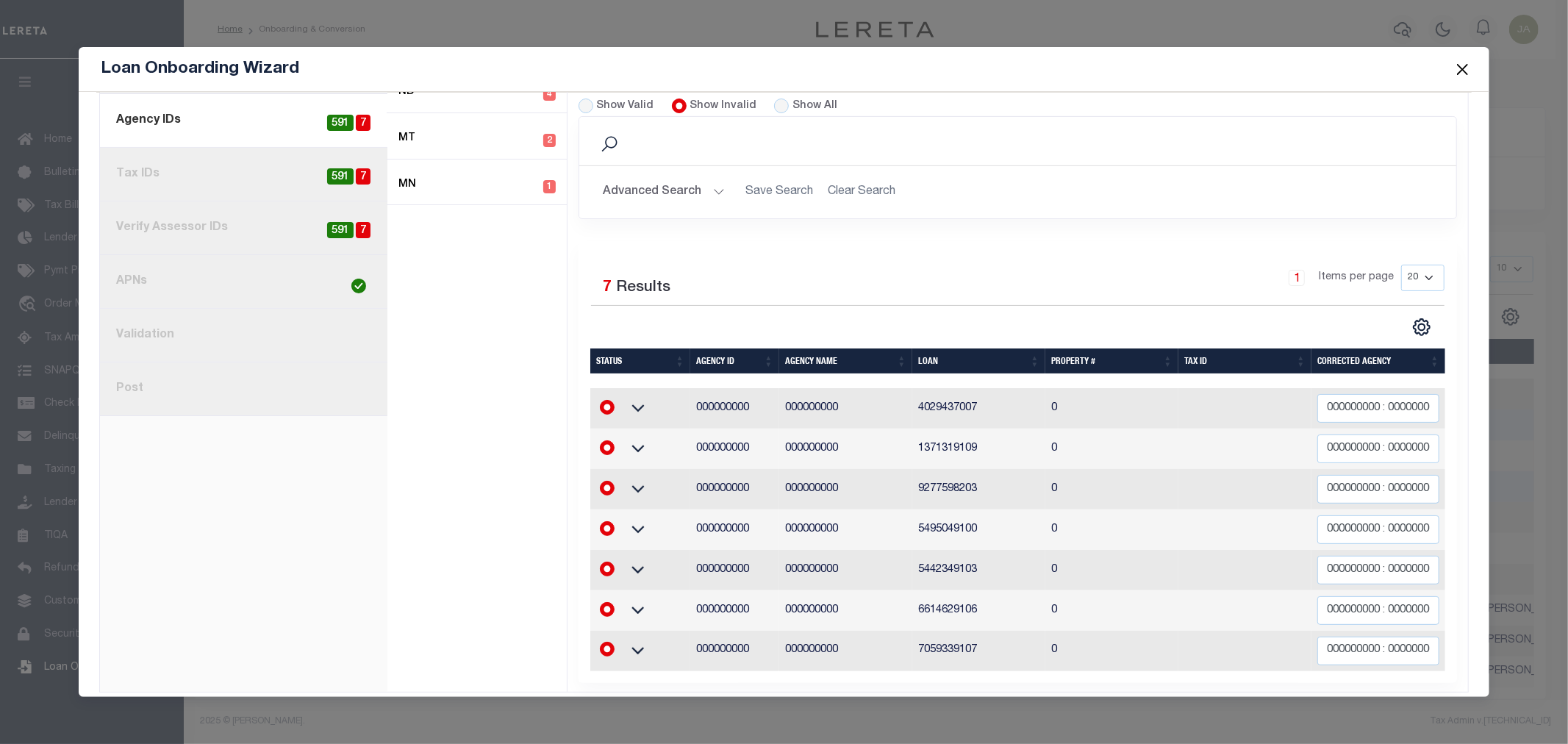
scroll to position [222, 0]
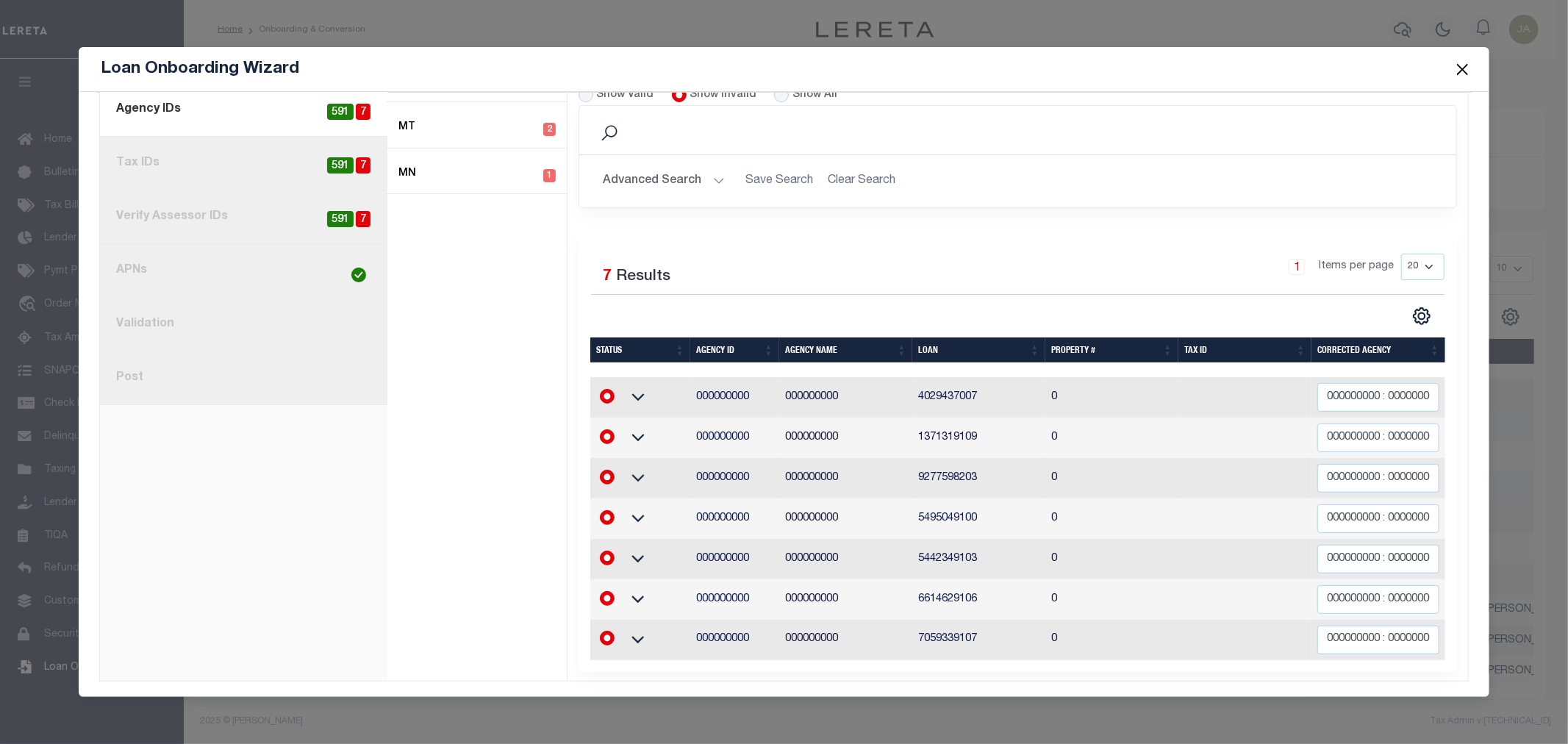
click at [1462, 70] on button "Close" at bounding box center [1463, 69] width 20 height 20
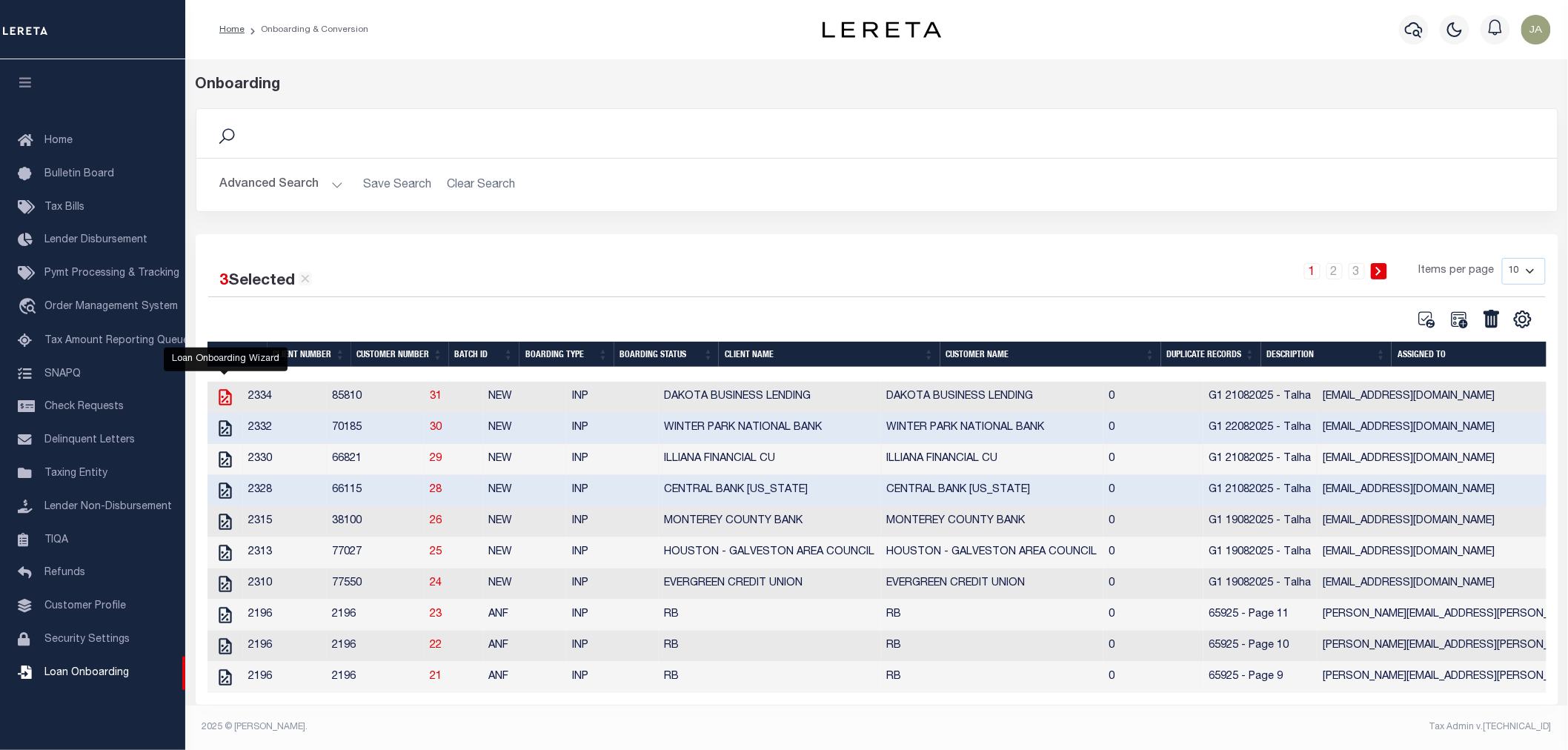
click at [219, 401] on icon "" at bounding box center [225, 397] width 13 height 16
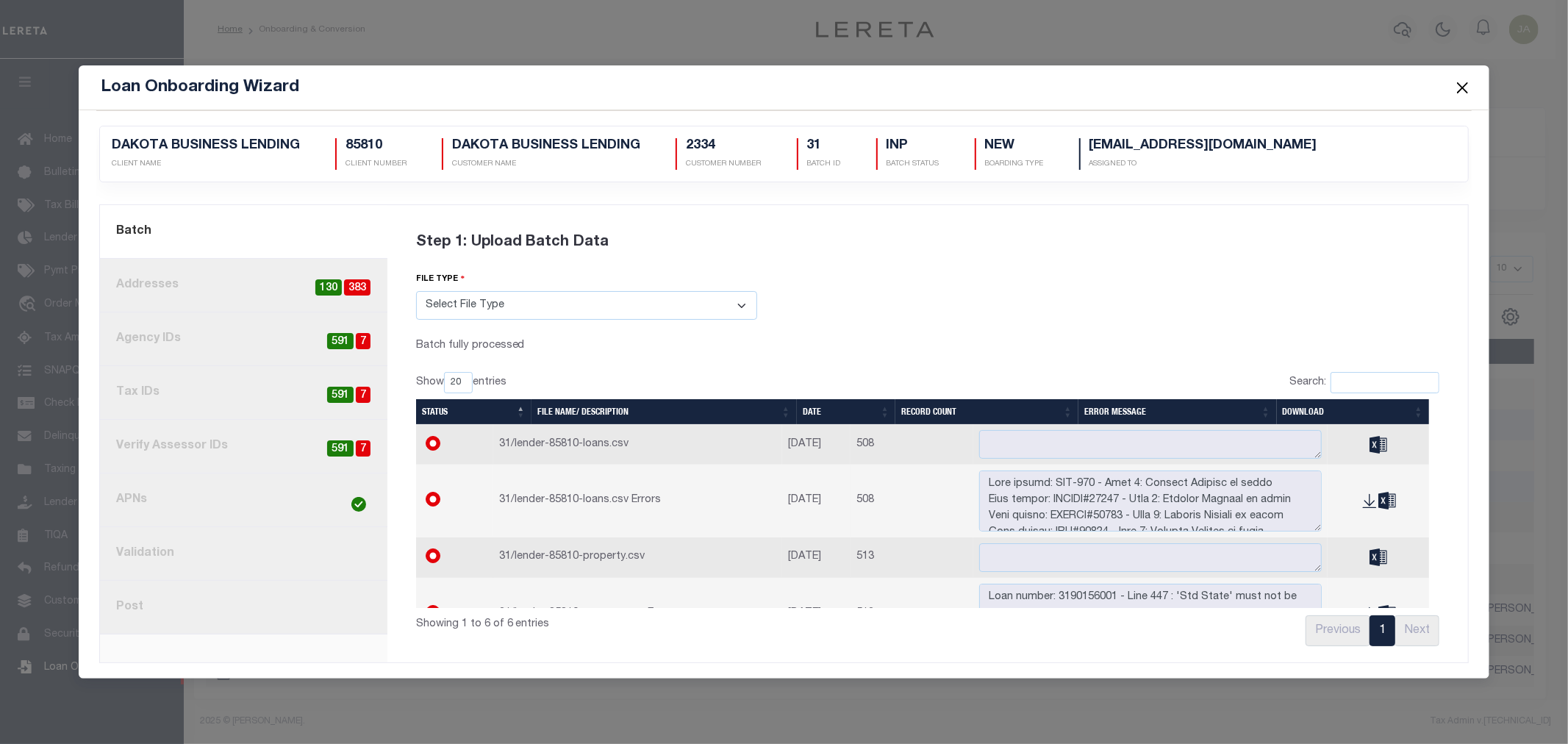
scroll to position [0, 0]
click at [1468, 78] on button "Close" at bounding box center [1463, 88] width 20 height 20
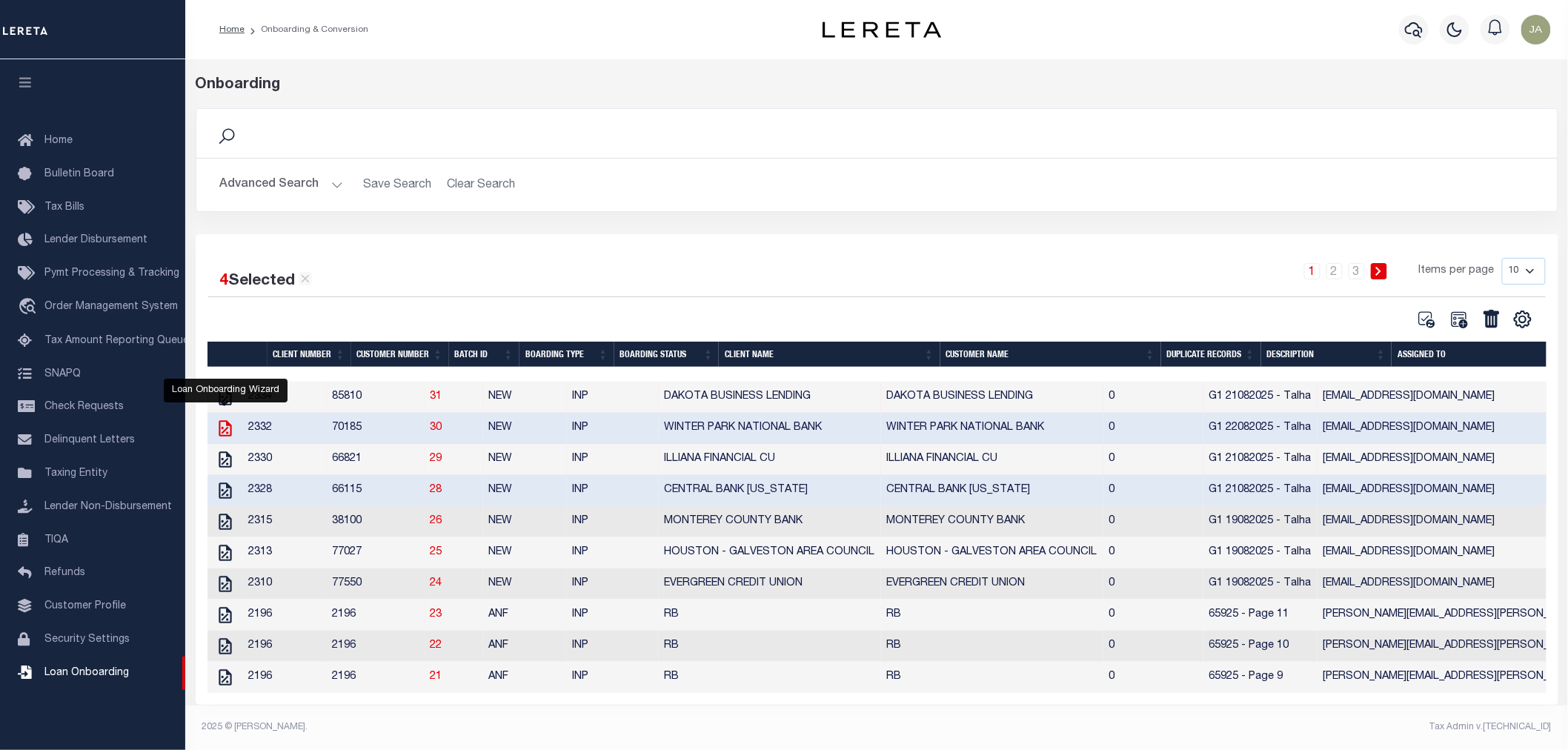
click at [222, 432] on icon "" at bounding box center [225, 428] width 13 height 16
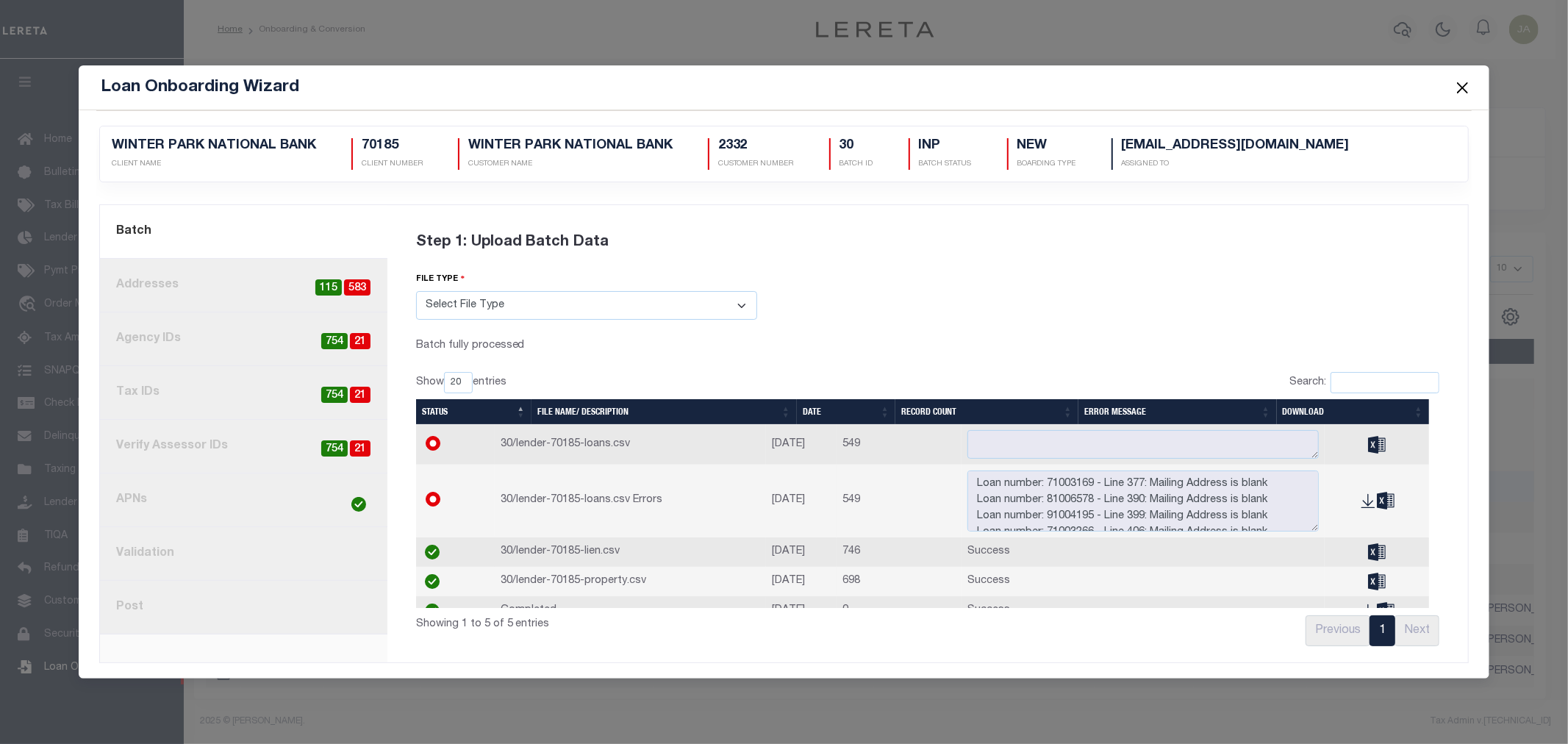
click at [364, 339] on span "21" at bounding box center [360, 341] width 20 height 17
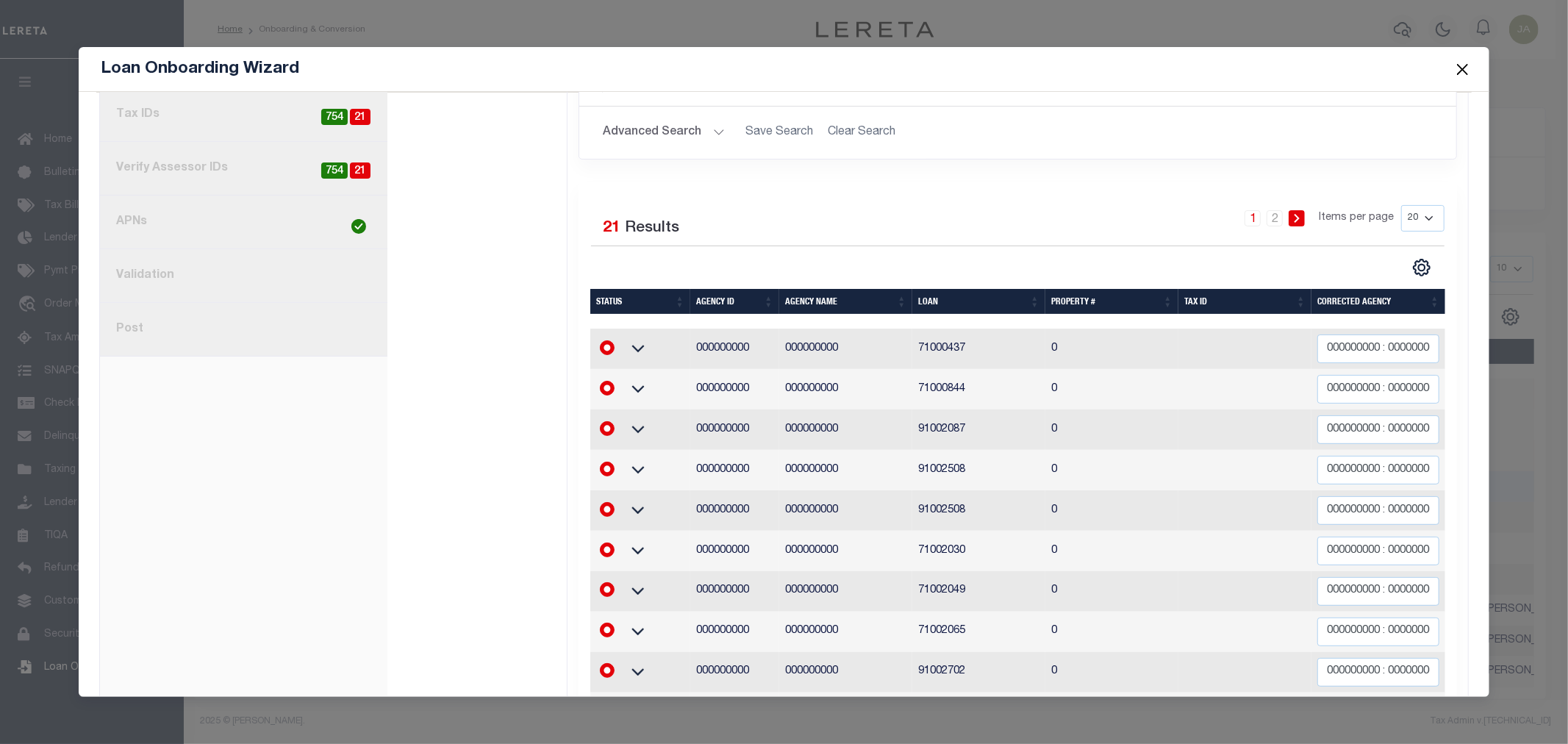
scroll to position [164, 0]
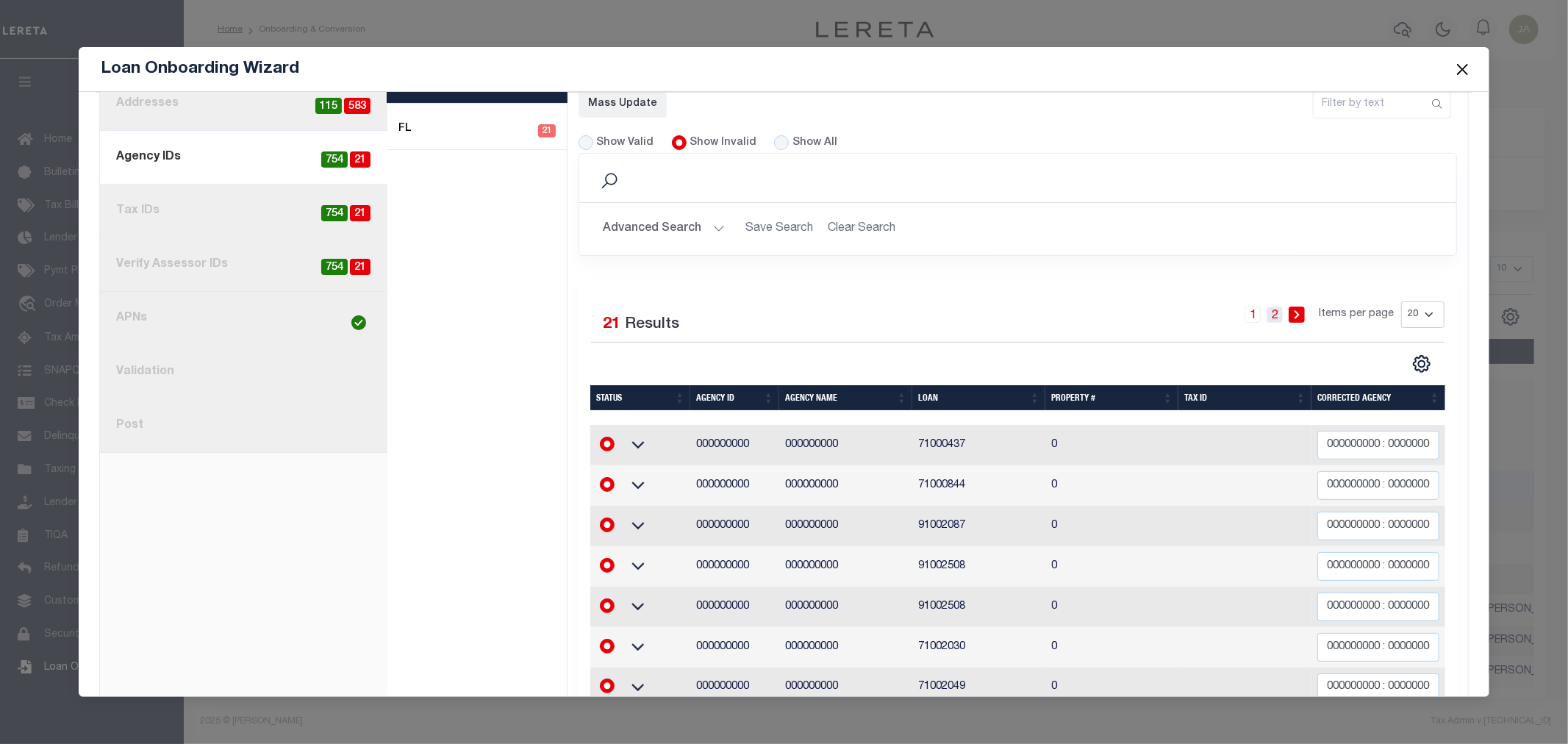
click at [1267, 320] on link "2" at bounding box center [1275, 315] width 16 height 16
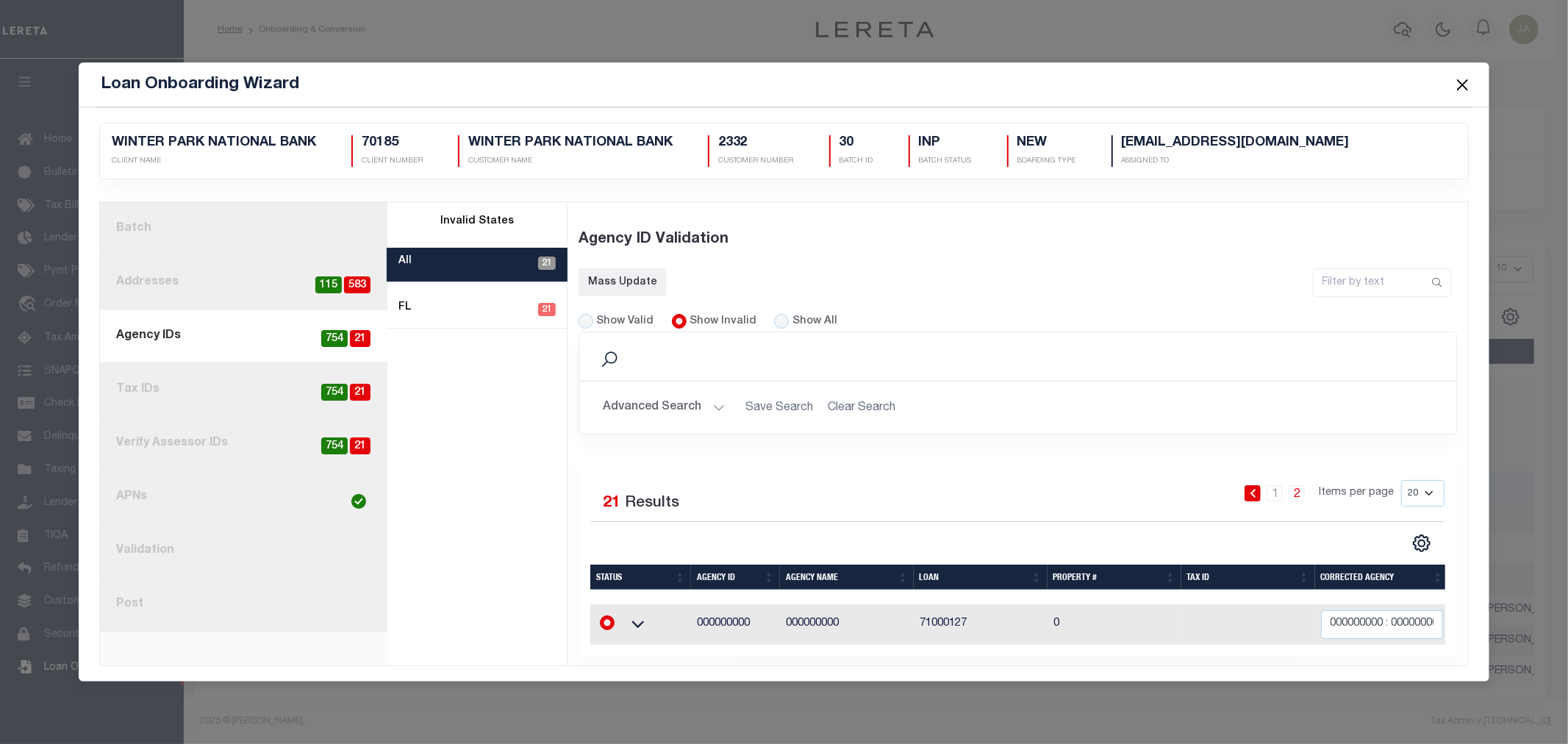
scroll to position [0, 0]
click at [1274, 490] on link "1" at bounding box center [1275, 493] width 16 height 16
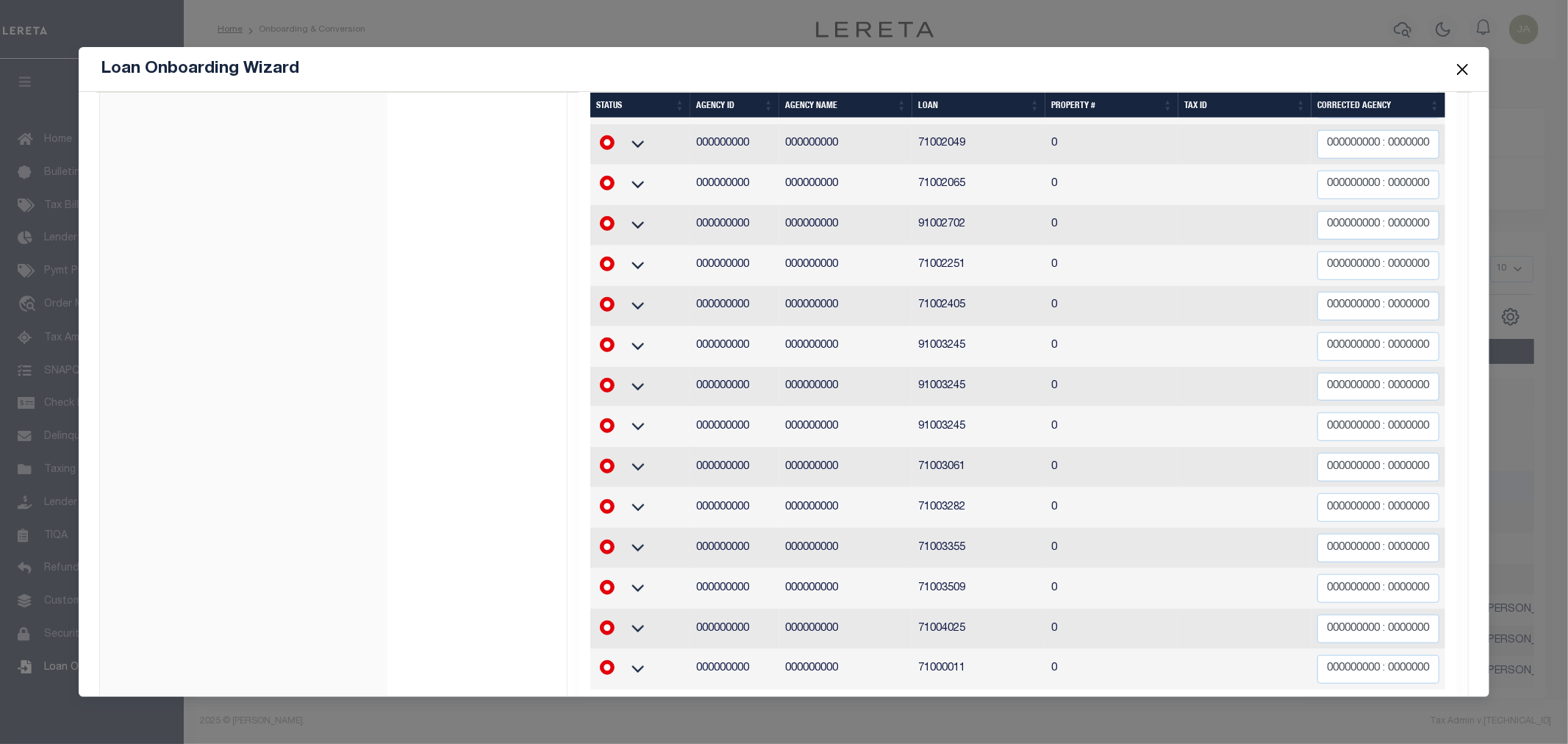
scroll to position [735, 0]
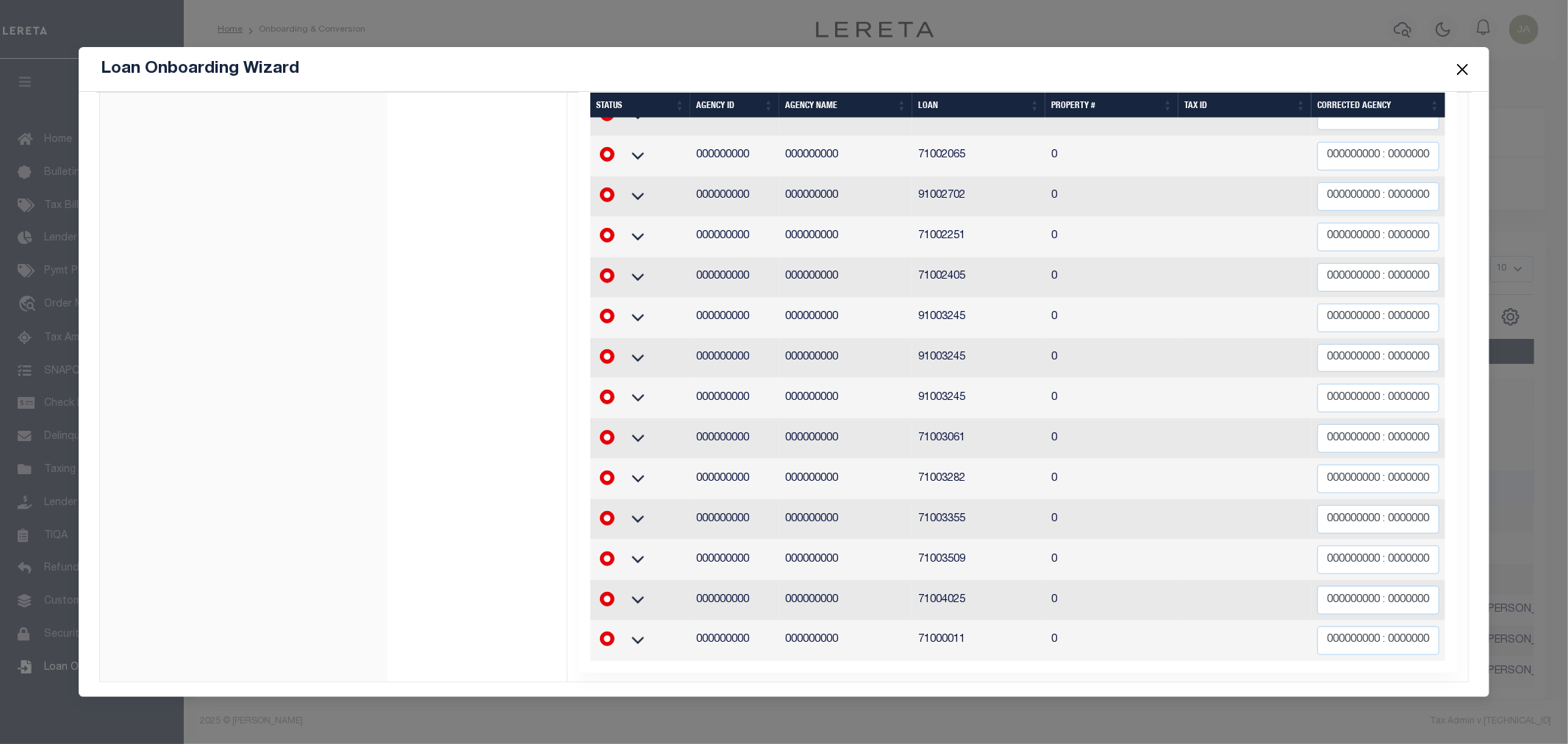
click at [1468, 72] on button "Close" at bounding box center [1463, 69] width 20 height 20
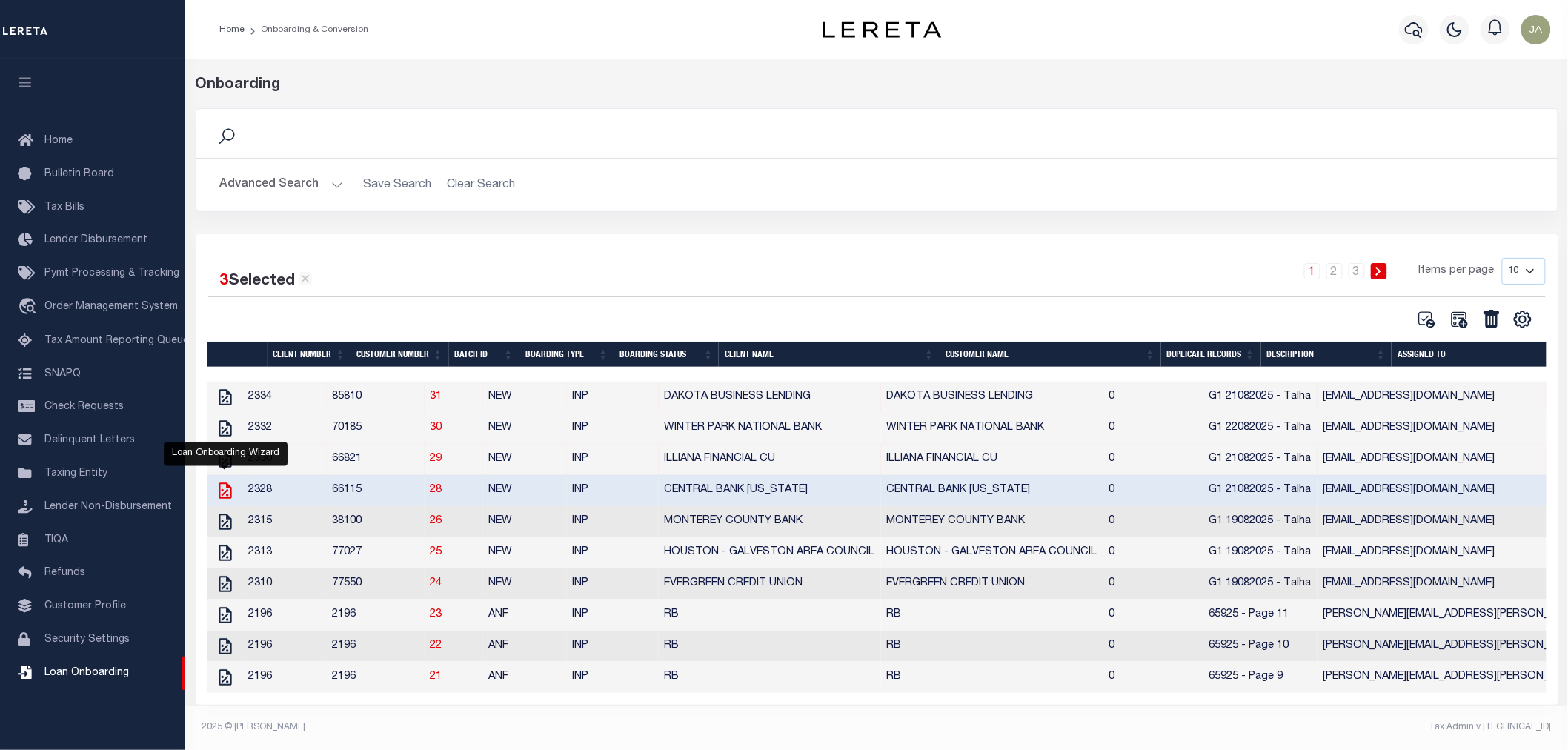
click at [224, 496] on icon "" at bounding box center [225, 491] width 13 height 16
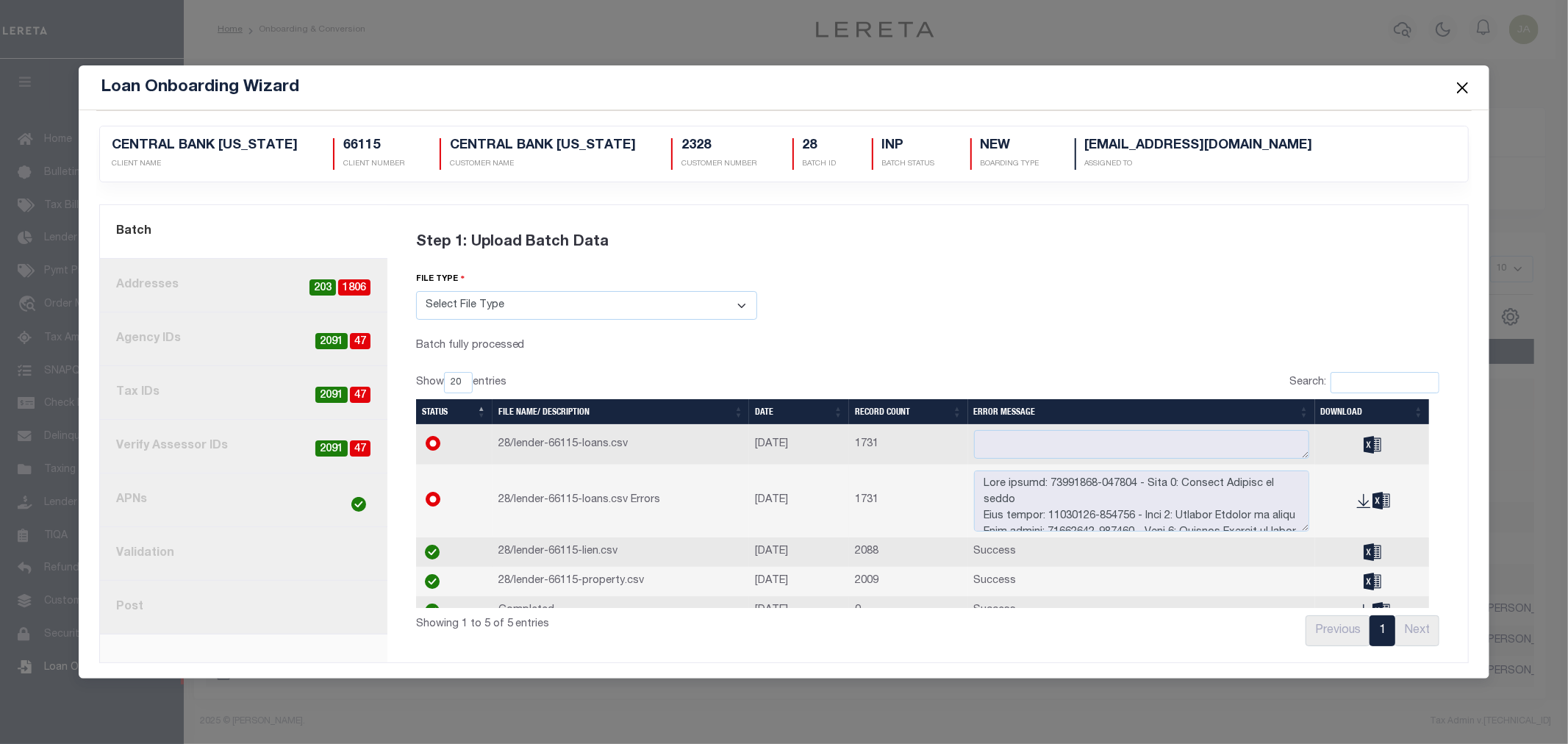
scroll to position [0, 0]
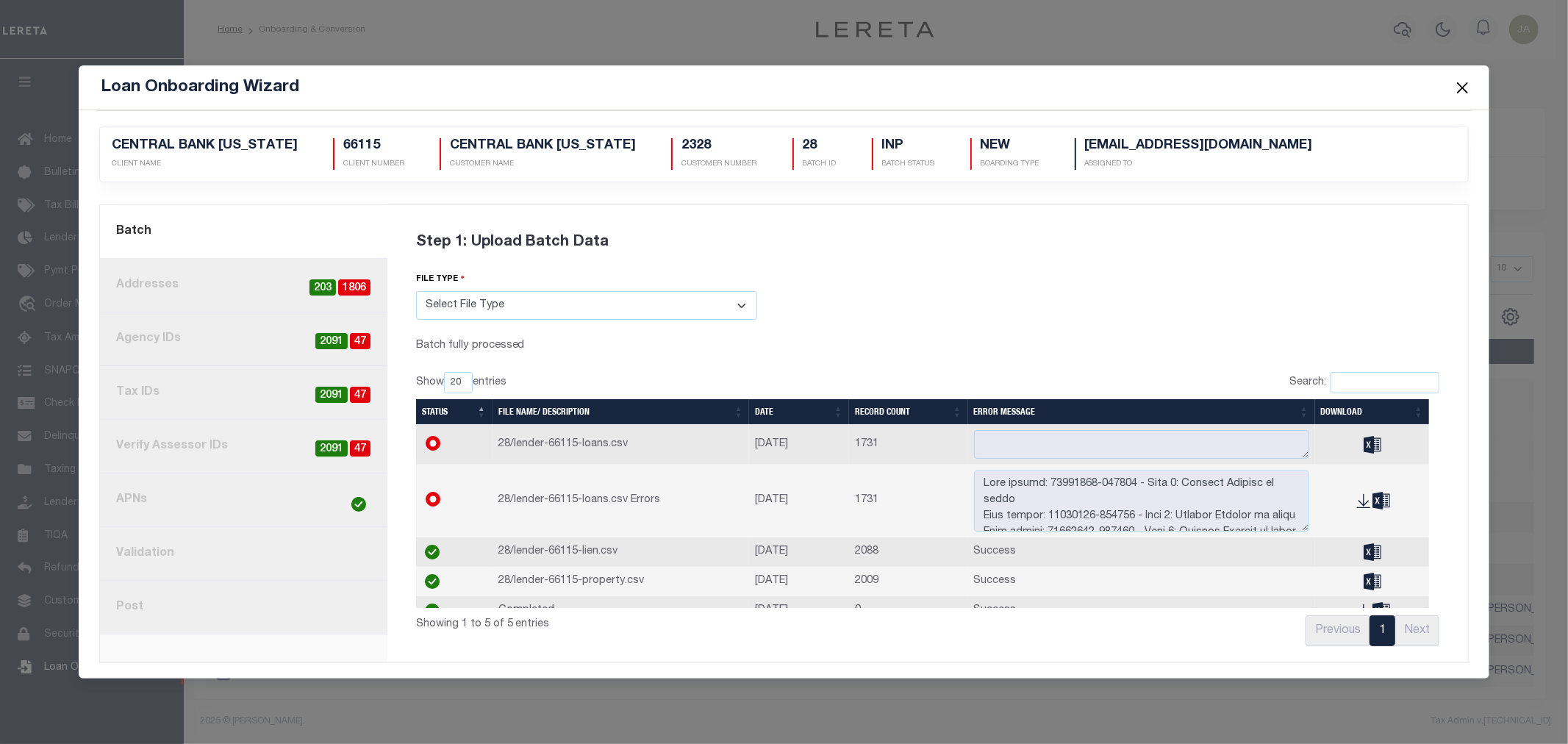
click at [1459, 86] on button "Close" at bounding box center [1463, 88] width 20 height 20
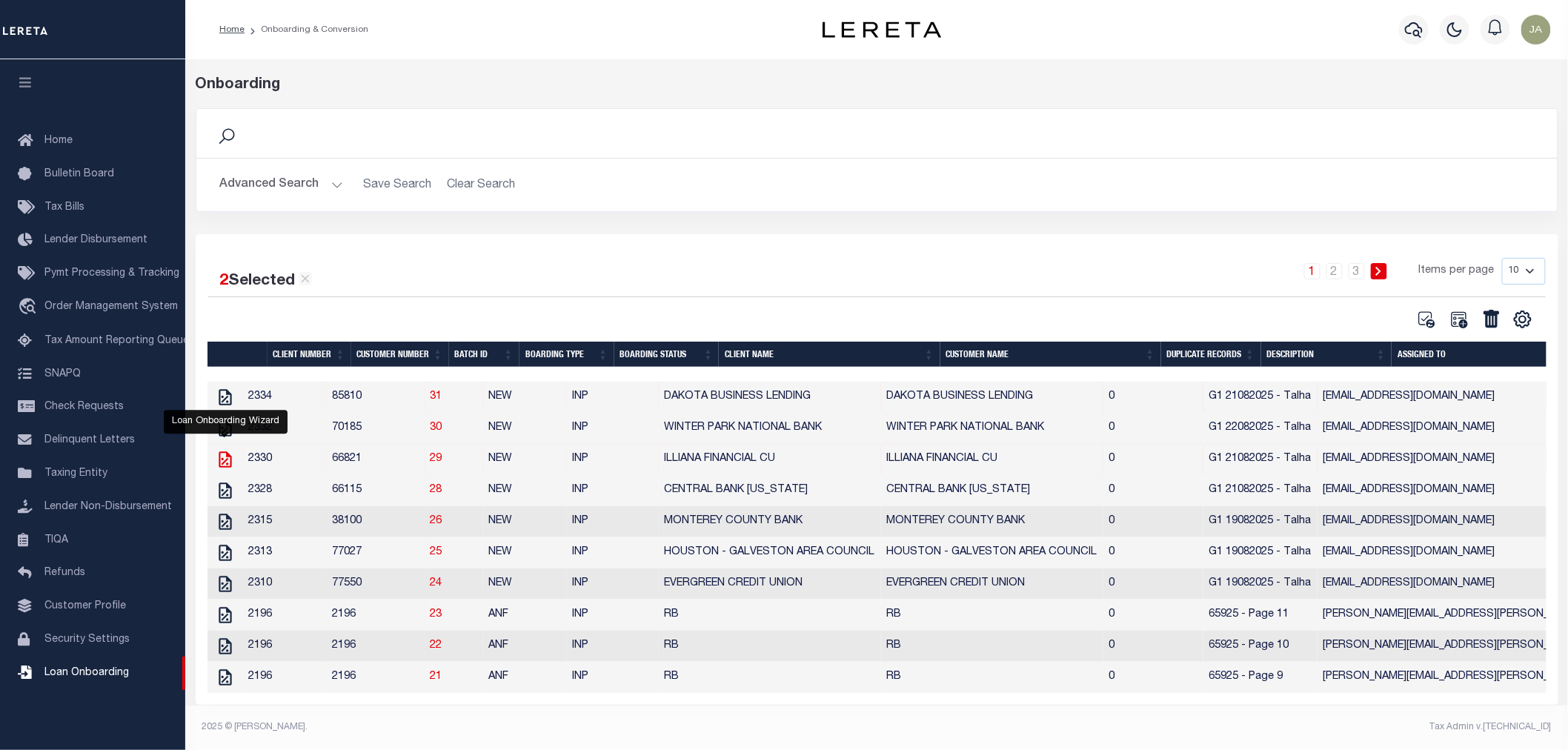
click at [219, 464] on icon "" at bounding box center [225, 460] width 13 height 16
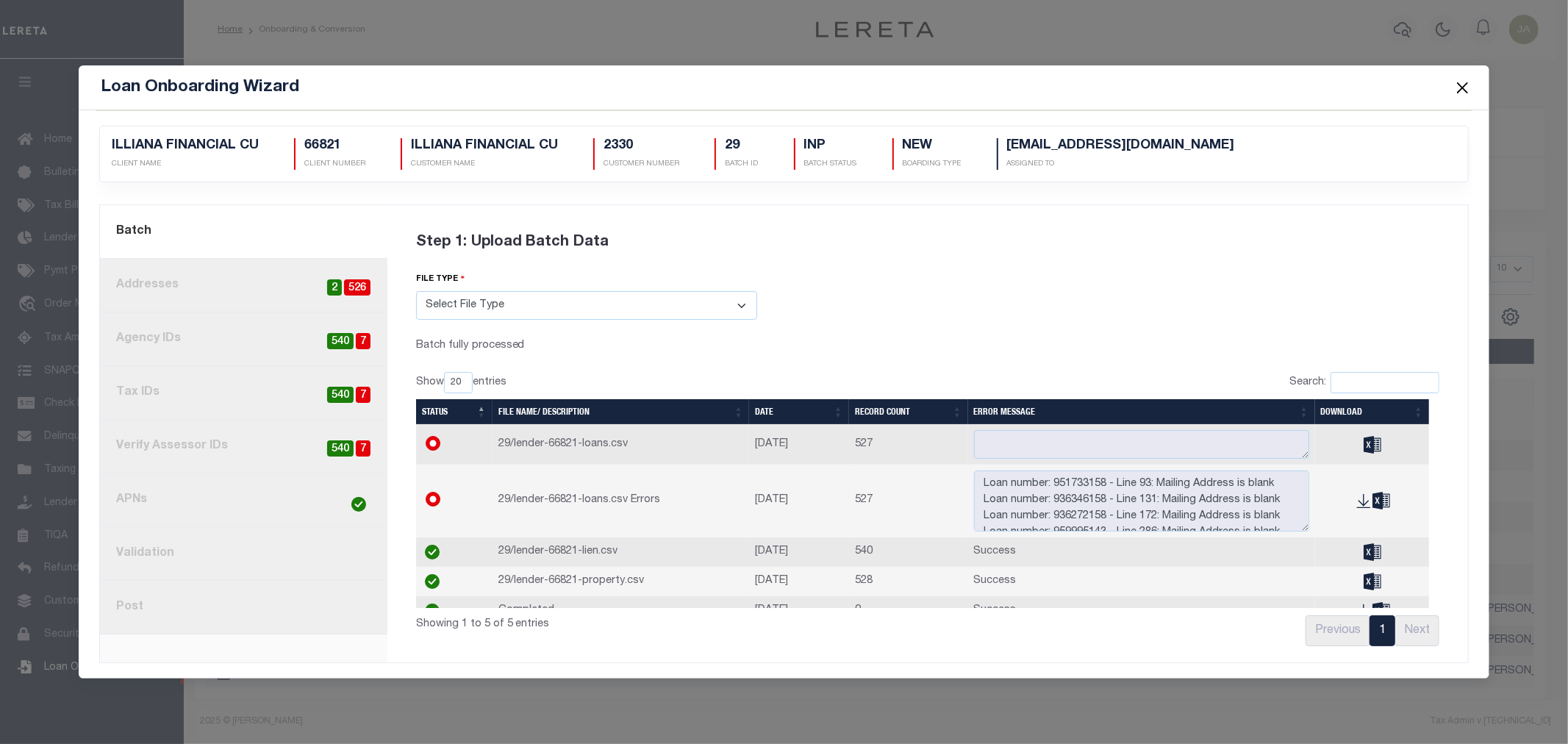
click at [362, 333] on span "7" at bounding box center [363, 341] width 15 height 17
radio input "false"
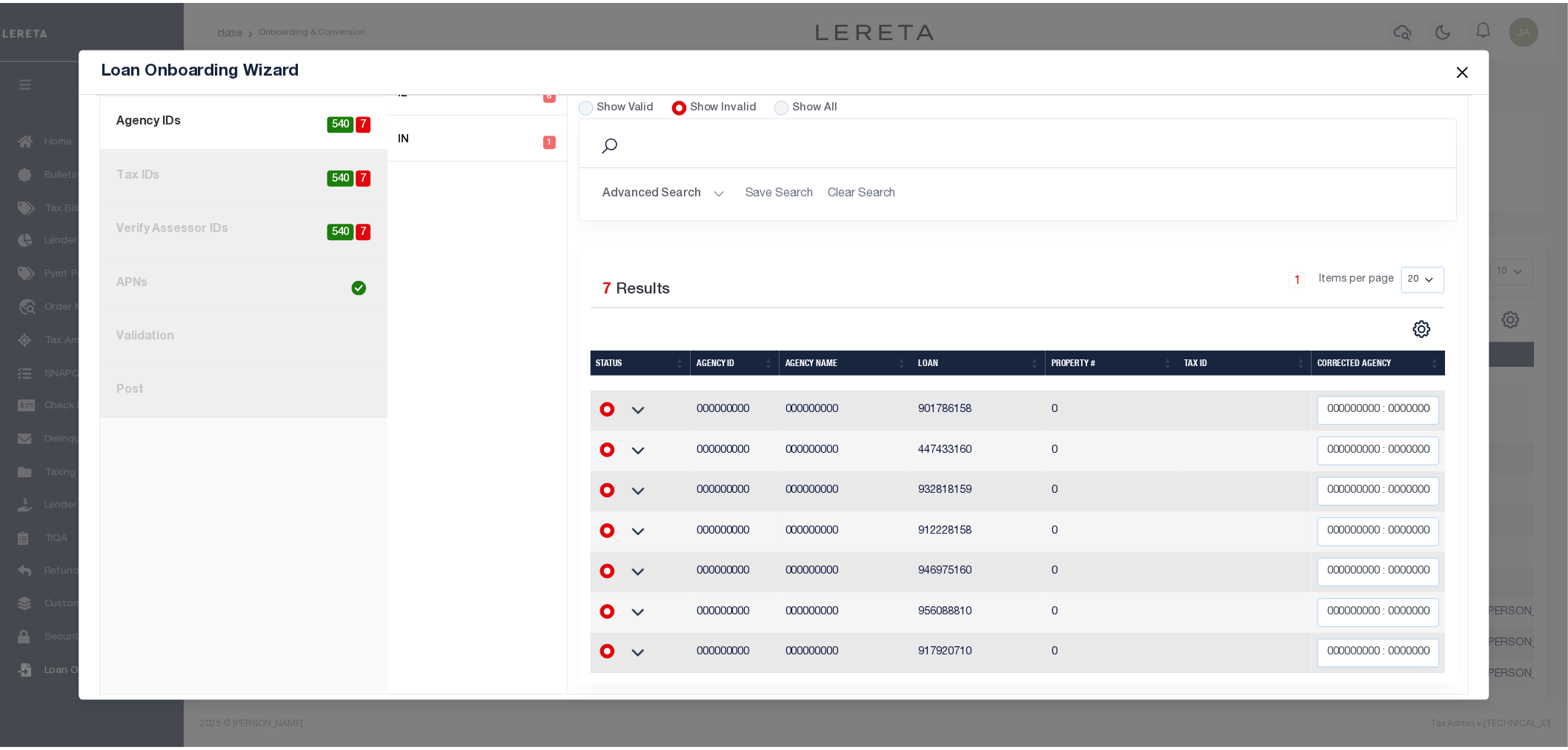
scroll to position [224, 0]
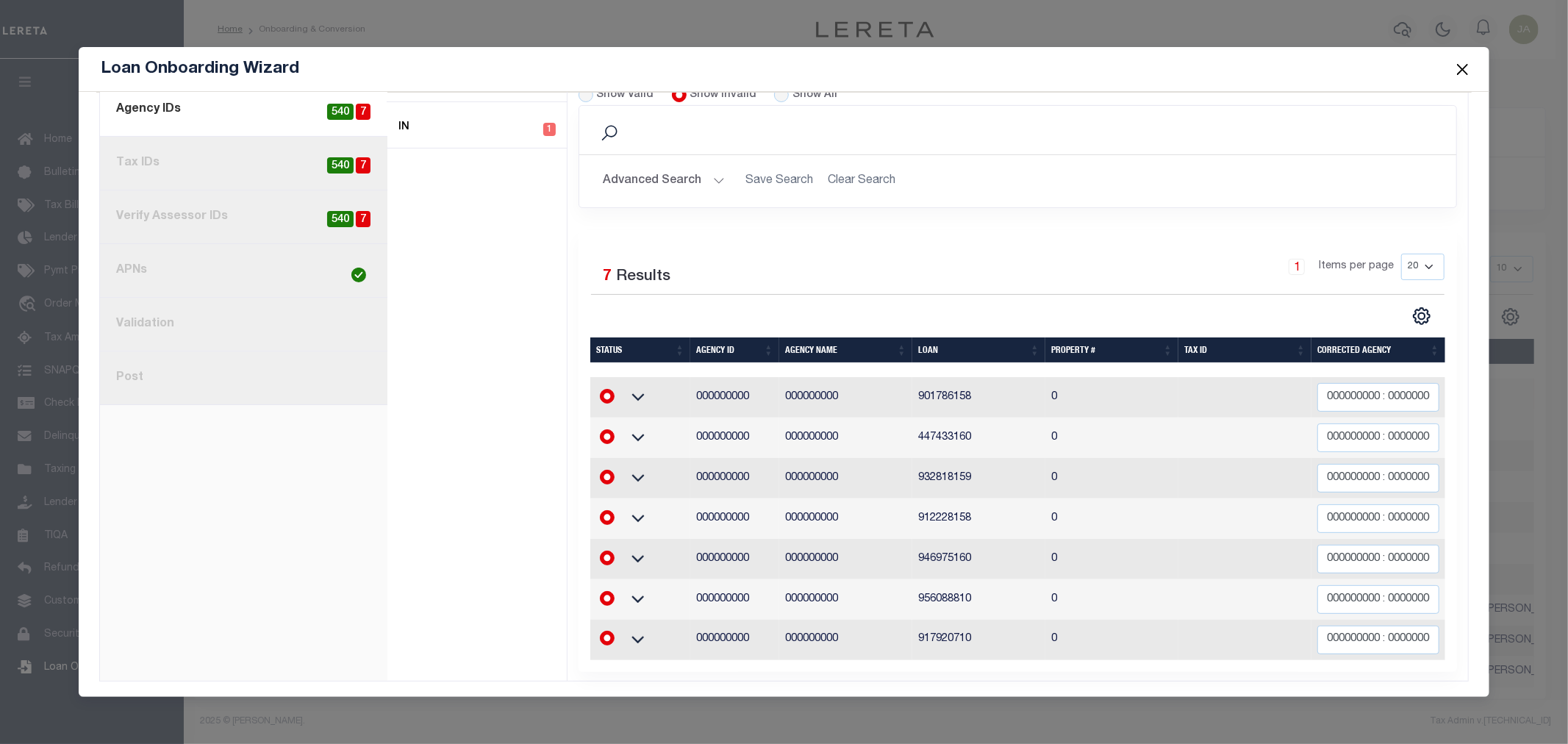
click at [1463, 65] on button "Close" at bounding box center [1463, 69] width 20 height 20
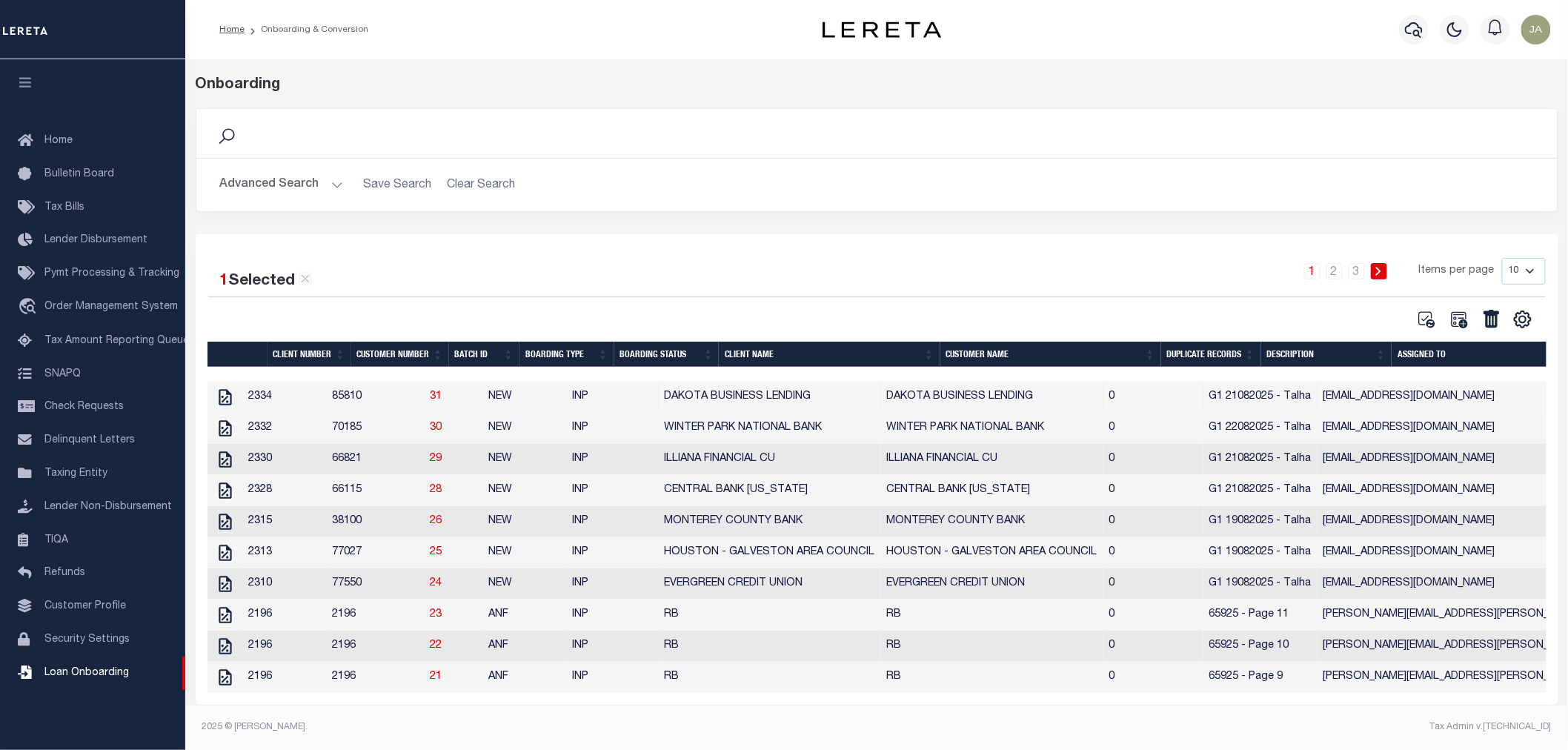
click at [873, 157] on div "Search" at bounding box center [877, 134] width 1362 height 49
